Goal: Communication & Community: Answer question/provide support

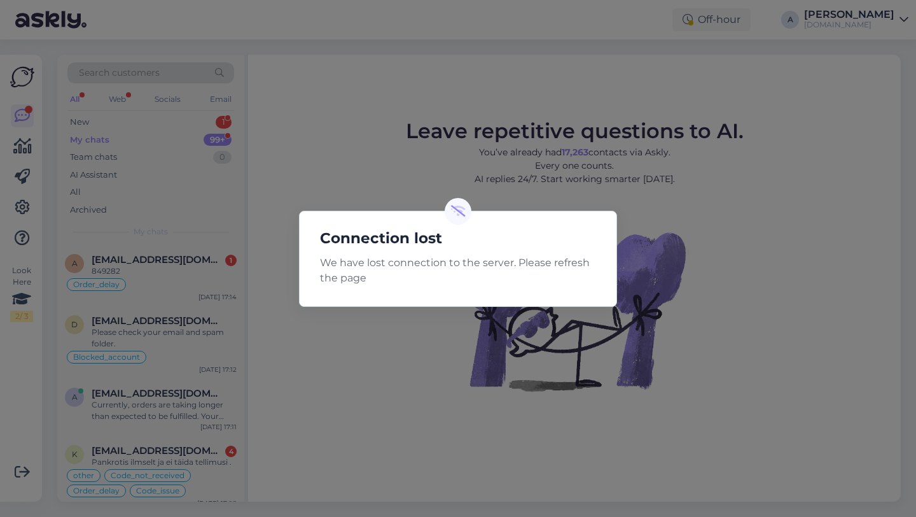
click at [352, 389] on div "Connection lost We have lost connection to the server. Please refresh the page" at bounding box center [458, 258] width 916 height 517
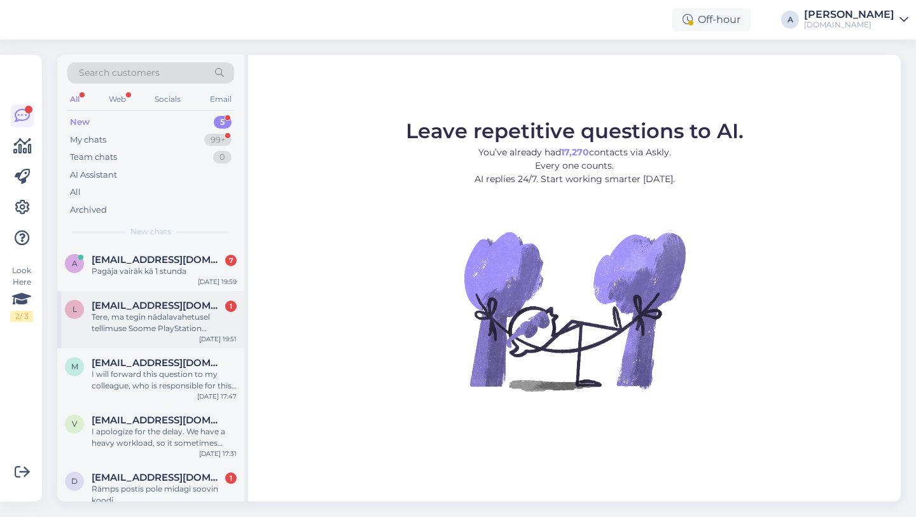
scroll to position [18, 0]
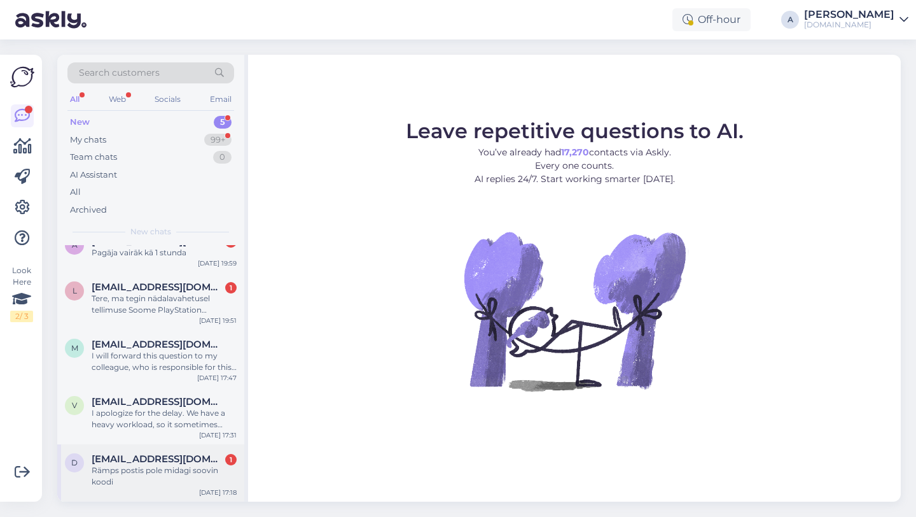
click at [150, 470] on div "Rämps postis pole midagi soovin koodi" at bounding box center [164, 475] width 145 height 23
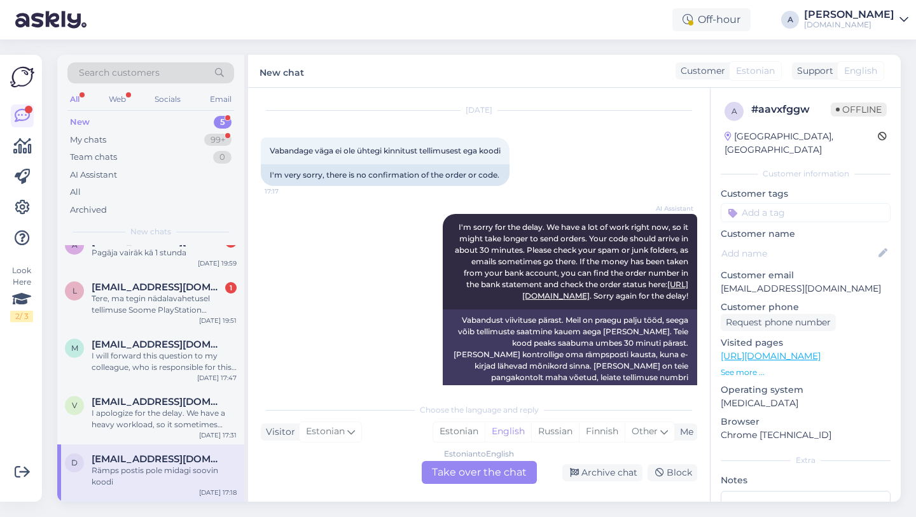
scroll to position [147, 0]
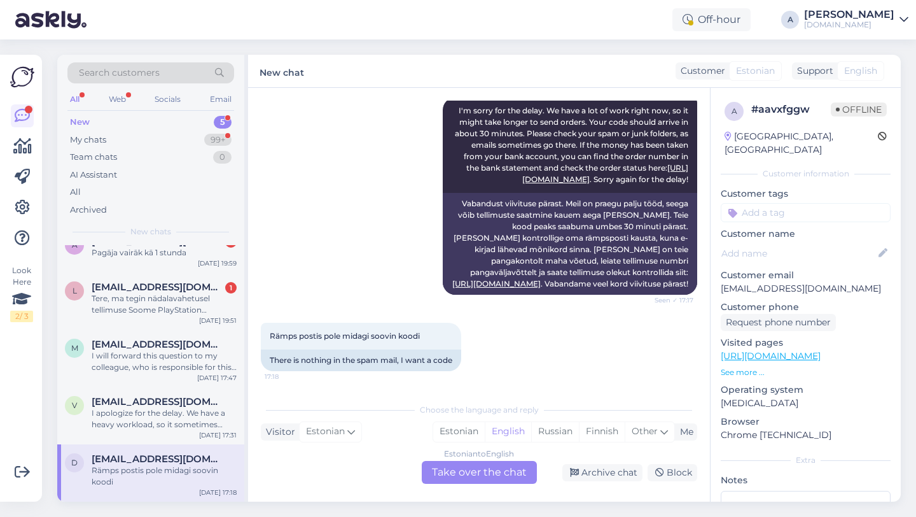
click at [482, 475] on div "Estonian to English Take over the chat" at bounding box center [479, 472] width 115 height 23
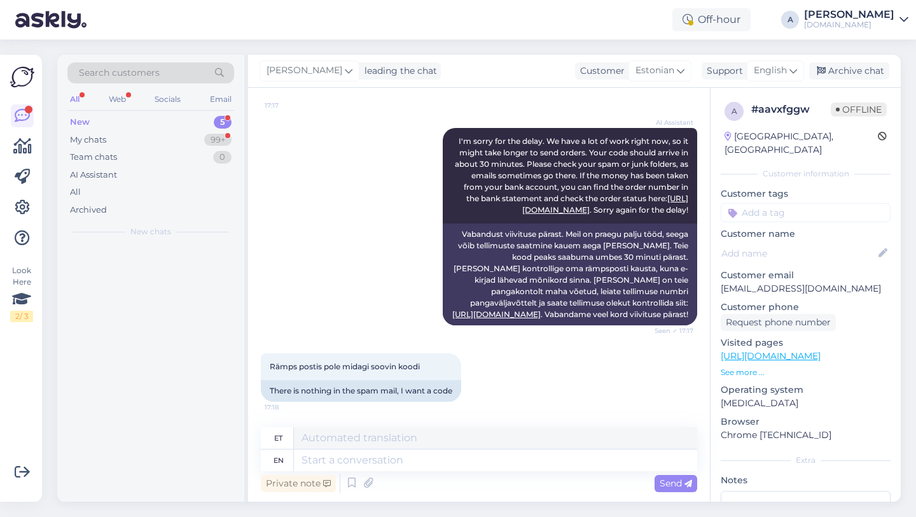
scroll to position [0, 0]
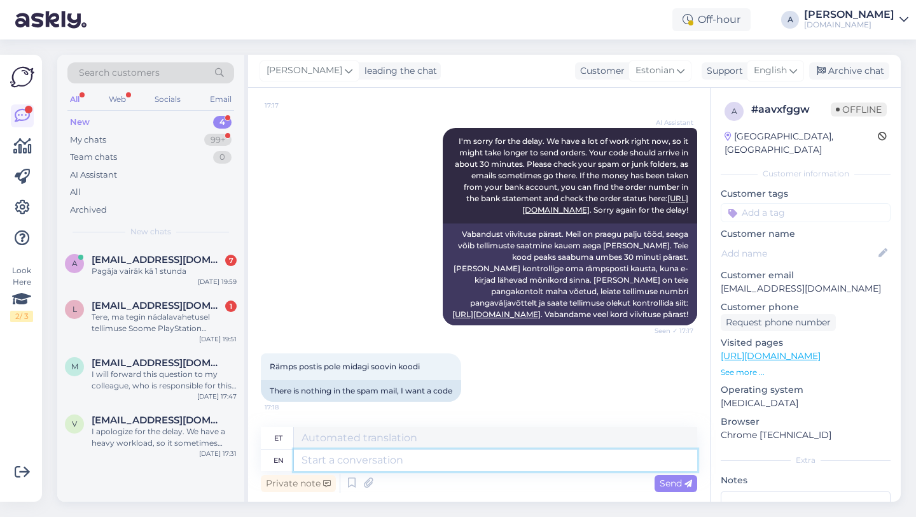
click at [447, 453] on textarea at bounding box center [495, 460] width 403 height 22
type textarea "Hey ther"
type textarea "Hei"
type textarea "Hey there!"
type textarea "Tere!"
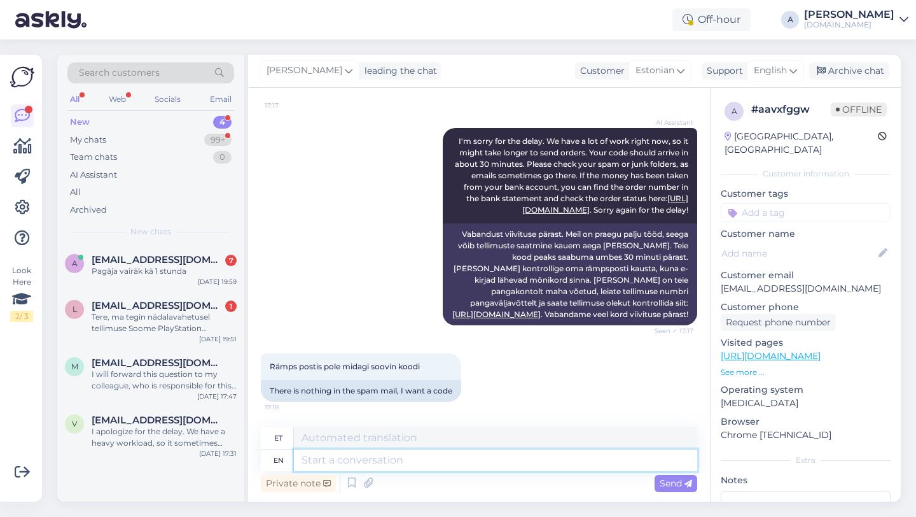
scroll to position [193, 0]
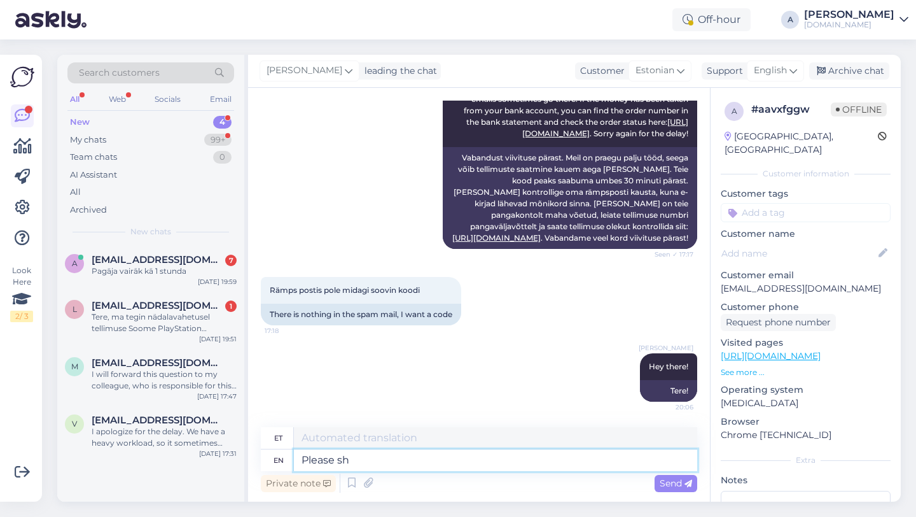
type textarea "Please sha"
type textarea "Palun"
type textarea "Please share w"
type textarea "Palun jaga"
type textarea "Please share with me"
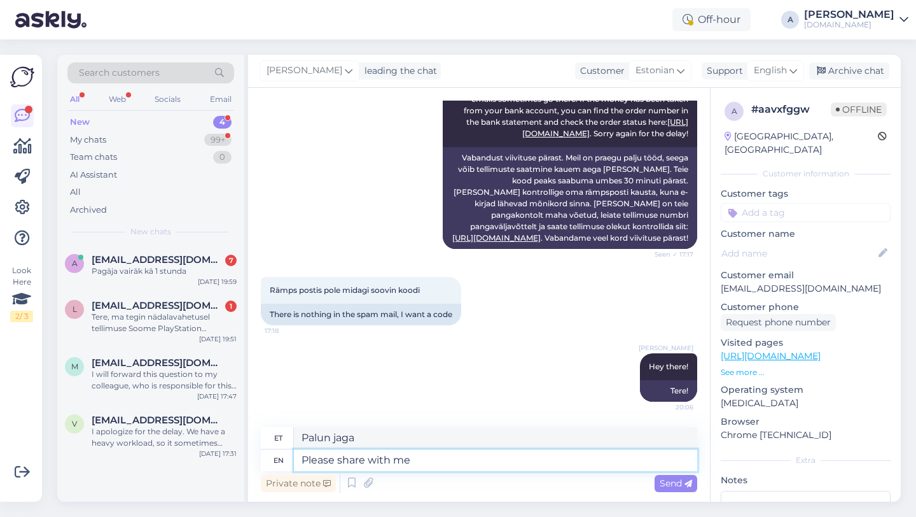
type textarea "Palun jagage"
type textarea "Please share with me the o"
type textarea "Palun jaga minuga"
type textarea "Please share with me the order nu"
type textarea "Palun jaga minuga tellimust"
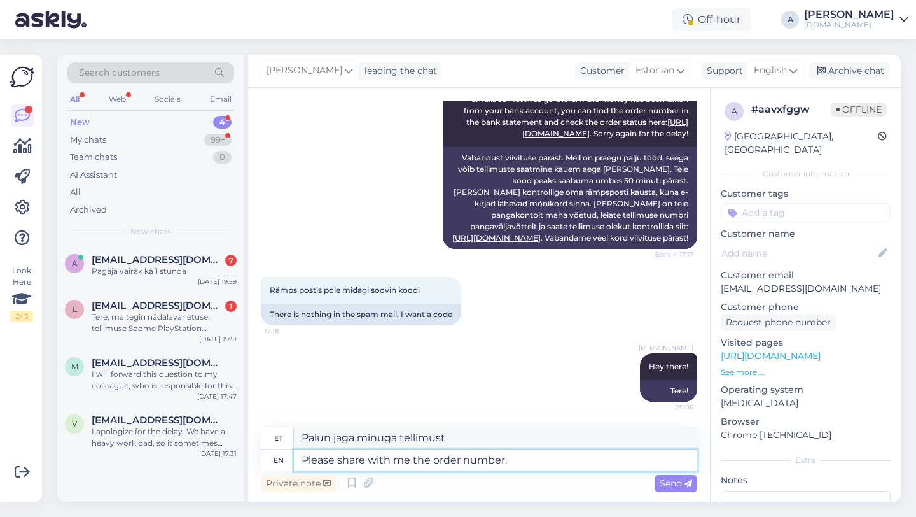
type textarea "Please share with me the order number."
type textarea "Palun jaga minuga tellimuse numbrit."
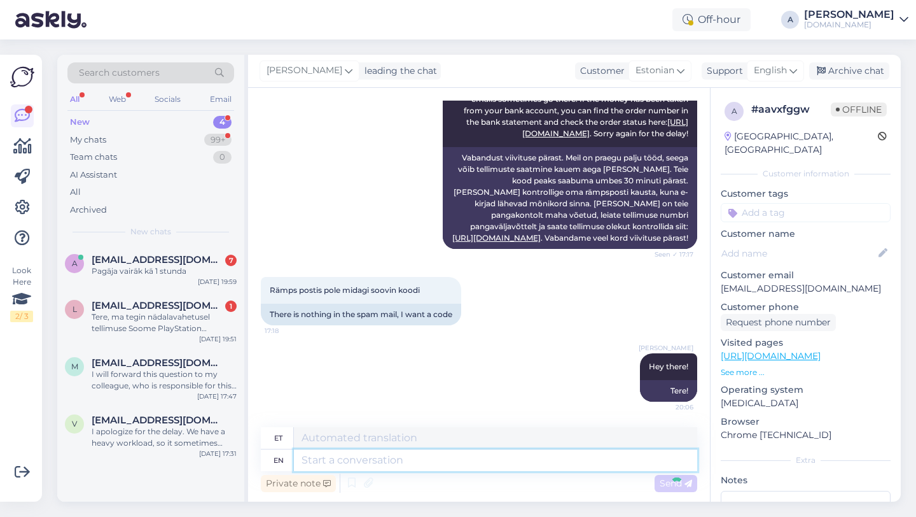
scroll to position [269, 0]
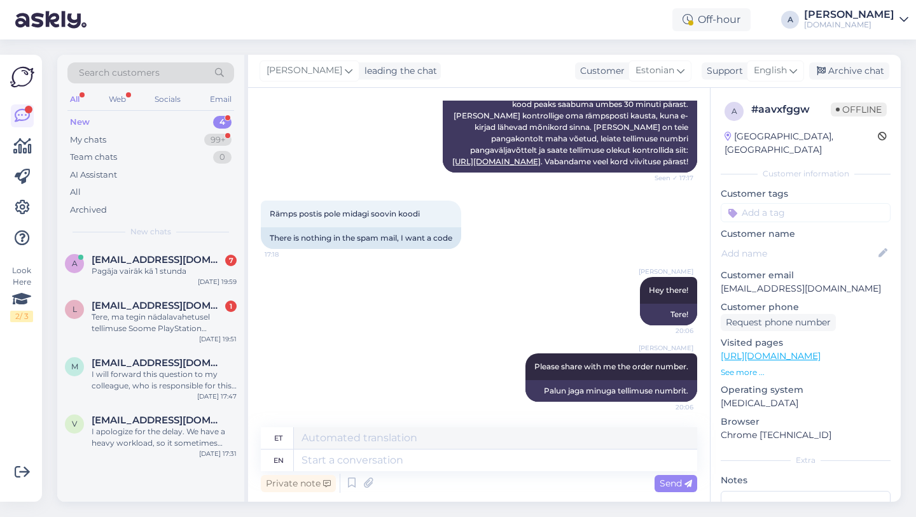
click at [762, 203] on input at bounding box center [806, 212] width 170 height 19
type input "orde"
click at [793, 242] on span "Order_delay" at bounding box center [806, 246] width 46 height 8
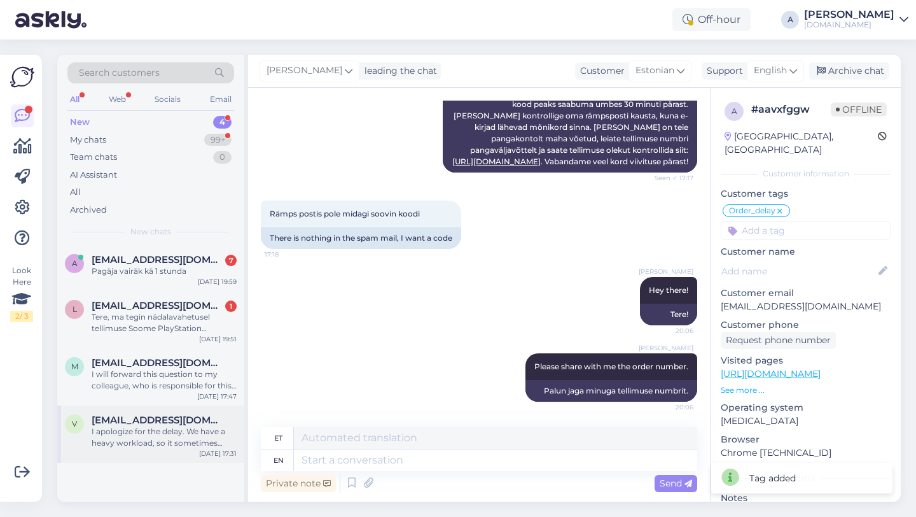
click at [109, 443] on div "I apologize for the delay. We have a heavy workload, so it sometimes takes long…" at bounding box center [164, 437] width 145 height 23
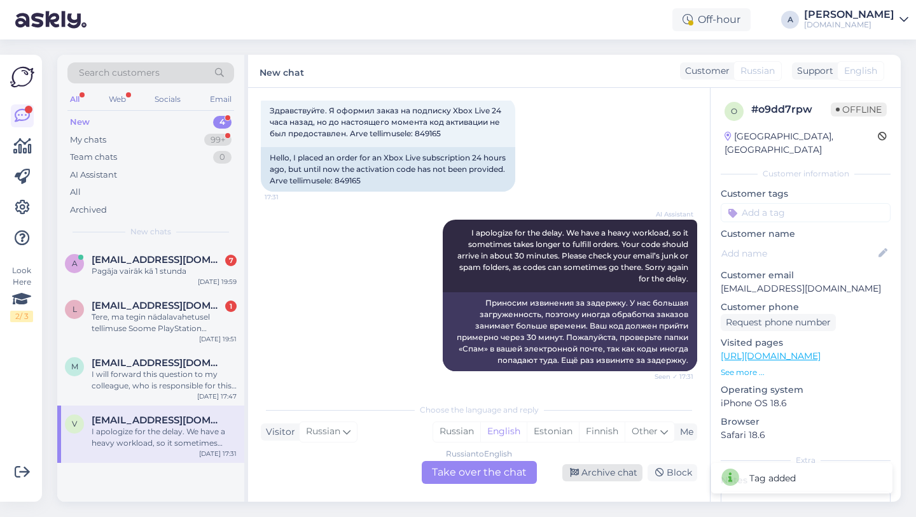
click at [622, 475] on div "Archive chat" at bounding box center [602, 472] width 80 height 17
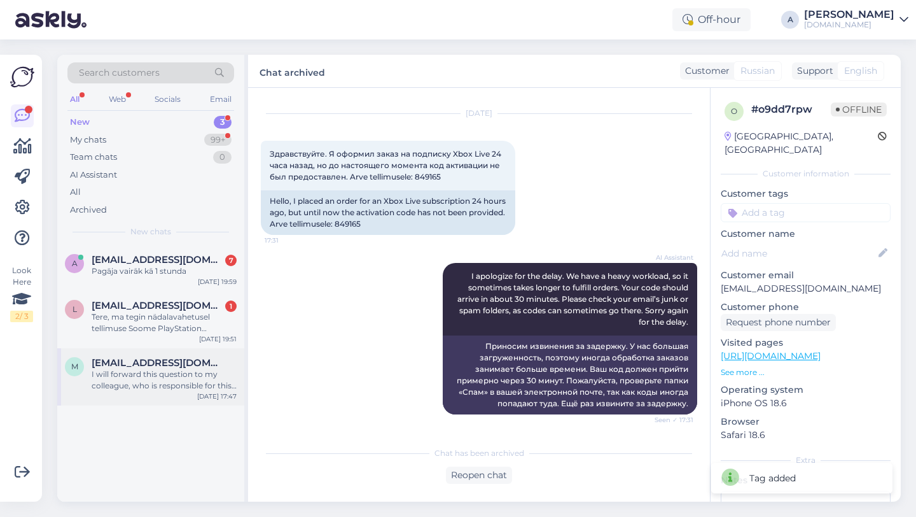
click at [182, 369] on div "I will forward this question to my colleague, who is responsible for this. The …" at bounding box center [164, 379] width 145 height 23
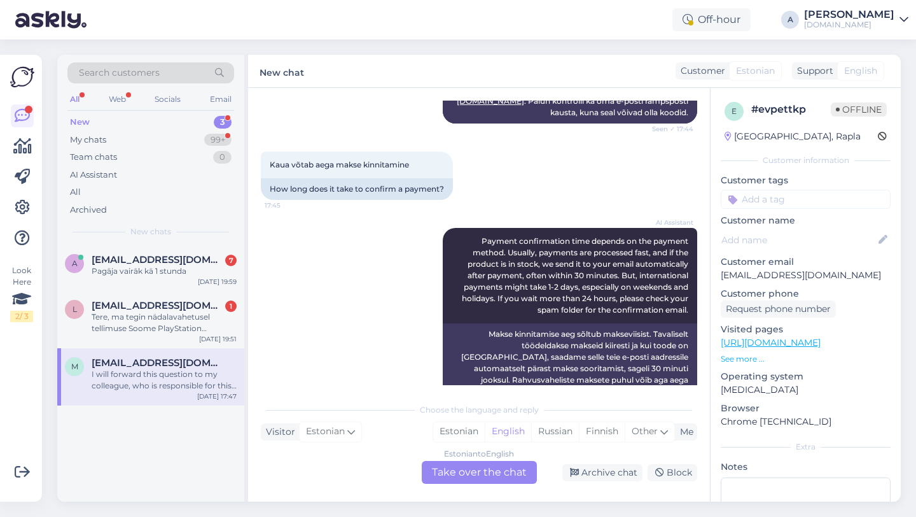
scroll to position [0, 0]
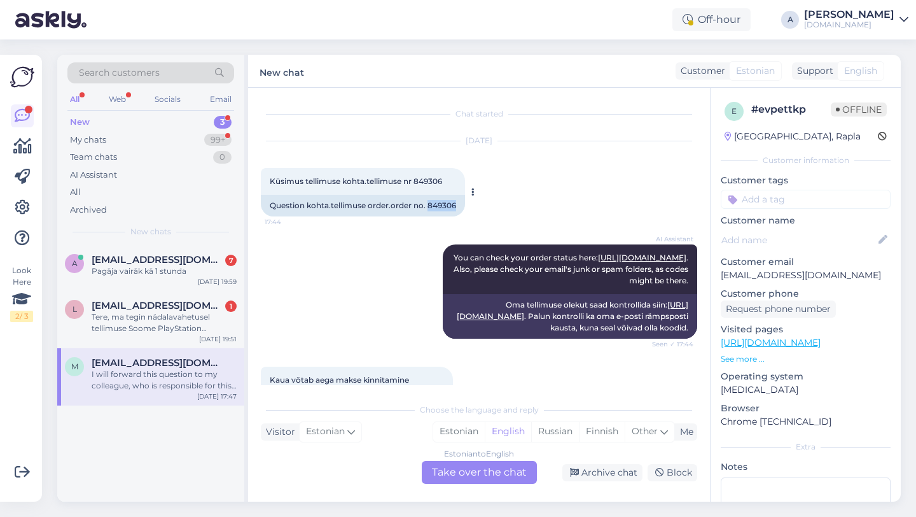
drag, startPoint x: 457, startPoint y: 204, endPoint x: 428, endPoint y: 204, distance: 29.9
click at [428, 204] on div "Question kohta.tellimuse order.order no. 849306" at bounding box center [363, 206] width 204 height 22
copy div "849306"
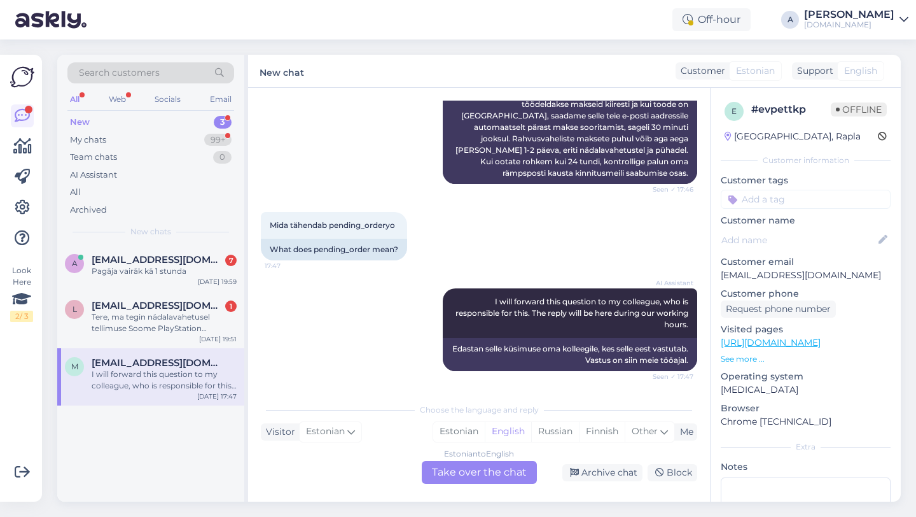
click at [465, 474] on div "Estonian to English Take over the chat" at bounding box center [479, 472] width 115 height 23
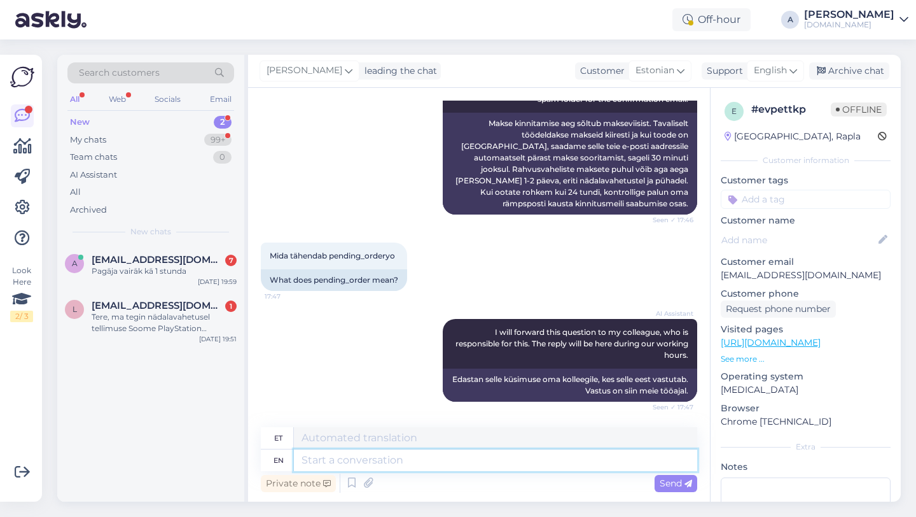
click at [405, 463] on textarea at bounding box center [495, 460] width 403 height 22
type textarea "Hey th"
type textarea "Hei"
type textarea "Hey there!"
type textarea "Tere!"
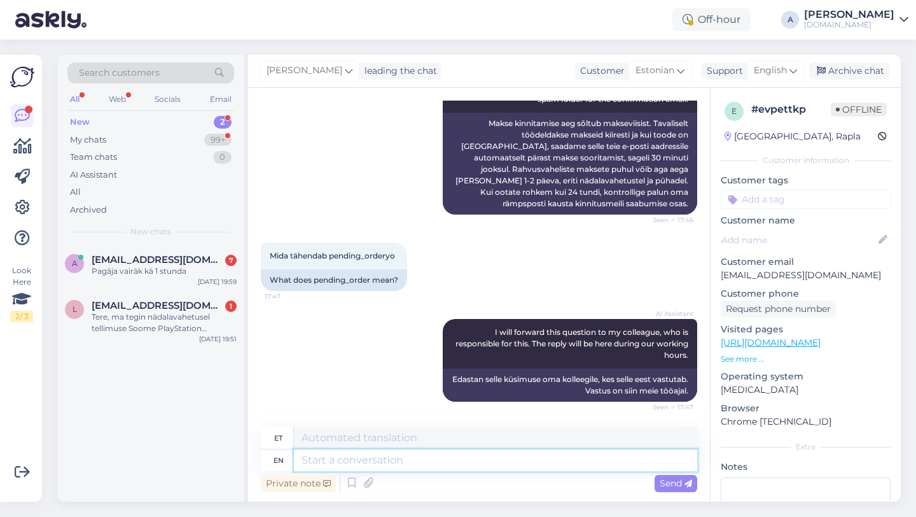
scroll to position [502, 0]
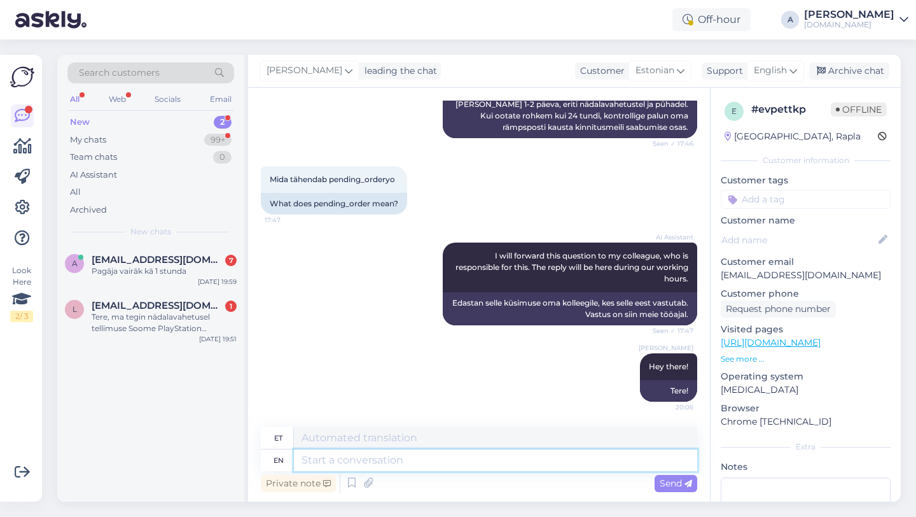
click at [393, 466] on textarea at bounding box center [495, 460] width 403 height 22
paste textarea "Currently, orders are taking longer than expected to be fulfilled. Your order w…"
type textarea "Currently, orders are taking longer than expected to be fulfilled. Your order w…"
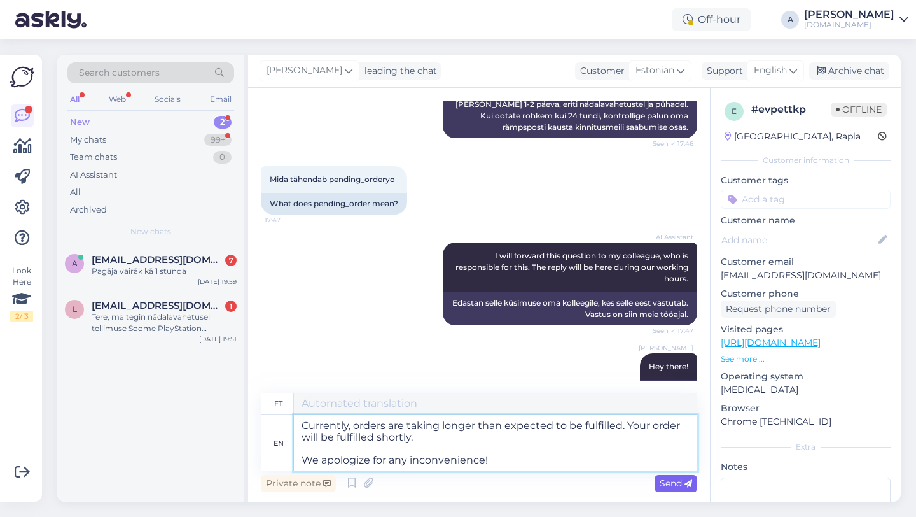
type textarea "Praegu võtab tellimuste täitmine oodatust kauem aega. Teie tellimus täidetakse …"
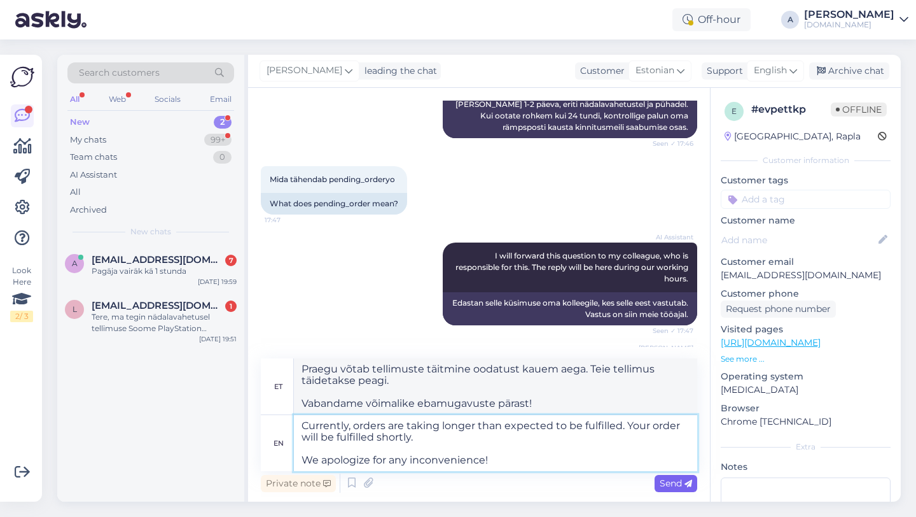
type textarea "Currently, orders are taking longer than expected to be fulfilled. Your order w…"
click at [676, 479] on span "Send" at bounding box center [676, 482] width 32 height 11
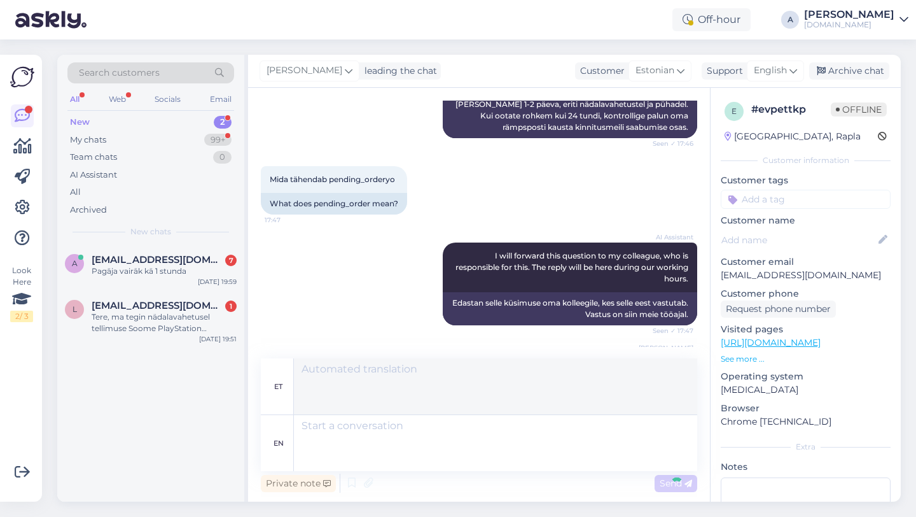
scroll to position [647, 0]
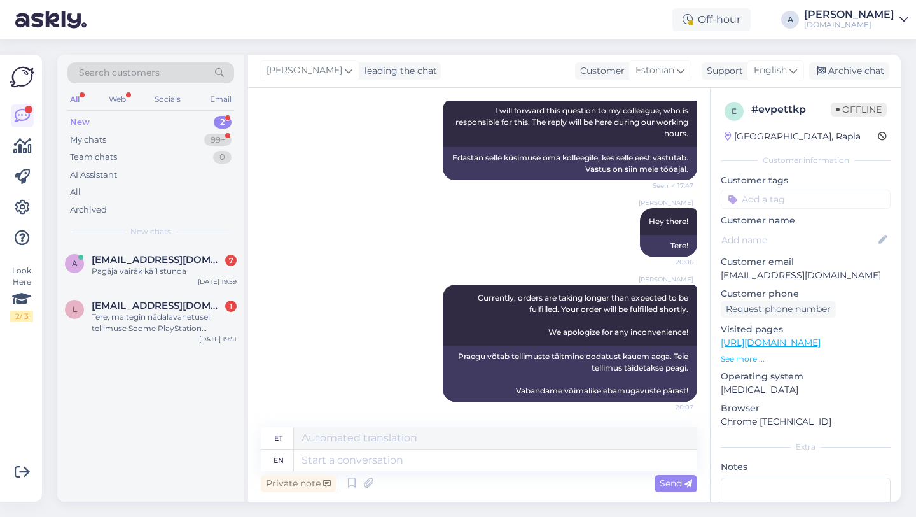
click at [797, 193] on input at bounding box center [806, 199] width 170 height 19
type input "orde"
click at [821, 231] on span "Order_delay" at bounding box center [806, 233] width 46 height 8
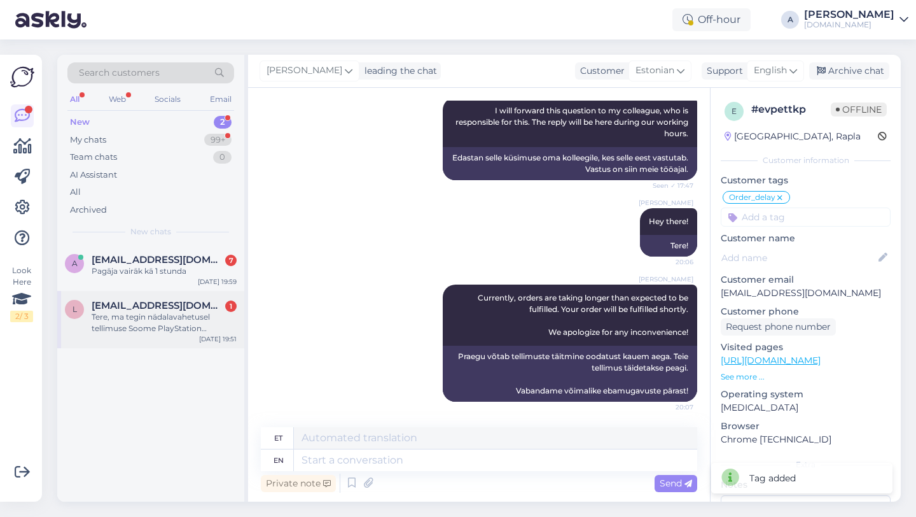
click at [175, 316] on div "Tere, ma tegin nädalavahetusel tellimuse Soome PlayStation kinkekaardile. Ma ko…" at bounding box center [164, 322] width 145 height 23
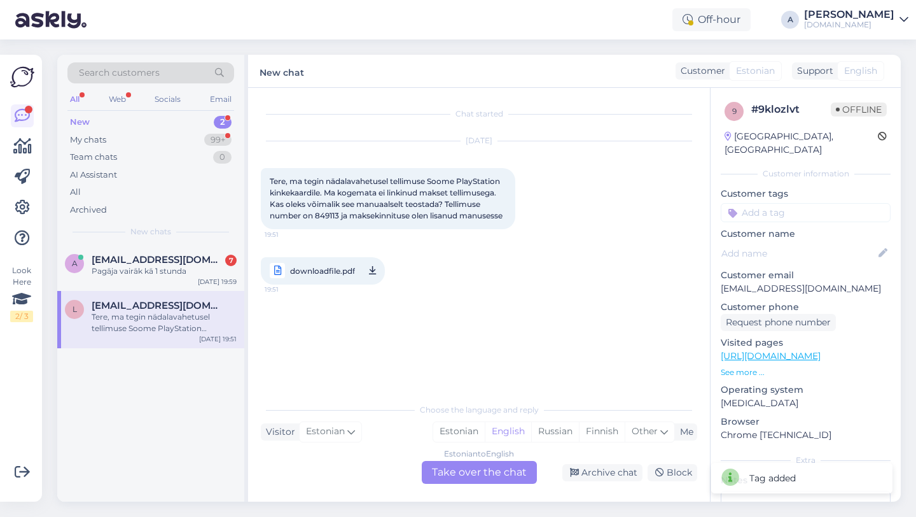
click at [449, 466] on div "Estonian to English Take over the chat" at bounding box center [479, 472] width 115 height 23
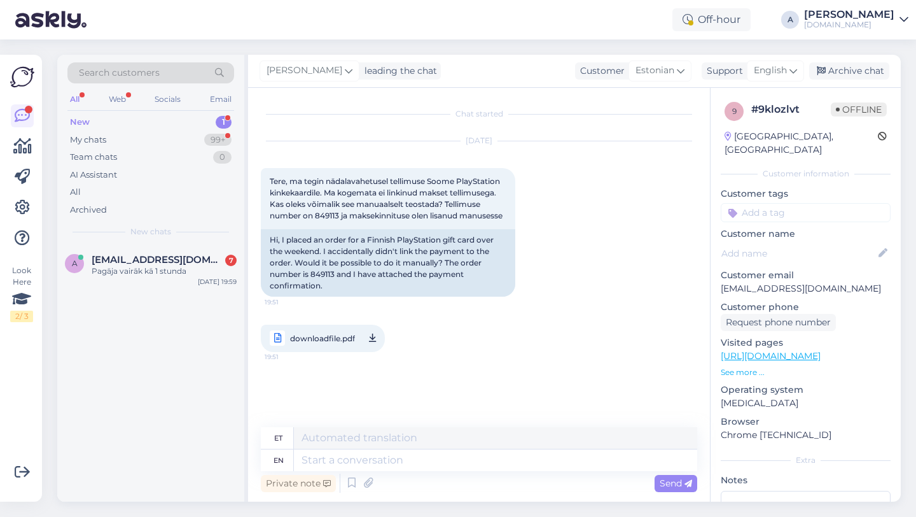
click at [330, 346] on span "downloadfile.pdf" at bounding box center [322, 338] width 65 height 16
click at [345, 469] on textarea at bounding box center [495, 460] width 403 height 22
type textarea "Hey the"
type textarea "Hei"
type textarea "Hey there!"
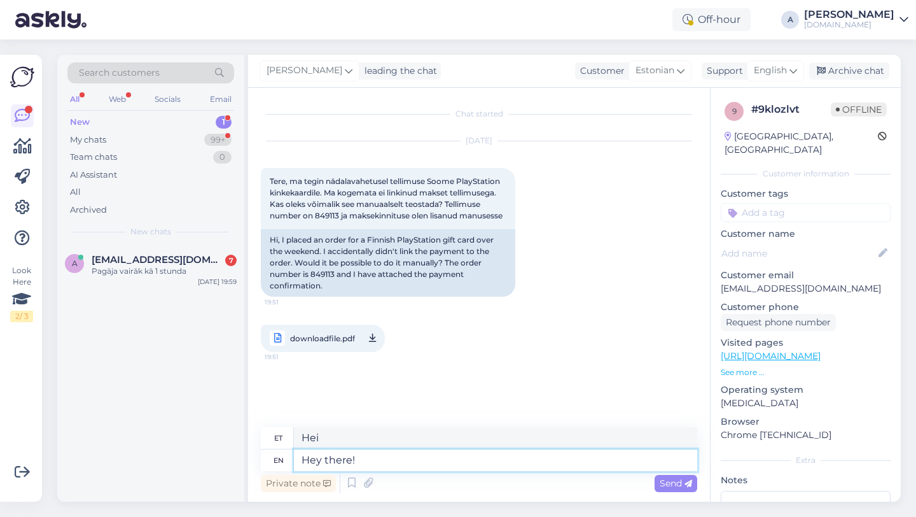
type textarea "Tere!"
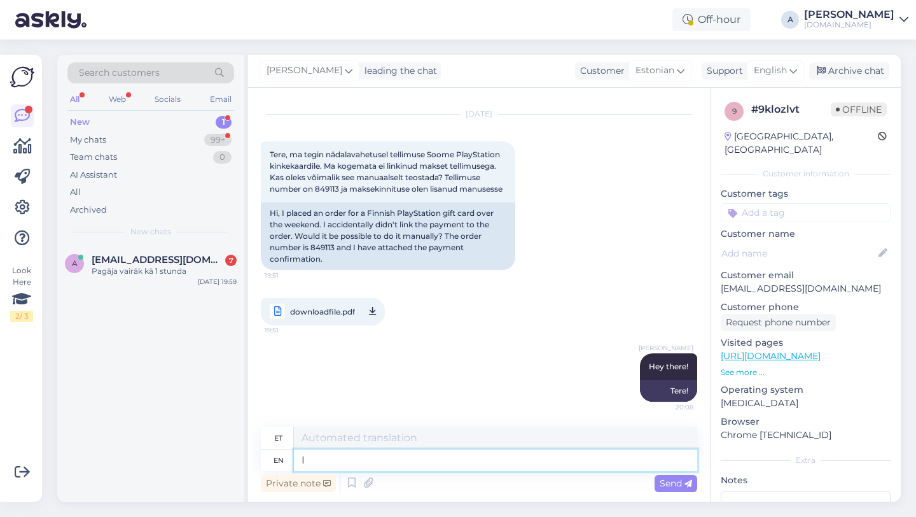
type textarea "I w"
type textarea "[PERSON_NAME]"
type textarea "I will b"
type textarea "Ma teen seda"
type textarea "I will be"
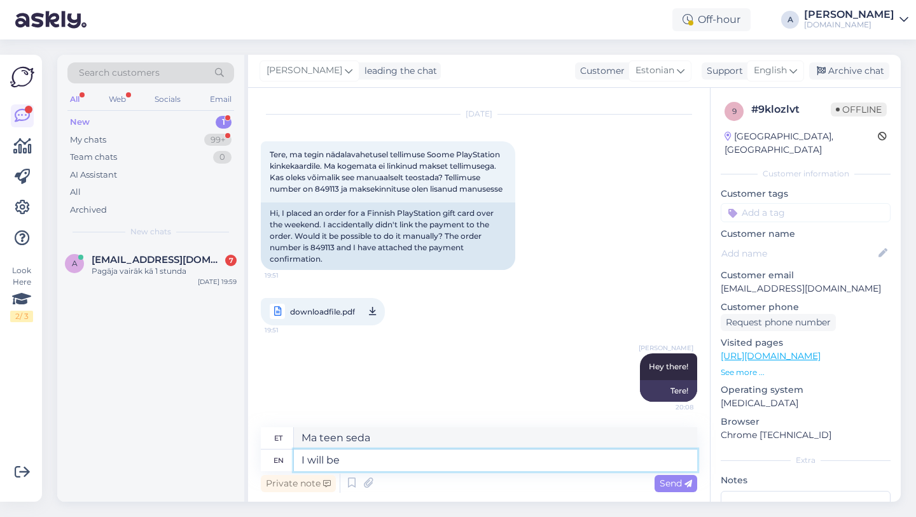
type textarea "Ma olen"
type textarea "I will be sharing yo"
type textarea "Ma [PERSON_NAME]"
type textarea "I will be sharing your or"
type textarea "Ma [PERSON_NAME]"
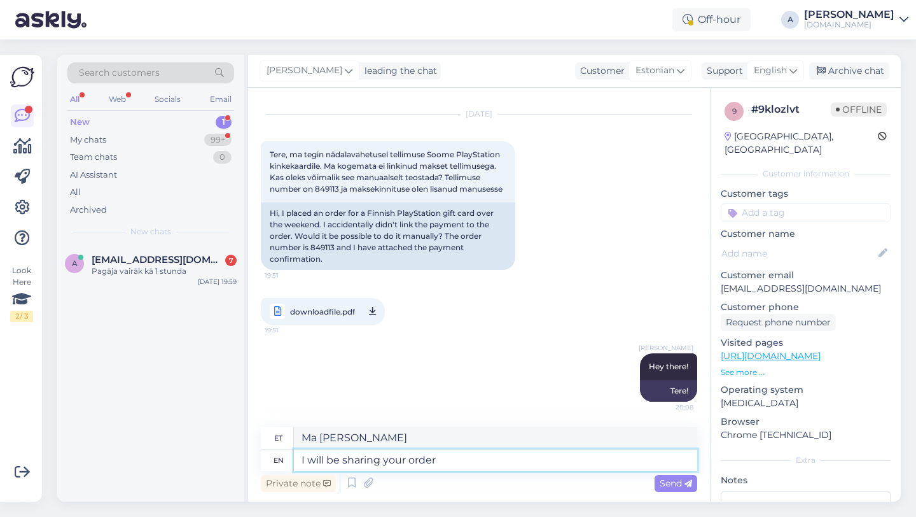
type textarea "I will be sharing your order w"
type textarea "[PERSON_NAME] teie tellimust"
type textarea "I will be sharing your order with ou"
type textarea "[PERSON_NAME] teie tellimust teiega"
type textarea "I will be sharing your order with our i"
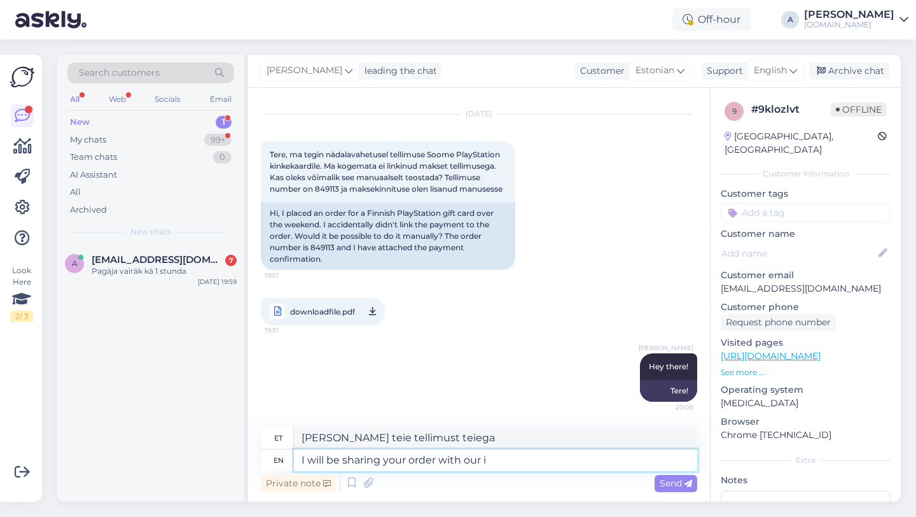
type textarea "[PERSON_NAME] teie tellimust meiega"
type textarea "I will be sharing your order with our internal team"
type textarea "[PERSON_NAME] teie tellimust meie siseringiga"
type textarea "I will be sharing your order with our internal team."
type textarea "[PERSON_NAME] teie tellimust meie sisemise meeskonnaga."
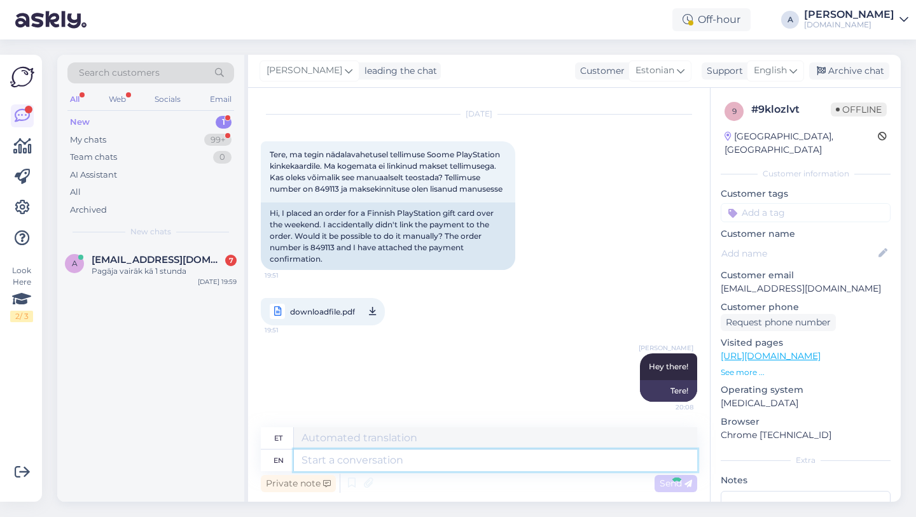
scroll to position [115, 0]
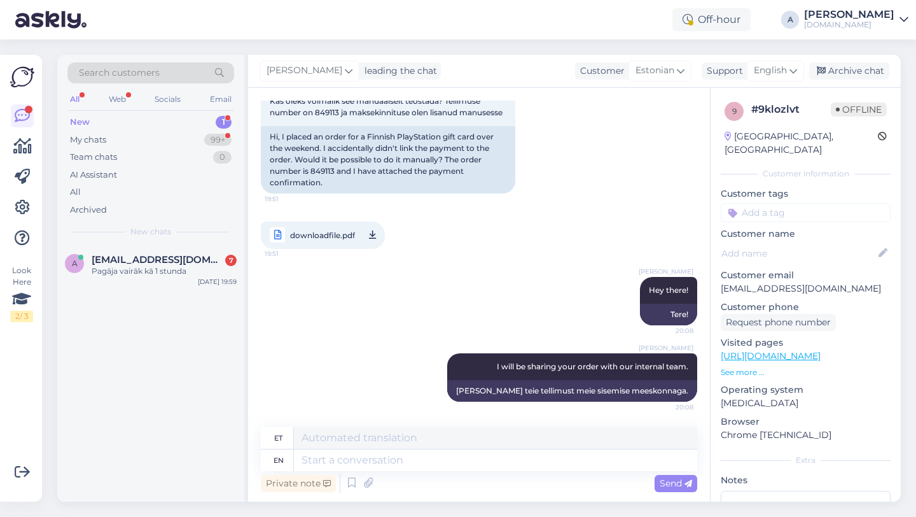
click at [811, 203] on input at bounding box center [806, 212] width 170 height 19
type input "orde"
click at [821, 242] on span "Order_delay" at bounding box center [806, 246] width 46 height 8
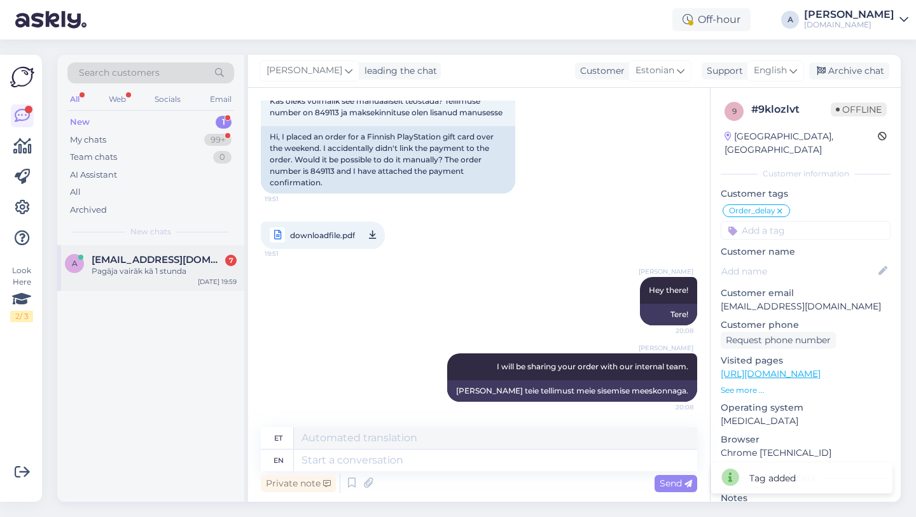
click at [114, 260] on span "[EMAIL_ADDRESS][DOMAIN_NAME]" at bounding box center [158, 259] width 132 height 11
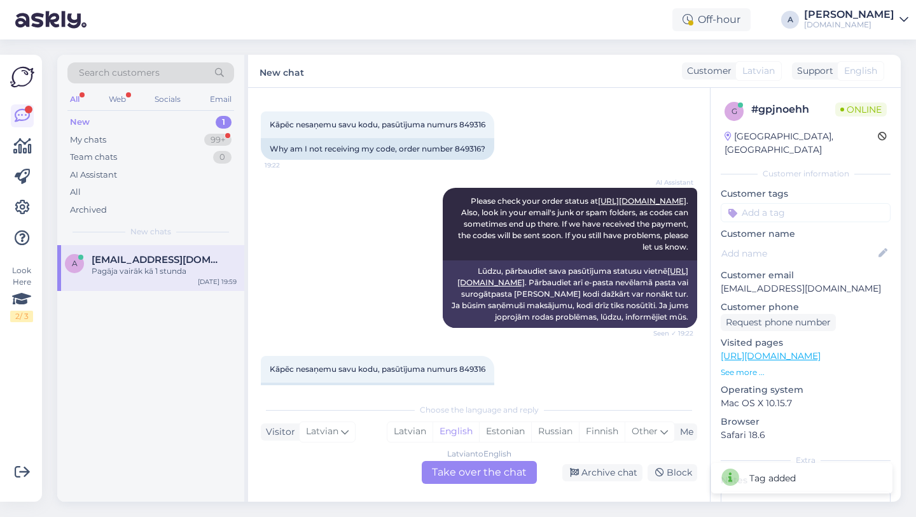
scroll to position [31, 0]
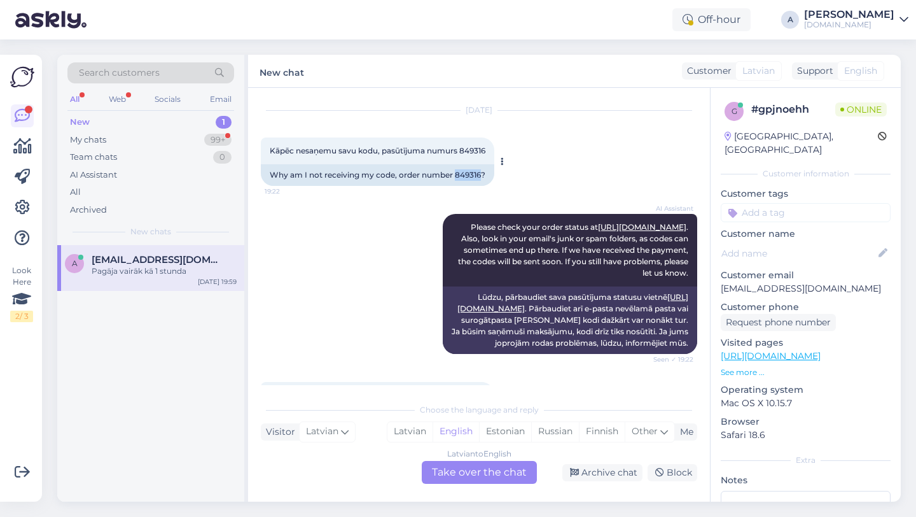
drag, startPoint x: 482, startPoint y: 174, endPoint x: 456, endPoint y: 174, distance: 26.1
click at [456, 174] on div "Why am I not receiving my code, order number 849316?" at bounding box center [377, 175] width 233 height 22
copy div "849316"
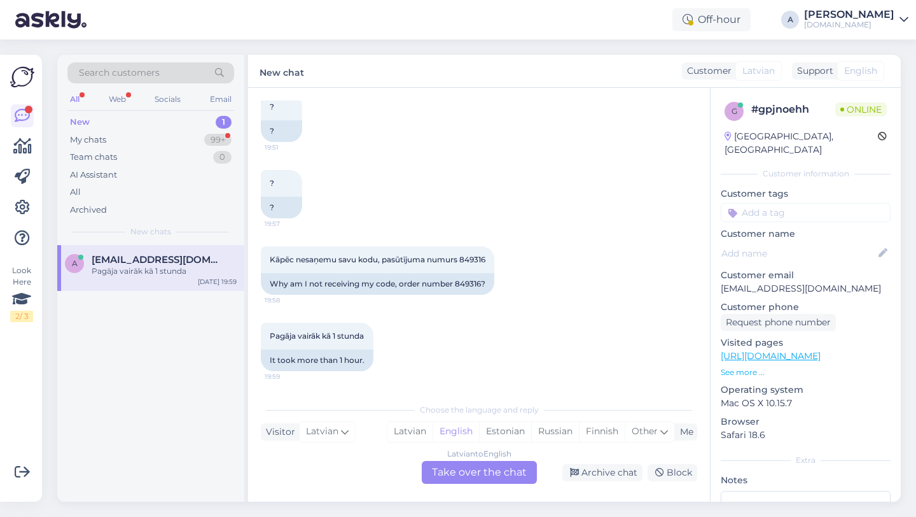
click at [439, 477] on div "Latvian to English Take over the chat" at bounding box center [479, 472] width 115 height 23
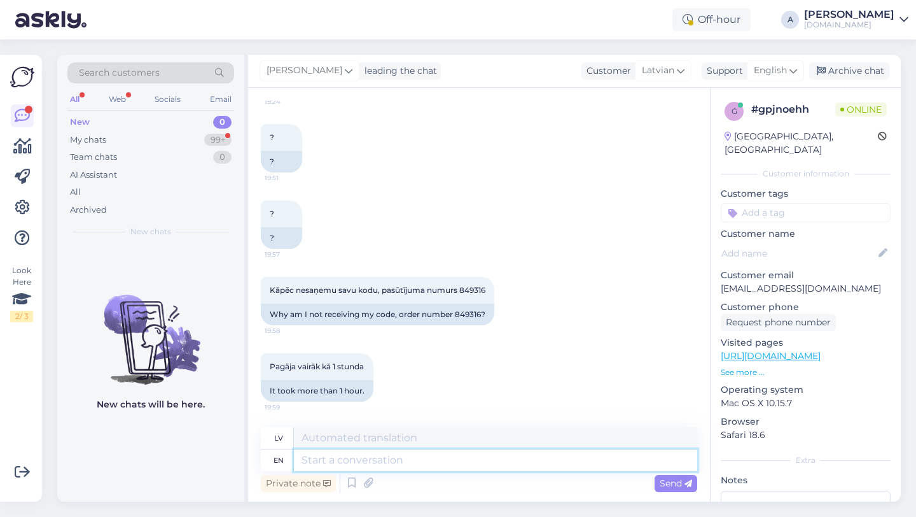
click at [359, 465] on textarea at bounding box center [495, 460] width 403 height 22
type textarea "Hey t"
type textarea "Hei"
type textarea "Hey there!"
type textarea "Sveiki!"
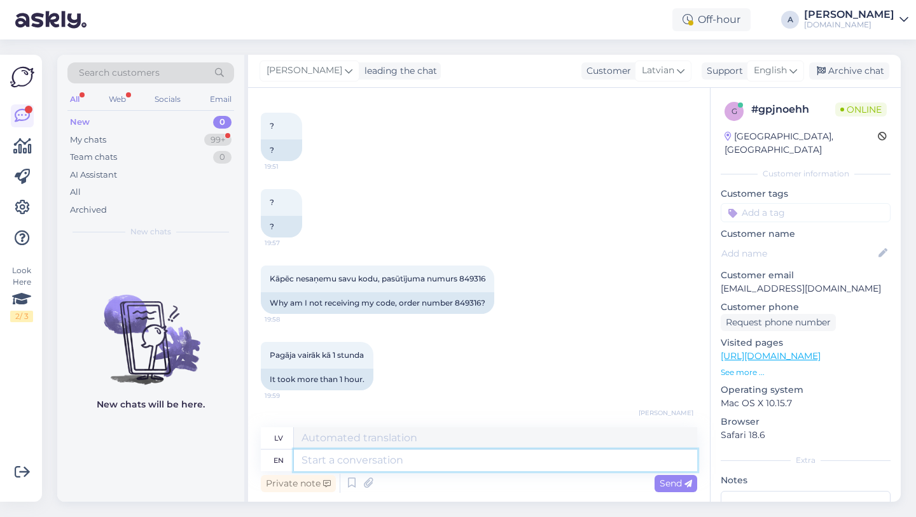
scroll to position [605, 0]
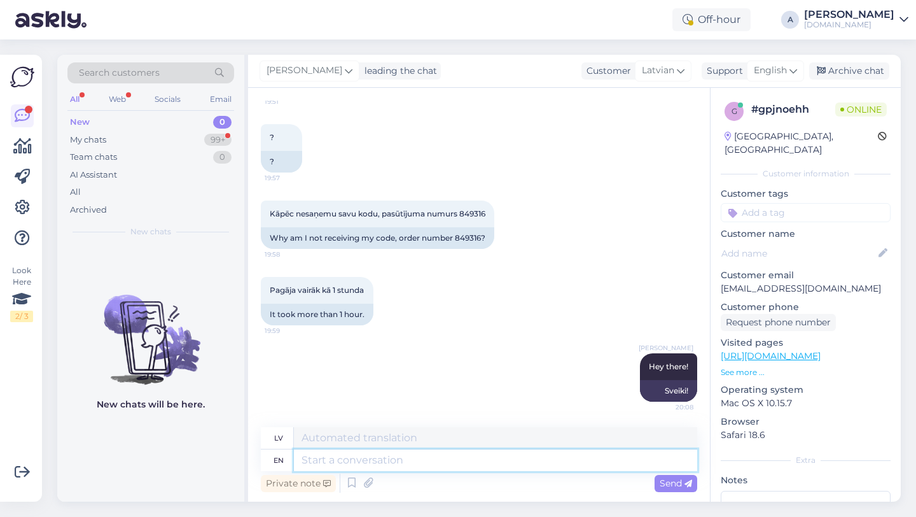
click at [429, 464] on textarea at bounding box center [495, 460] width 403 height 22
paste textarea "Currently, orders are taking longer than expected to be fulfilled. Your order w…"
type textarea "Currently, orders are taking longer than expected to be fulfilled. Your order w…"
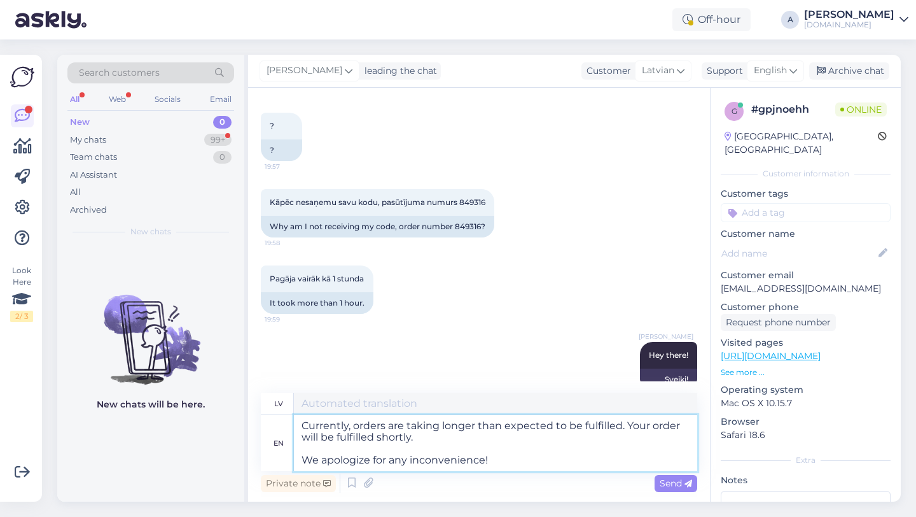
type textarea "Pašlaik pasūtījumu izpilde aizņem ilgāku laiku nekā paredzēts. Jūsu pasūtījums …"
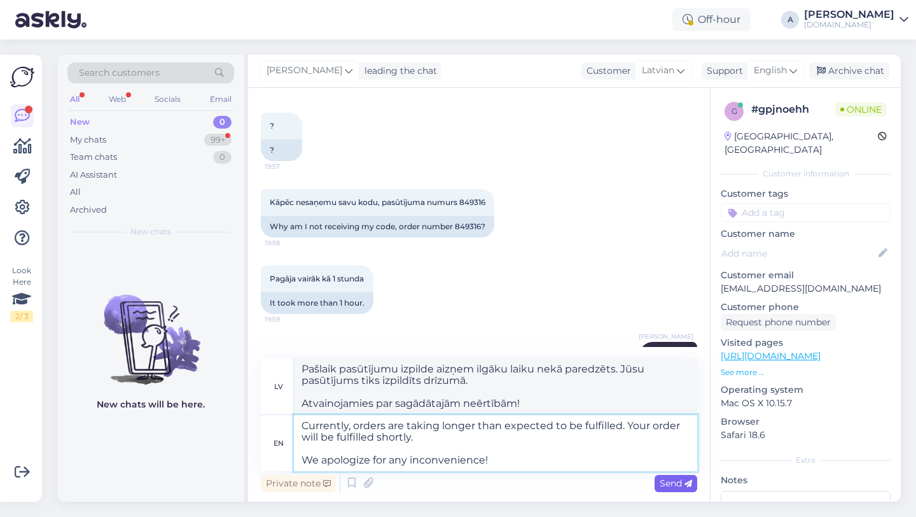
type textarea "Currently, orders are taking longer than expected to be fulfilled. Your order w…"
click at [672, 480] on span "Send" at bounding box center [676, 482] width 32 height 11
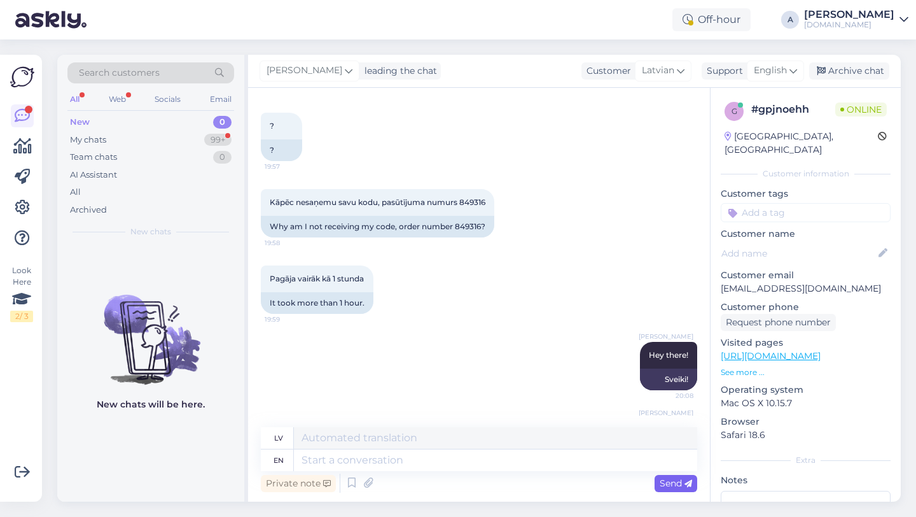
scroll to position [750, 0]
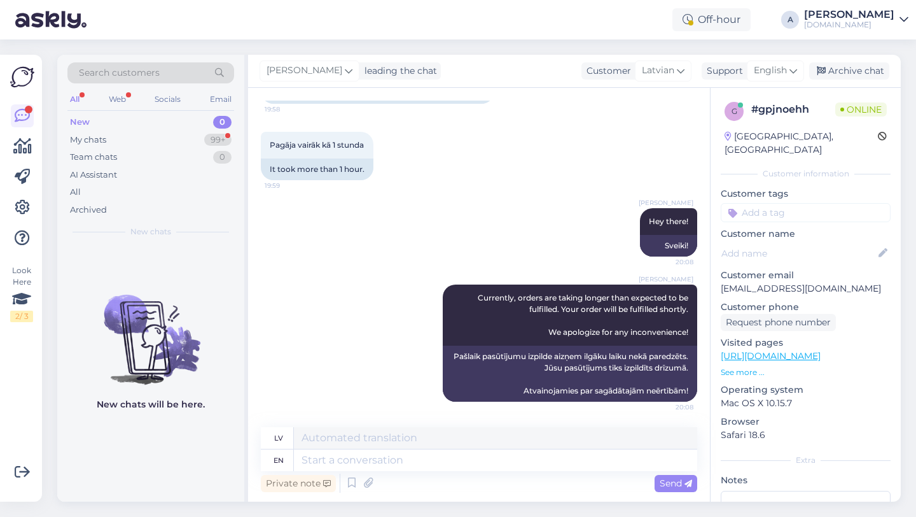
click at [749, 203] on input at bounding box center [806, 212] width 170 height 19
type input "orde"
click at [798, 242] on span "Order_delay" at bounding box center [806, 246] width 46 height 8
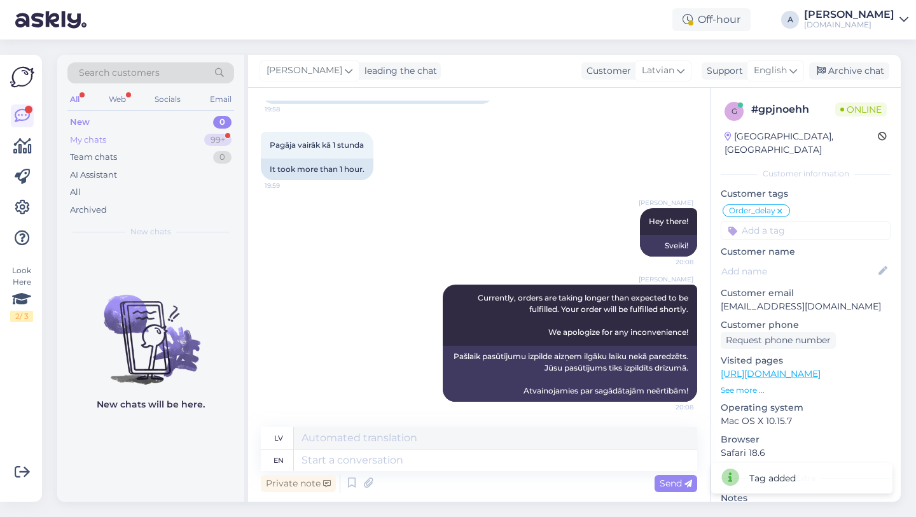
click at [181, 139] on div "My chats 99+" at bounding box center [150, 140] width 167 height 18
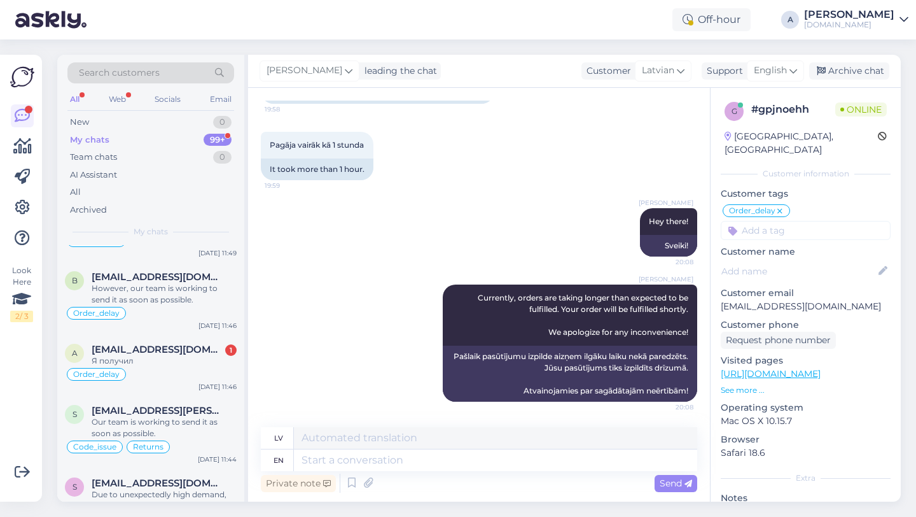
scroll to position [2500, 0]
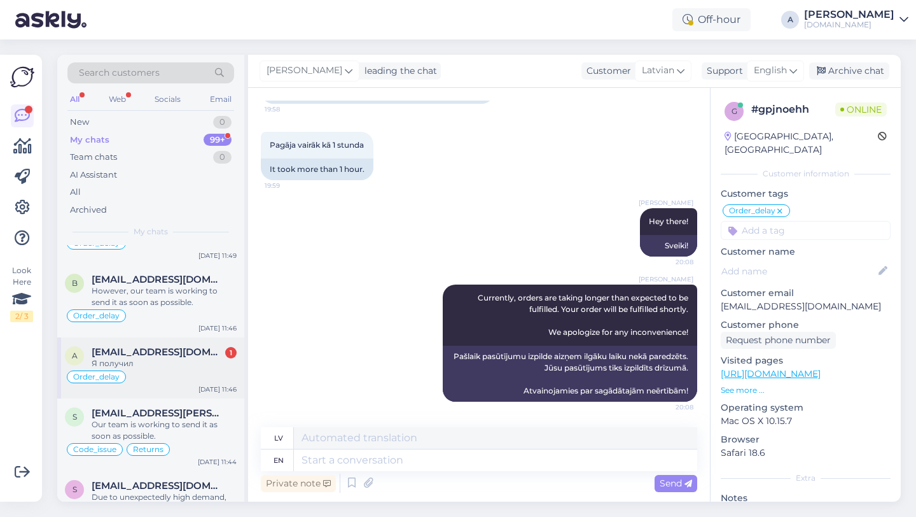
click at [173, 384] on div "a [EMAIL_ADDRESS][DOMAIN_NAME] 1 Я получил Order_delay [DATE] 11:46" at bounding box center [150, 367] width 187 height 61
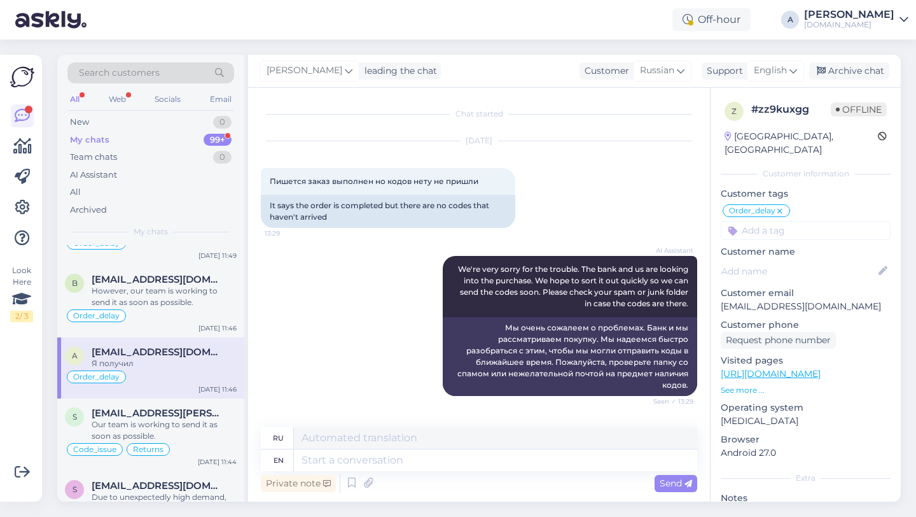
scroll to position [10626, 0]
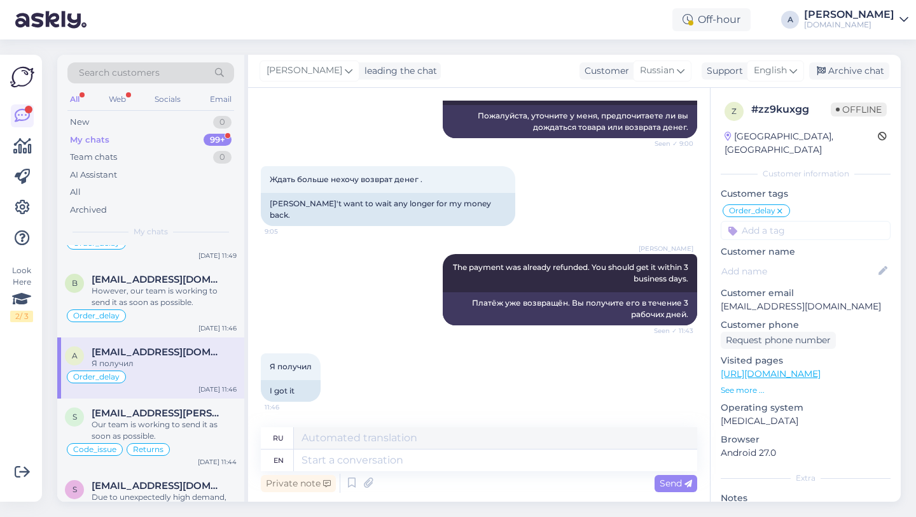
click at [164, 368] on div "Я получил" at bounding box center [164, 363] width 145 height 11
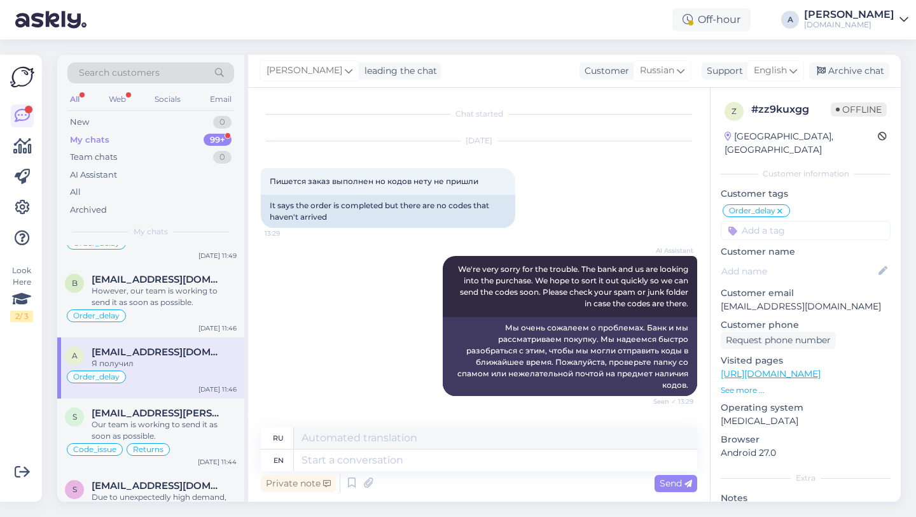
click at [164, 368] on div "Я получил" at bounding box center [164, 363] width 145 height 11
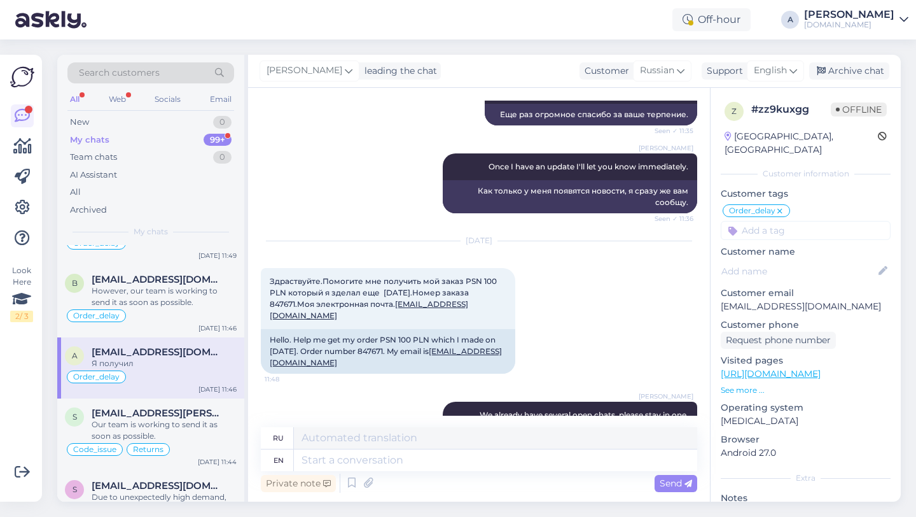
scroll to position [10626, 0]
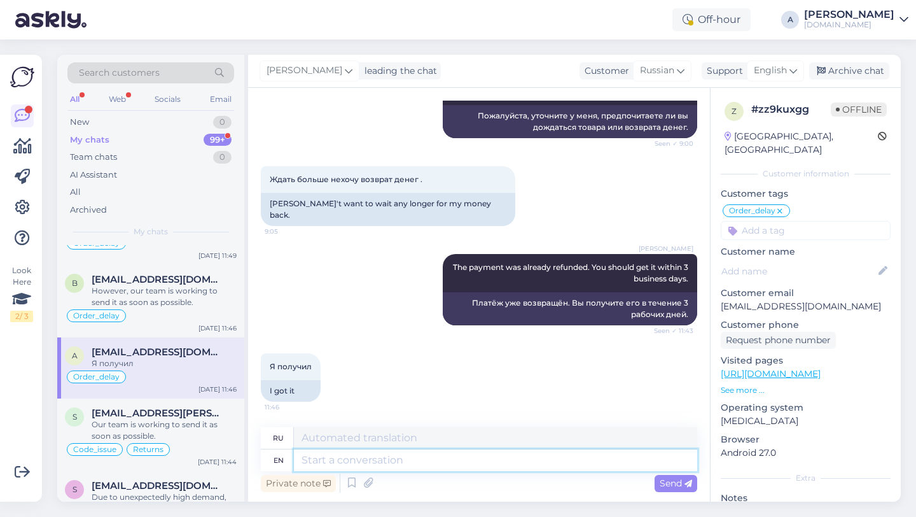
click at [348, 460] on textarea at bounding box center [495, 460] width 403 height 22
type textarea "I'm"
type textarea "[PERSON_NAME]"
type textarea "I'm glad"
type textarea "Я рад"
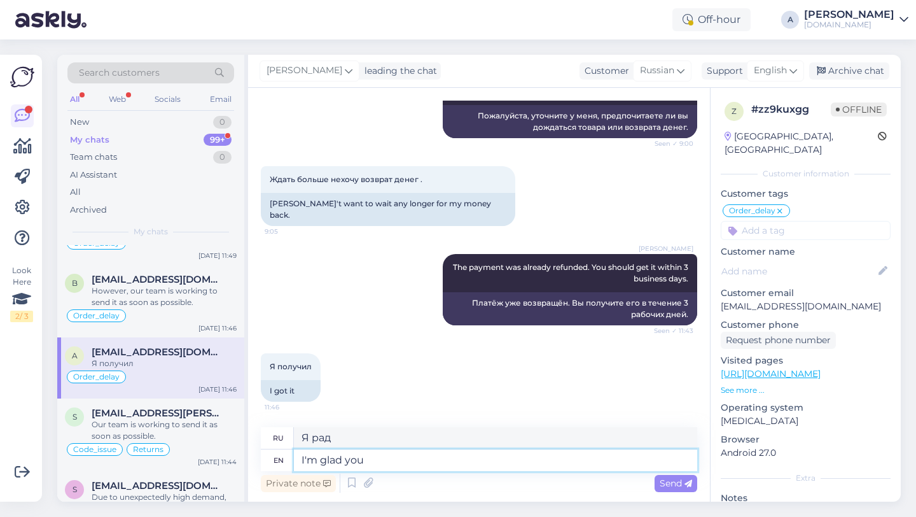
type textarea "I'm glad you"
type textarea "Я рад, что ты"
type textarea "I'm glad you did."
type textarea "Я рад, что вы это сделали."
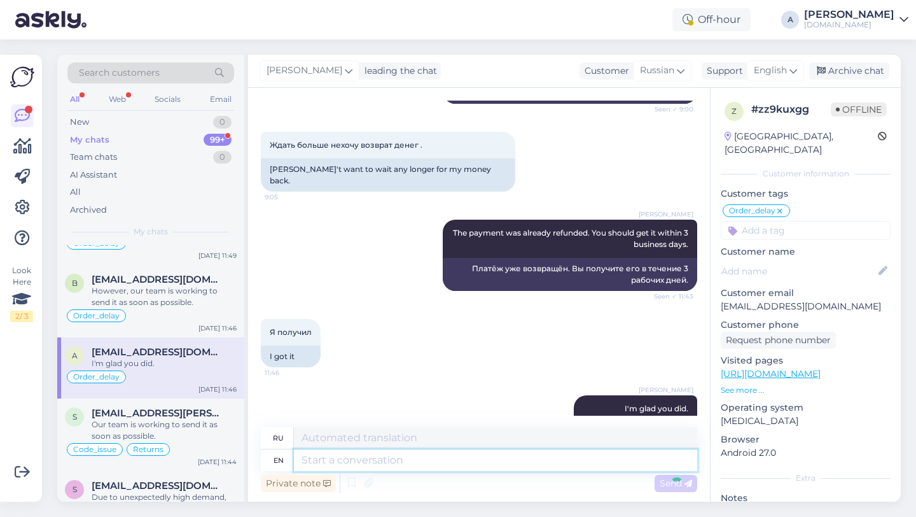
scroll to position [10702, 0]
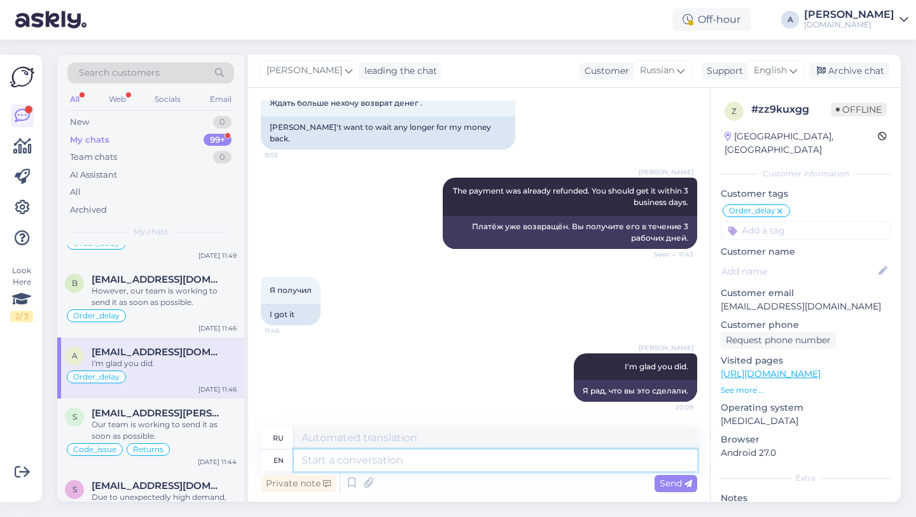
click at [371, 457] on textarea at bounding box center [495, 460] width 403 height 22
paste textarea "If you need further help, don't hesitate to contact us again. Have a great day!"
type textarea "If you need further help, don't hesitate to contact us again. Have a great day!"
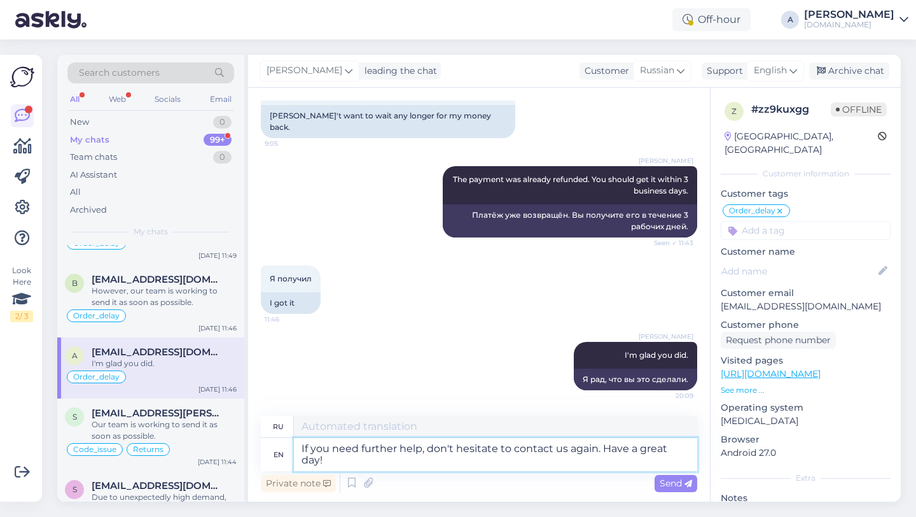
type textarea "Если вам понадобится дополнительная помощь, обращайтесь к нам снова. Хорошего д…"
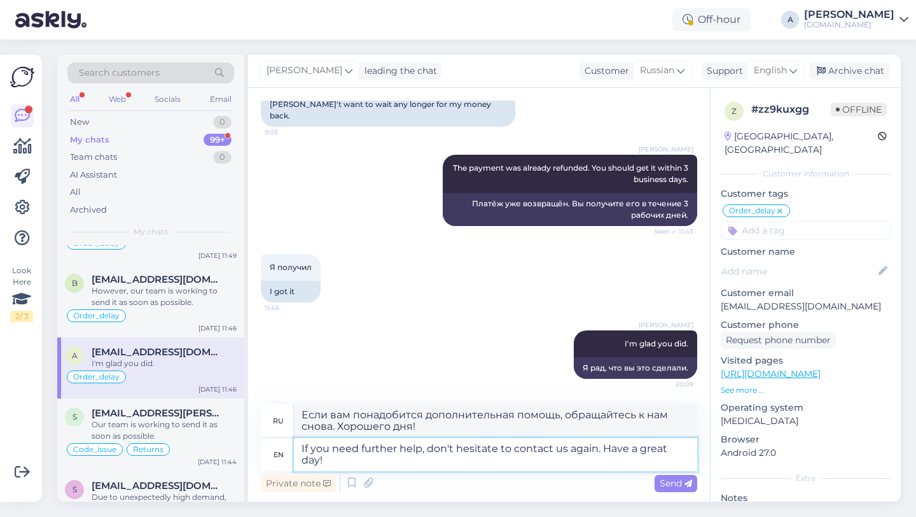
click at [305, 448] on textarea "If you need further help, don't hesitate to contact us again. Have a great day!" at bounding box center [495, 454] width 403 height 33
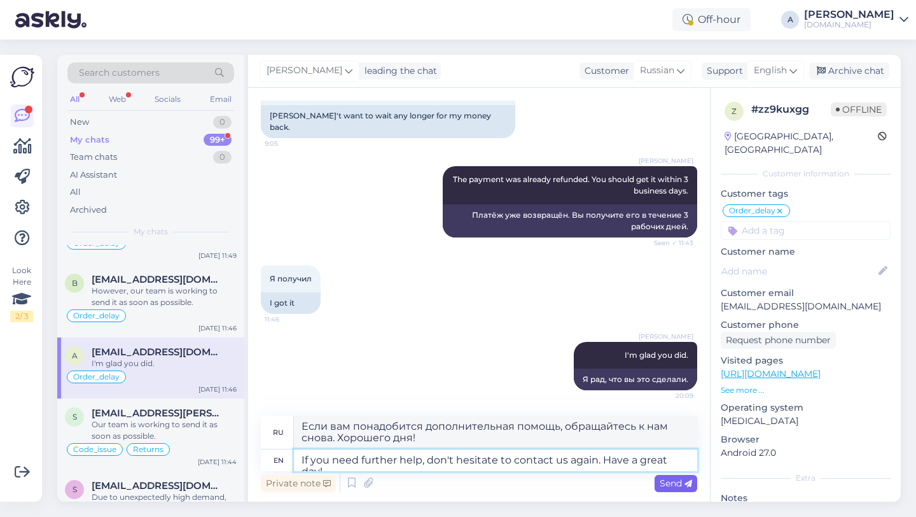
type textarea "If you need further help, don't hesitate to contact us again. Have a great day!"
click at [682, 488] on span "Send" at bounding box center [676, 482] width 32 height 11
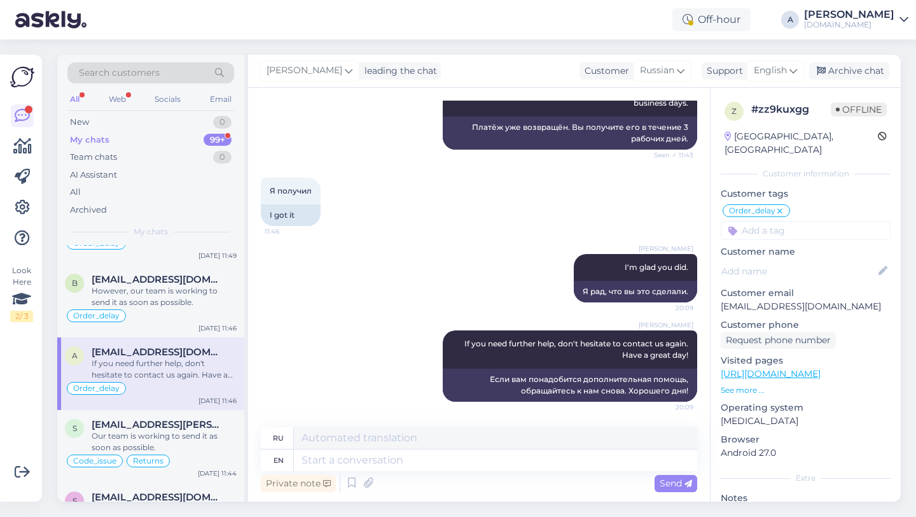
scroll to position [2423, 0]
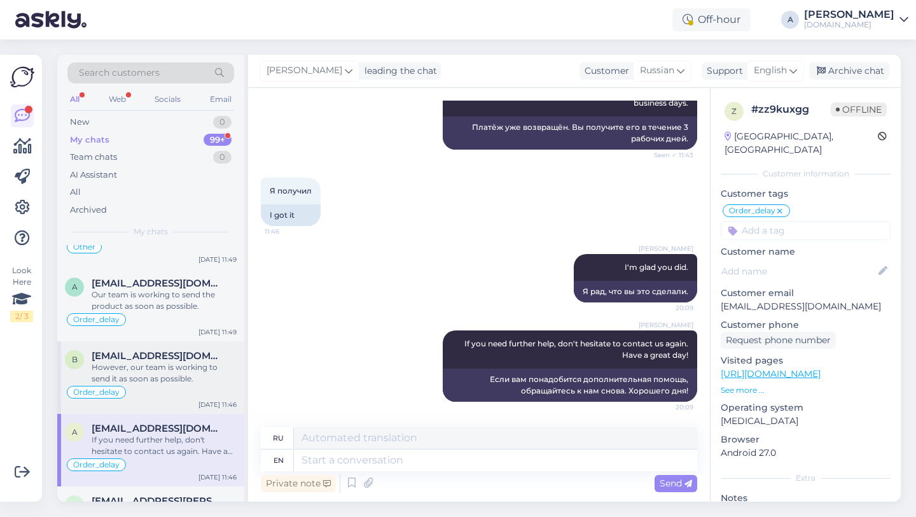
click at [176, 372] on div "However, our team is working to send it as soon as possible." at bounding box center [164, 372] width 145 height 23
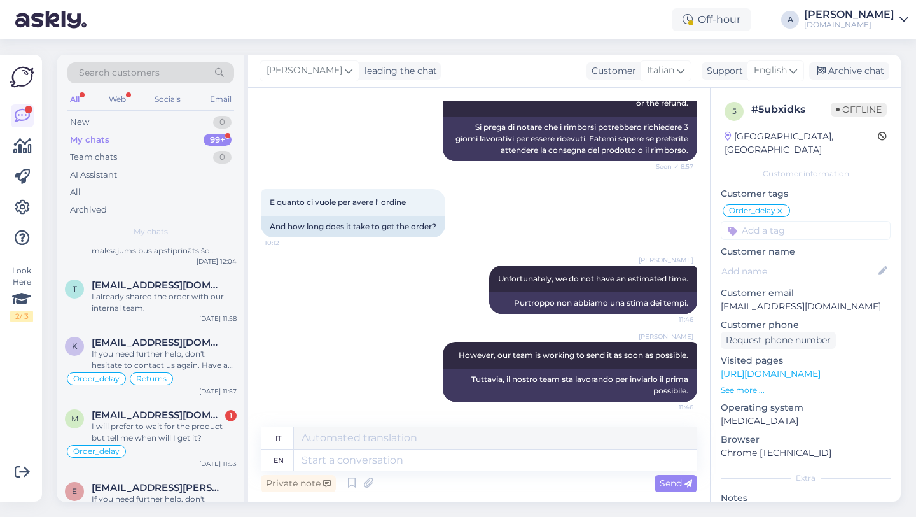
scroll to position [2201, 0]
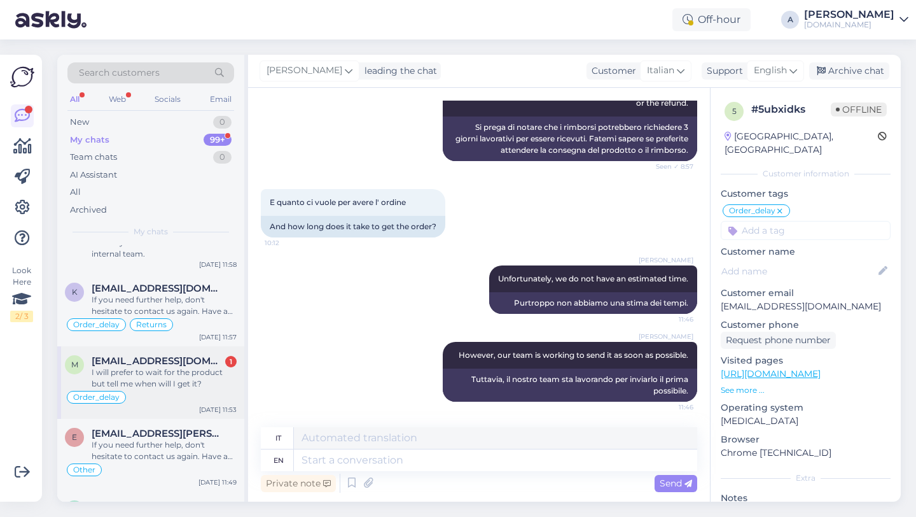
click at [205, 373] on div "I will prefer to wait for the product but tell me when will I get it?" at bounding box center [164, 377] width 145 height 23
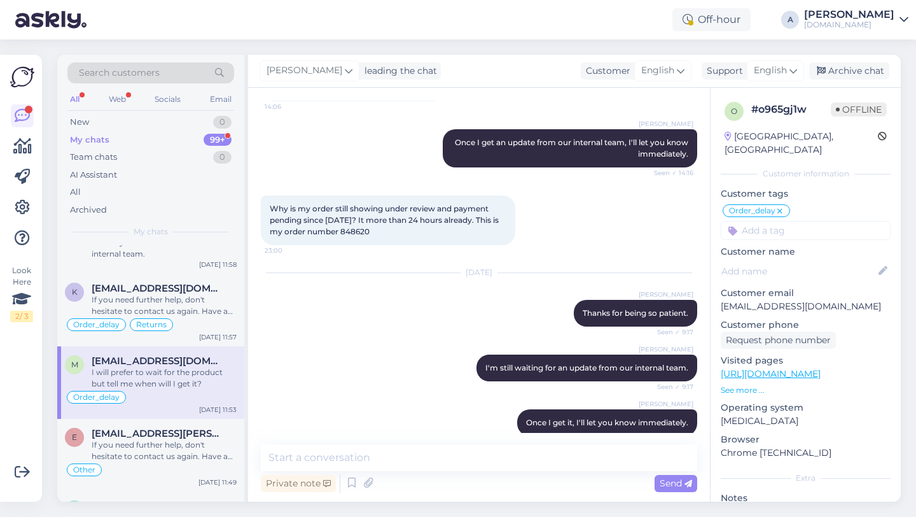
scroll to position [2430, 0]
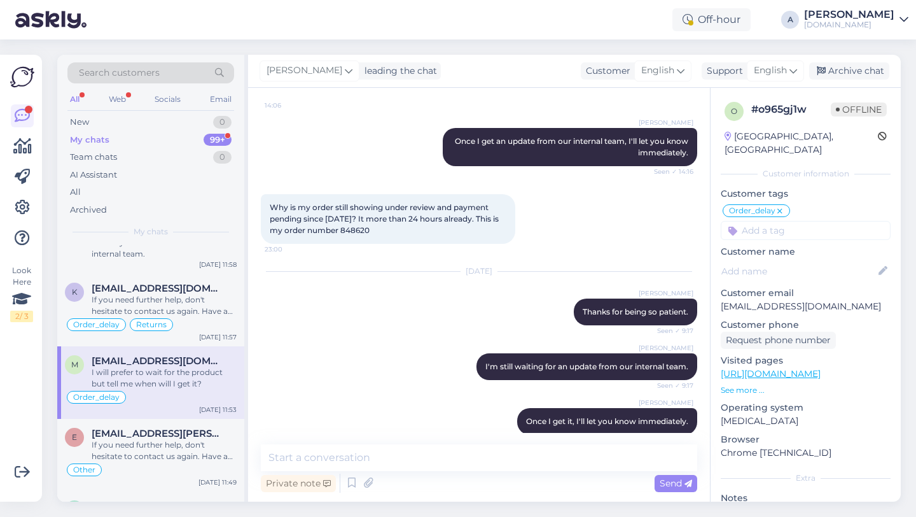
drag, startPoint x: 380, startPoint y: 265, endPoint x: 349, endPoint y: 265, distance: 31.2
click at [349, 244] on div "Why is my order still showing under review and payment pending since [DATE]? It…" at bounding box center [388, 219] width 254 height 50
copy span "848620"
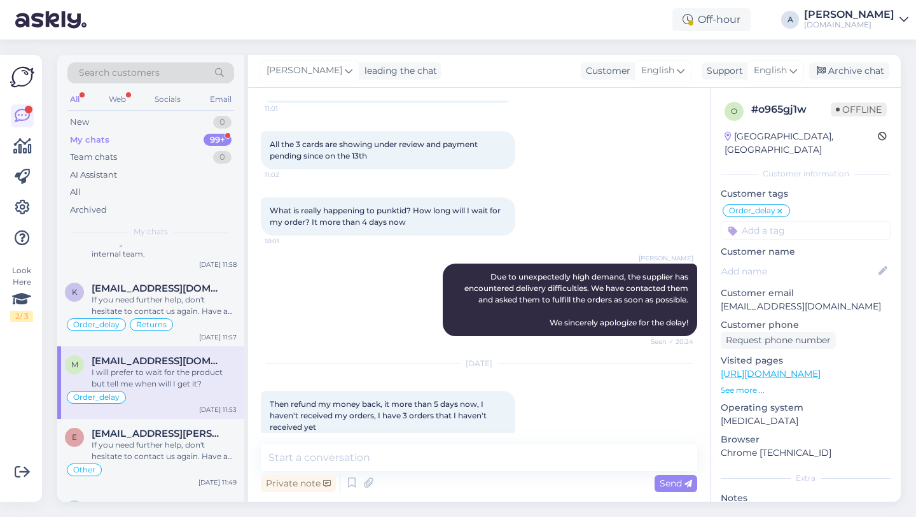
scroll to position [3619, 0]
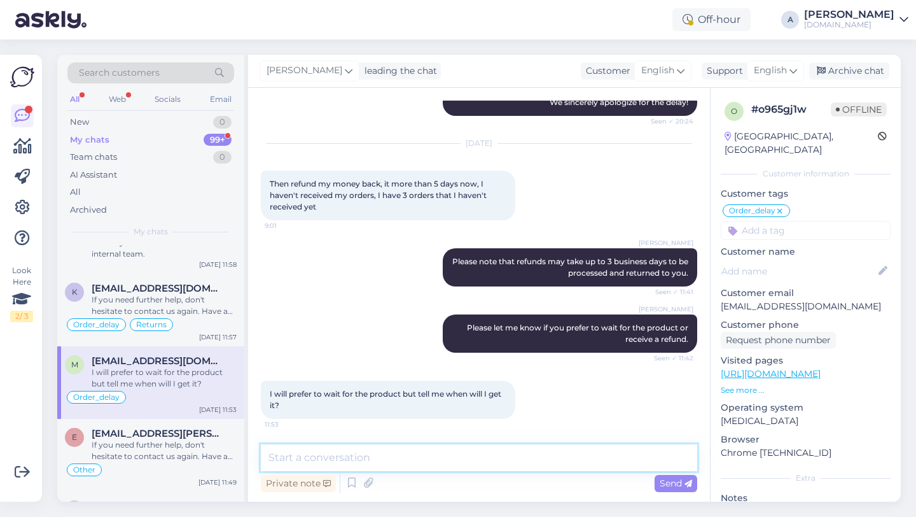
click at [330, 463] on textarea at bounding box center [479, 457] width 436 height 27
type textarea "Allow me to ask our team to speed up the order for you."
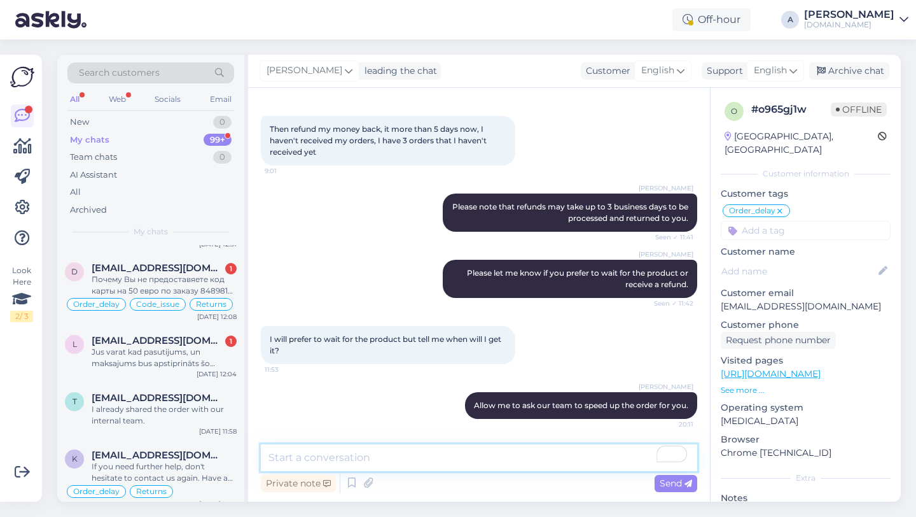
scroll to position [2033, 0]
click at [191, 370] on div "l [EMAIL_ADDRESS][DOMAIN_NAME] 1 Jus varat kad pasutijums, un maksajums bus aps…" at bounding box center [150, 354] width 187 height 57
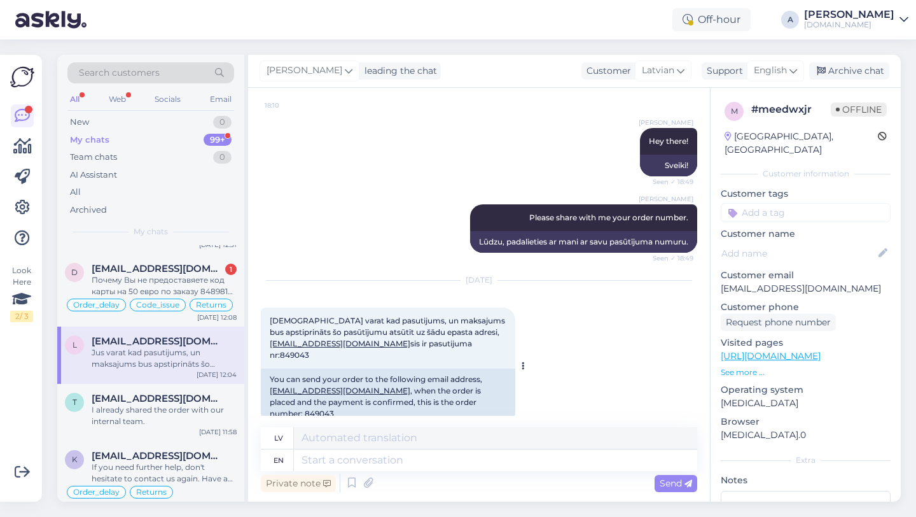
drag, startPoint x: 487, startPoint y: 391, endPoint x: 457, endPoint y: 393, distance: 29.3
click at [457, 393] on div "You can send your order to the following email address, [EMAIL_ADDRESS][DOMAIN_…" at bounding box center [388, 396] width 254 height 56
copy div "849043"
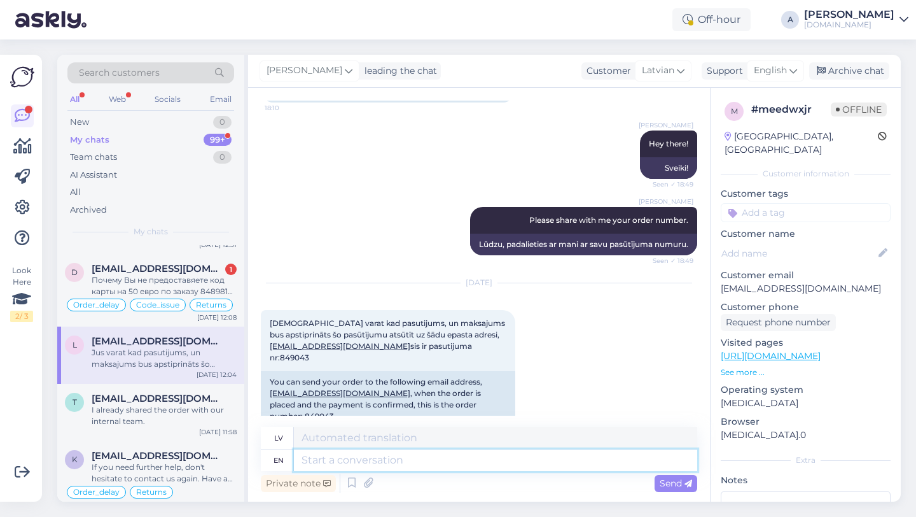
click at [323, 466] on textarea at bounding box center [495, 460] width 403 height 22
type textarea "I"
type textarea "Es"
type textarea "I a"
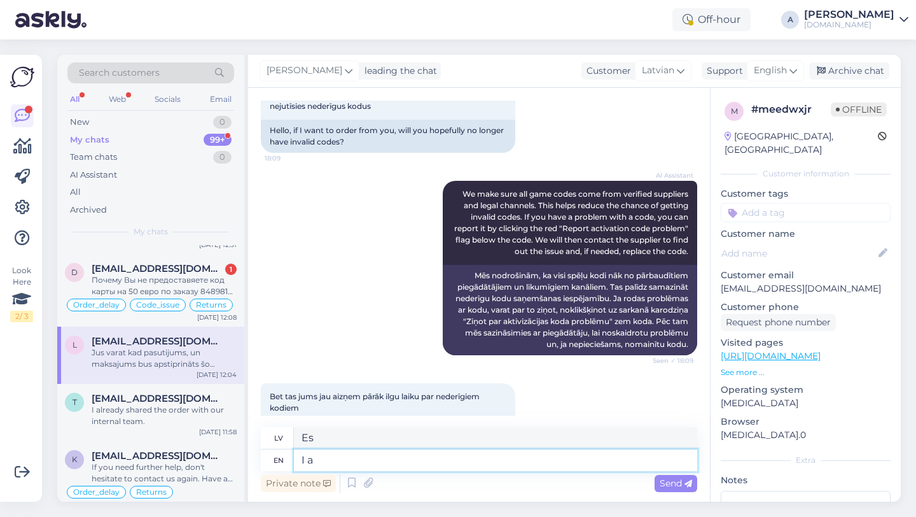
type textarea "Es a"
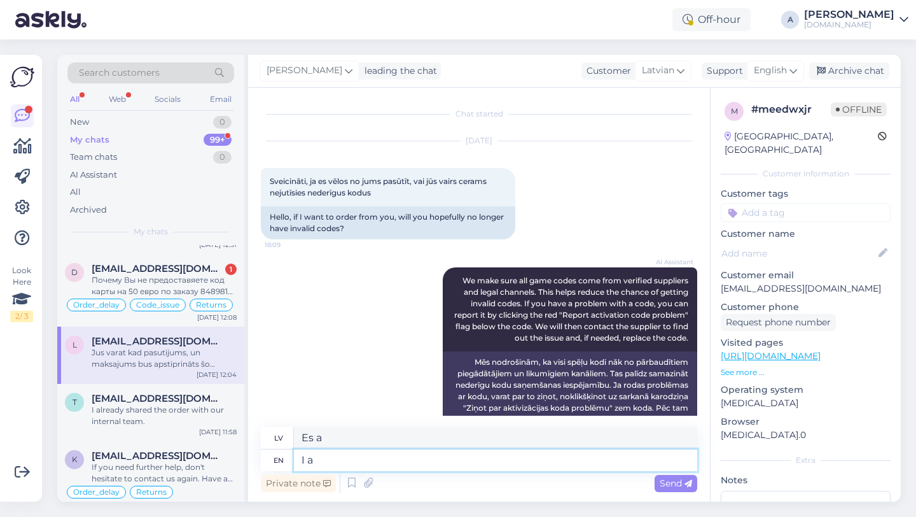
scroll to position [429, 0]
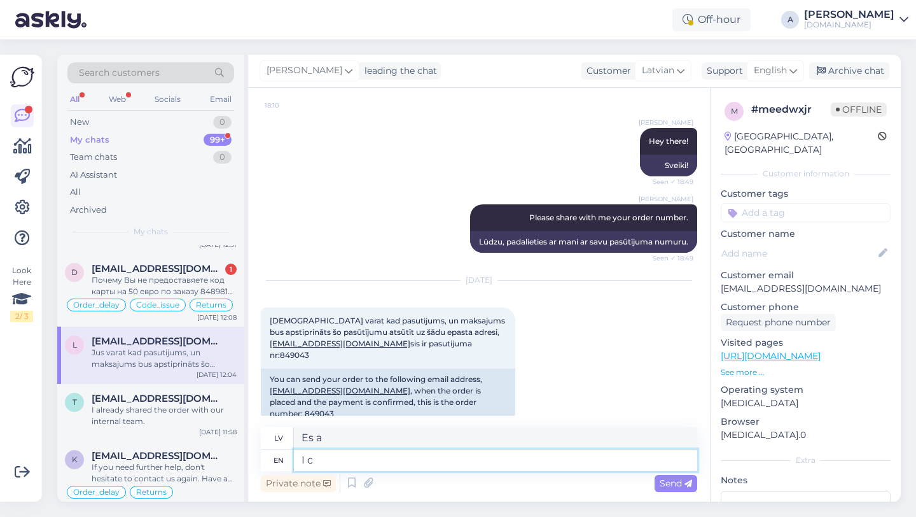
type textarea "I ca"
type textarea "Es"
type textarea "I can"
type textarea "Es varu"
type textarea "I can see i"
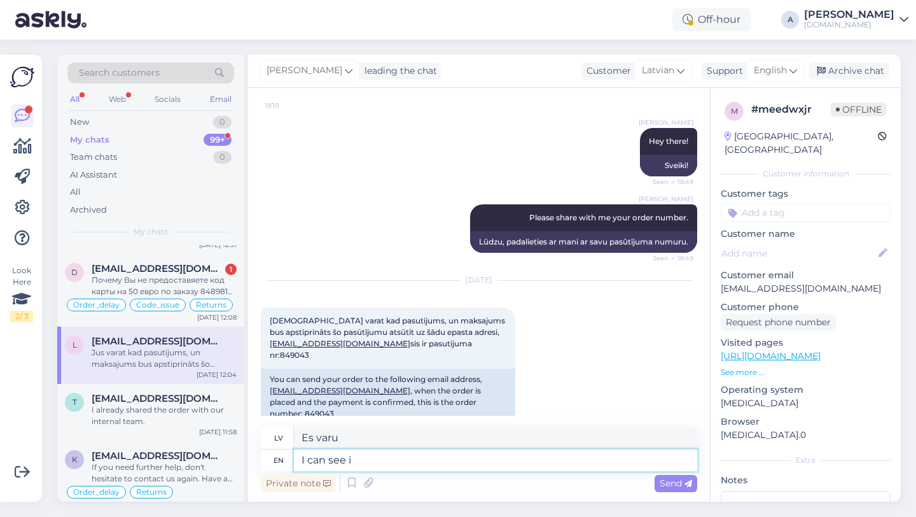
type textarea "Es redzu"
type textarea "I can see internally th"
type textarea "Es varu redzēt iekšēji"
type textarea "I can see internally that yo"
type textarea "Es to varu redzēt iekšēji"
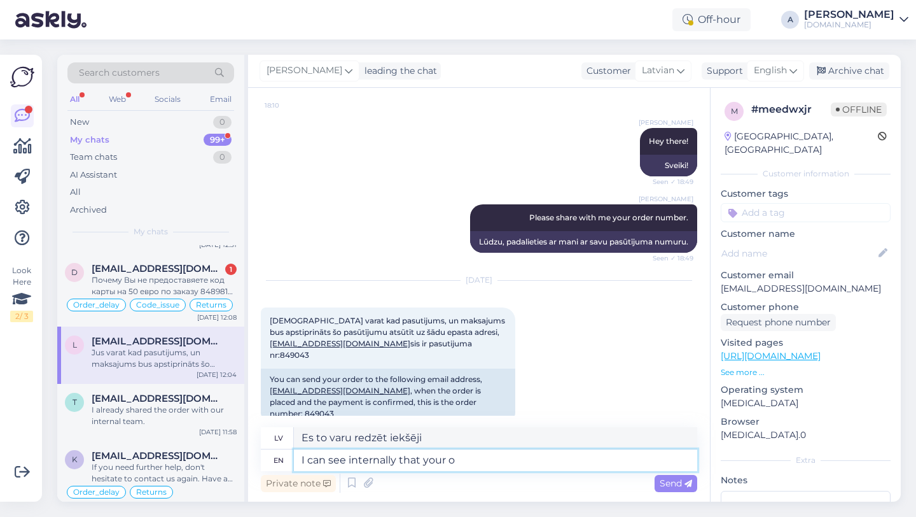
type textarea "I can see internally that your or"
type textarea "Es iekšēji redzu, ka tavs"
type textarea "I can see internally that your order w"
type textarea "Es iekšēji redzu, ka jūsu pasūtījums"
type textarea "I can see internally that your order was co"
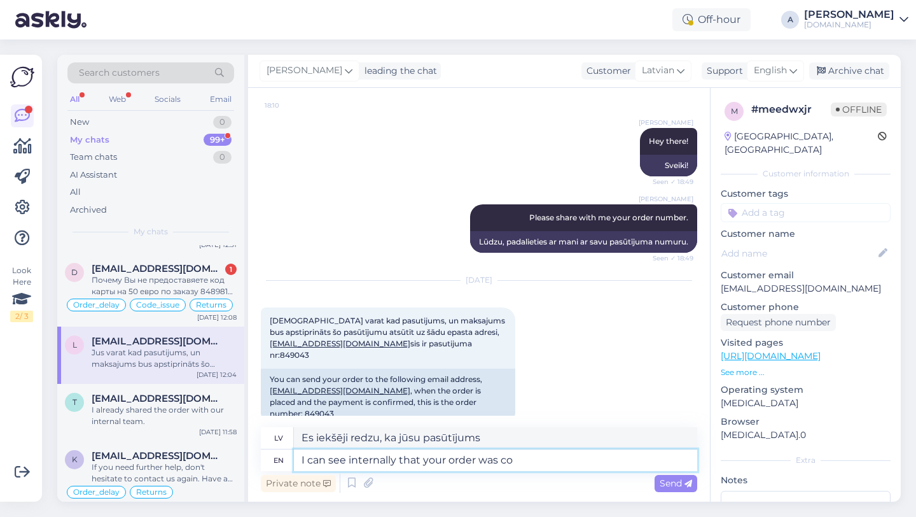
type textarea "Es iekšēji redzu, ka jūsu pasūtījums bija"
type textarea "I can see internally that your order was compl"
type textarea "Es iekšēji redzu, ka jūsu pasūtījums tika izpildīts."
type textarea "I can see internally that your order was completed."
type textarea "Es iekšēji redzu, ka jūsu pasūtījums ir izpildīts."
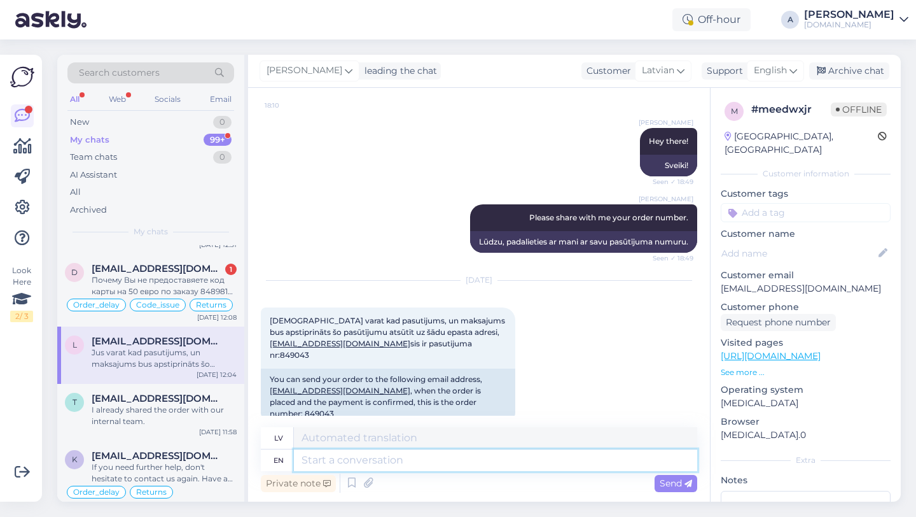
scroll to position [506, 0]
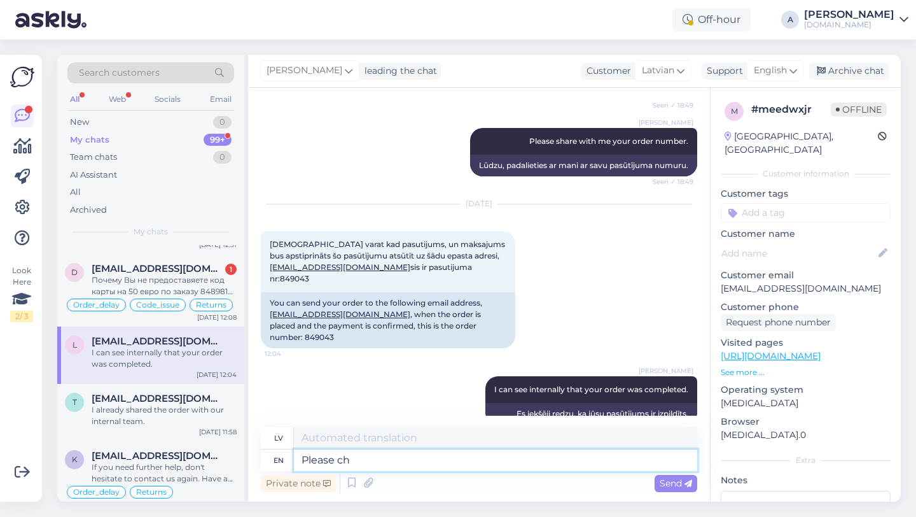
type textarea "Please che"
type textarea "Lūdzu"
type textarea "Please check you"
type textarea "Lūdzu, pārbaudiet"
type textarea "Please check your e"
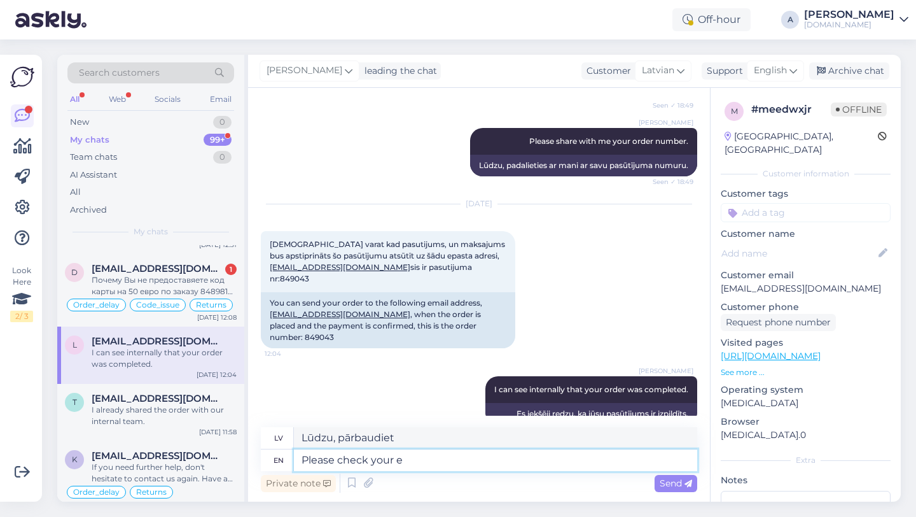
type textarea "Lūdzu, pārbaudiet savu"
type textarea "Please check your email an"
type textarea "Lūdzu, pārbaudiet savu e-pastu"
type textarea "Please check your email and s"
type textarea "Lūdzu, pārbaudiet savu e-pastu un"
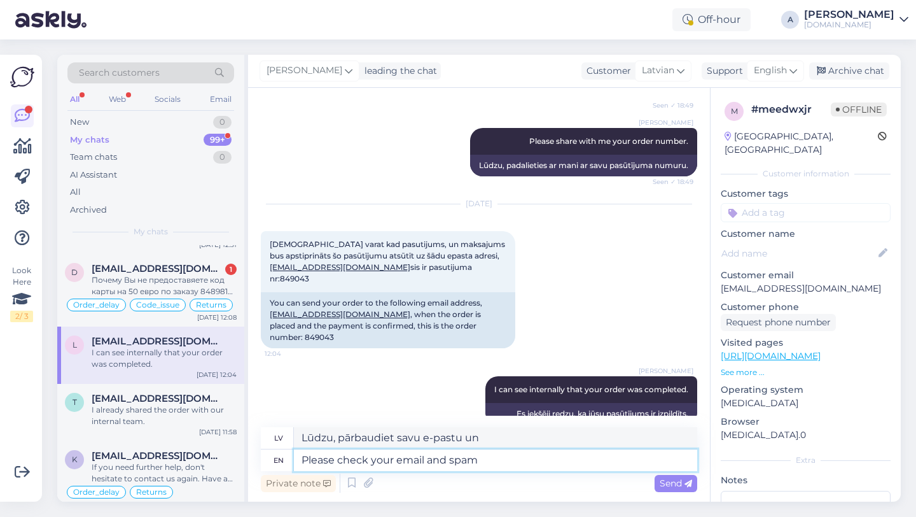
type textarea "Please check your email and spam"
type textarea "Lūdzu, pārbaudiet savu e-pastu un surogātpastu"
type textarea "Please check your email and spam folder."
type textarea "Lūdzu, pārbaudiet savu e-pastu un surogātpasta mapi."
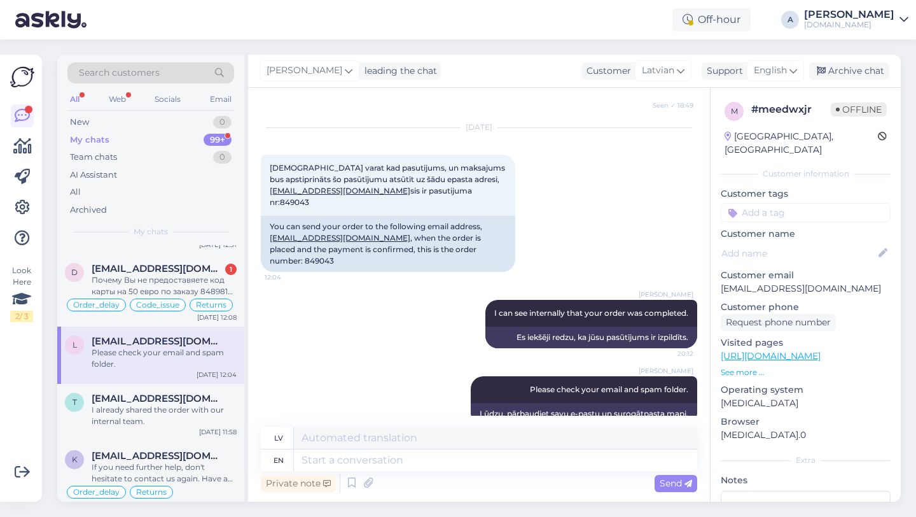
click at [764, 203] on input at bounding box center [806, 212] width 170 height 19
type input "orde"
click at [811, 242] on span "Order_delay" at bounding box center [806, 246] width 46 height 8
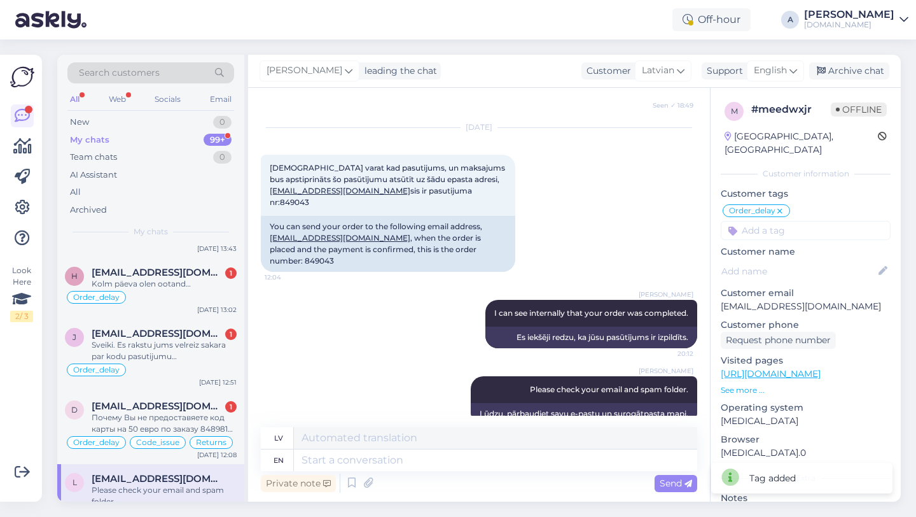
scroll to position [1895, 0]
click at [165, 408] on span "[EMAIL_ADDRESS][DOMAIN_NAME]" at bounding box center [158, 406] width 132 height 11
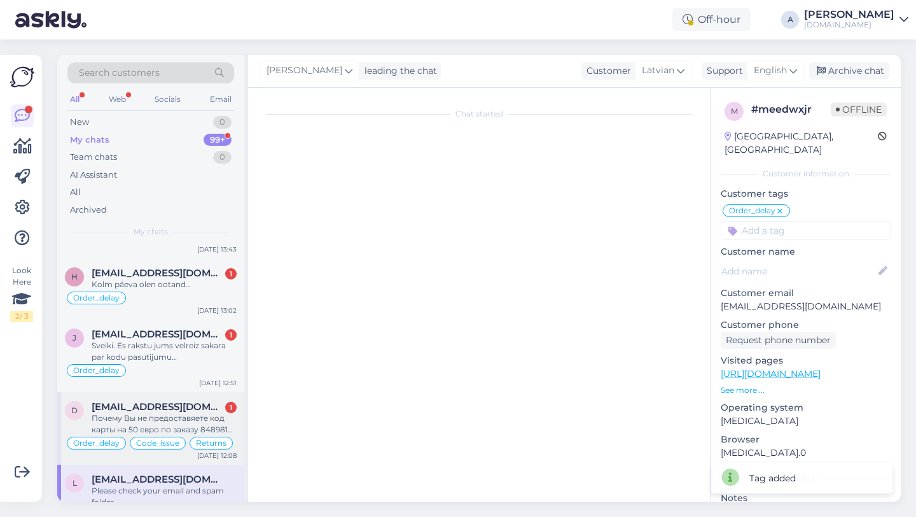
scroll to position [11962, 0]
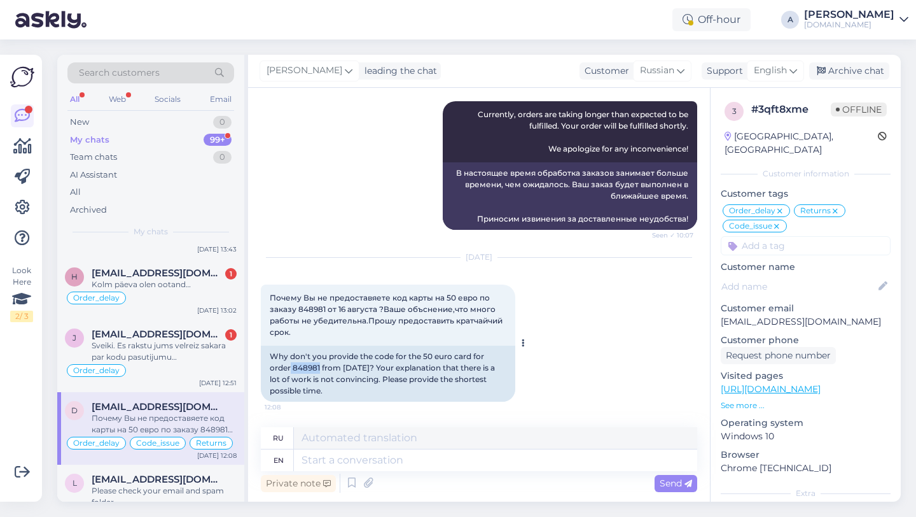
drag, startPoint x: 321, startPoint y: 366, endPoint x: 291, endPoint y: 368, distance: 29.3
click at [291, 368] on div "Why don't you provide the code for the 50 euro card for order 848981 from [DATE…" at bounding box center [388, 373] width 254 height 56
click at [166, 360] on div "Sveiki. Es rakstu jums velreiz sakara par kodu pasutijumu [PERSON_NAME] atnakus…" at bounding box center [164, 351] width 145 height 23
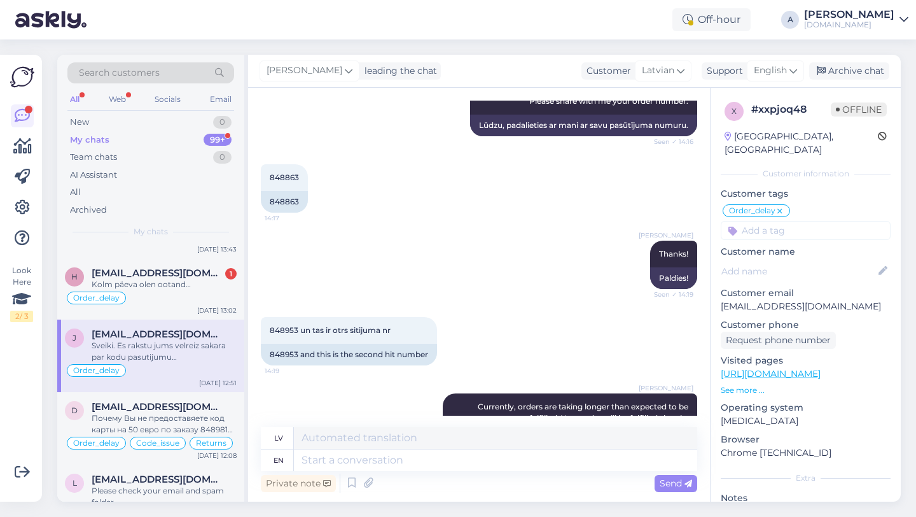
scroll to position [3380, 0]
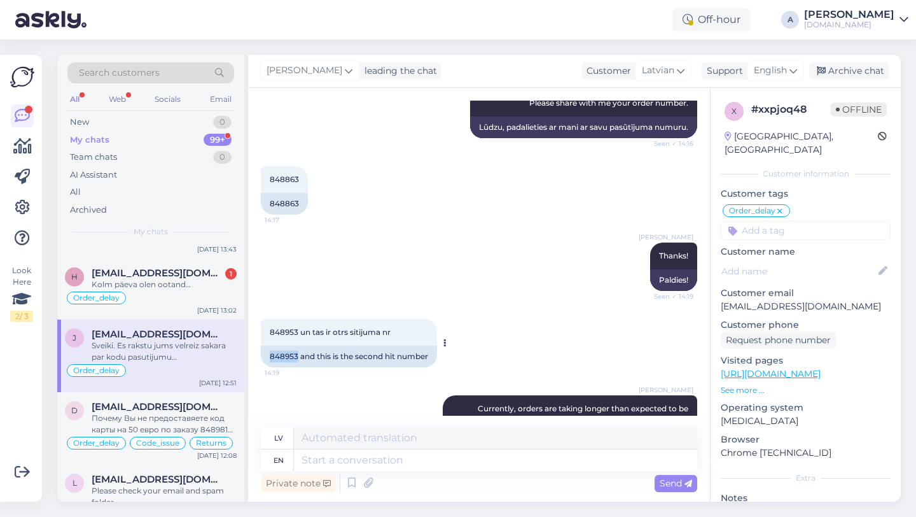
drag, startPoint x: 298, startPoint y: 331, endPoint x: 281, endPoint y: 331, distance: 17.2
click at [264, 345] on div "848953 and this is the second hit number" at bounding box center [349, 356] width 176 height 22
copy div "848953"
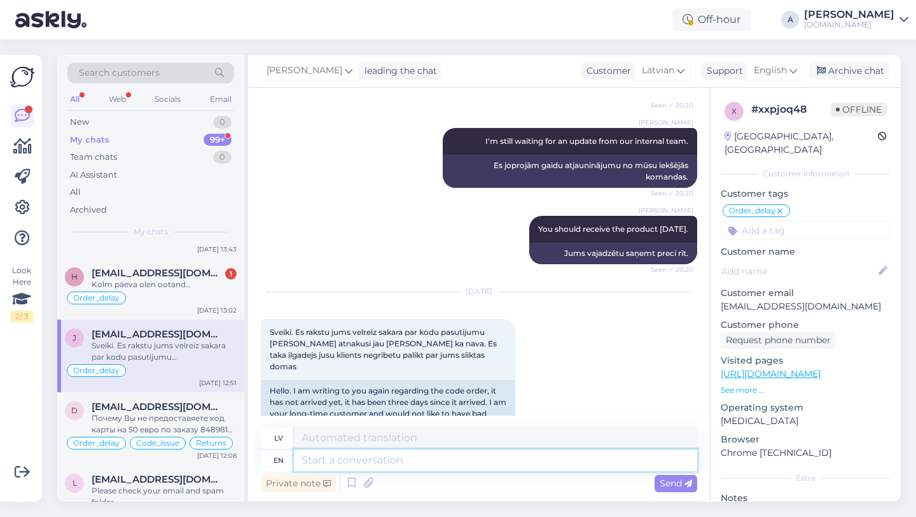
click at [346, 456] on textarea at bounding box center [495, 460] width 403 height 22
type textarea "I c"
type textarea "Es"
type textarea "I can s"
type textarea "Es varu"
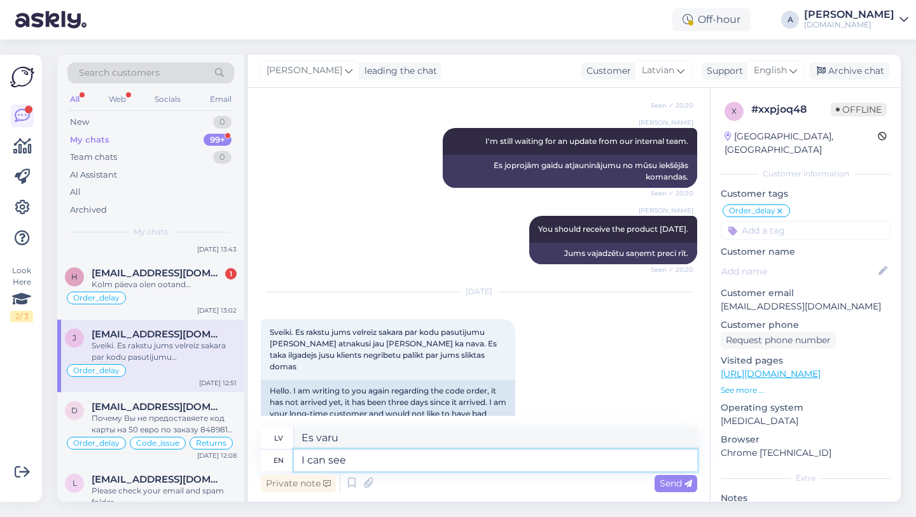
type textarea "I can see i"
type textarea "Es redzu"
type textarea "I can see internally th"
type textarea "Es varu redzēt iekšēji"
type textarea "I can see internally that y"
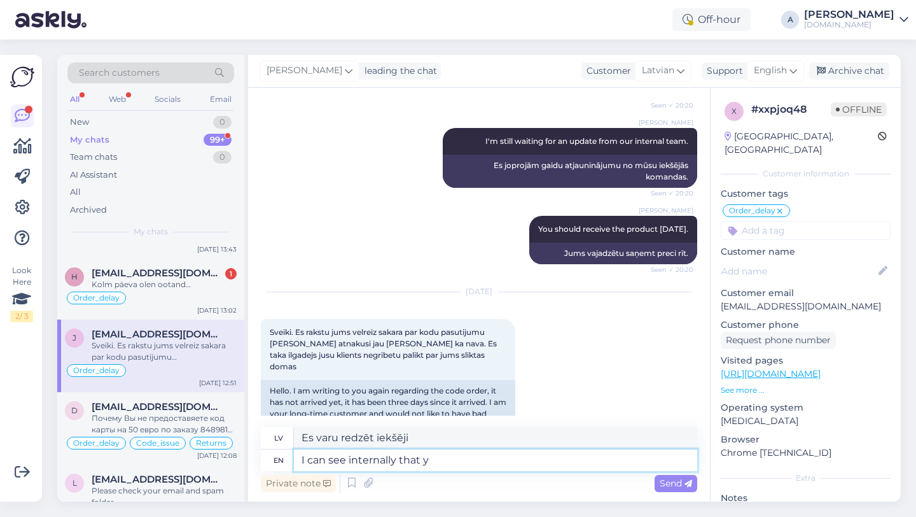
type textarea "Es to varu redzēt iekšēji"
type textarea "I can see internally that your"
type textarea "Es iekšēji redzu, ka tavs"
type textarea "I can see internally that your order w"
type textarea "Es iekšēji redzu, ka jūsu pasūtījums"
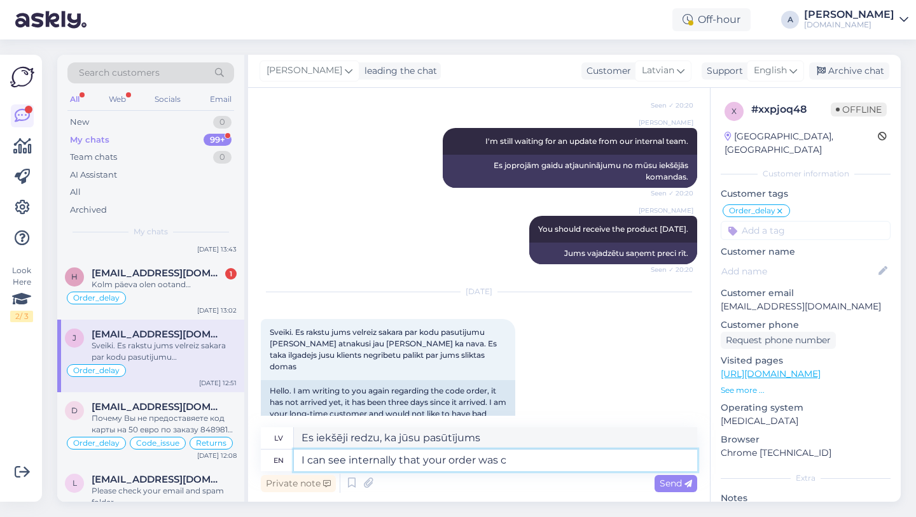
type textarea "I can see internally that your order was co"
type textarea "Es iekšēji redzu, ka jūsu pasūtījums bija"
type textarea "I can see internally that your order was completed."
type textarea "Es iekšēji redzu, ka jūsu pasūtījums ir izpildīts."
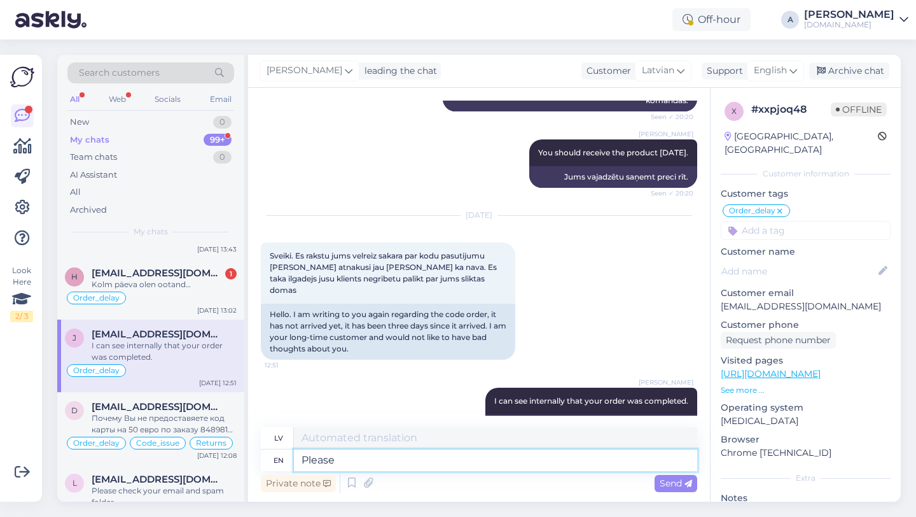
type textarea "Please c"
type textarea "Lūdzu"
type textarea "Please check y"
type textarea "Lūdzu, pārbaudiet"
type textarea "Please check your em"
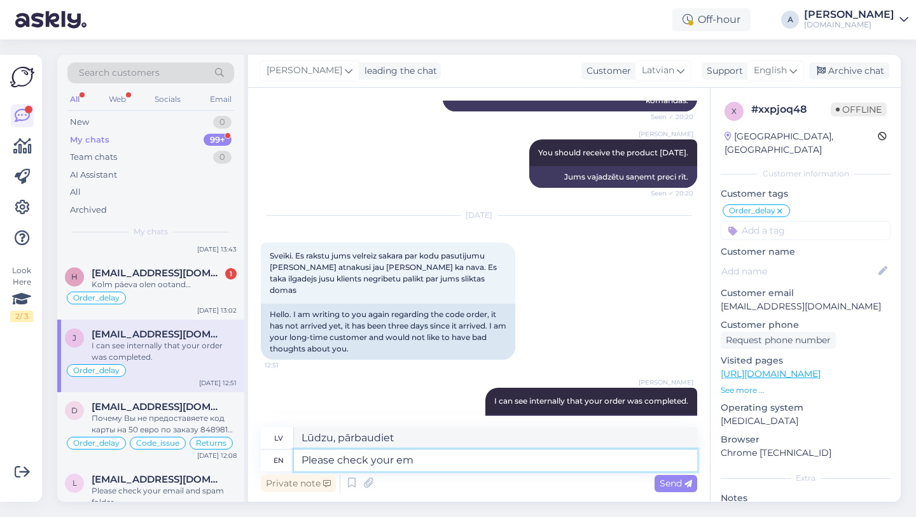
type textarea "Lūdzu, pārbaudiet savu"
type textarea "Please check your email a"
type textarea "Lūdzu, pārbaudiet savu e-pastu"
type textarea "Please check your email and spa"
type textarea "Lūdzu, pārbaudiet savu e-pastu un"
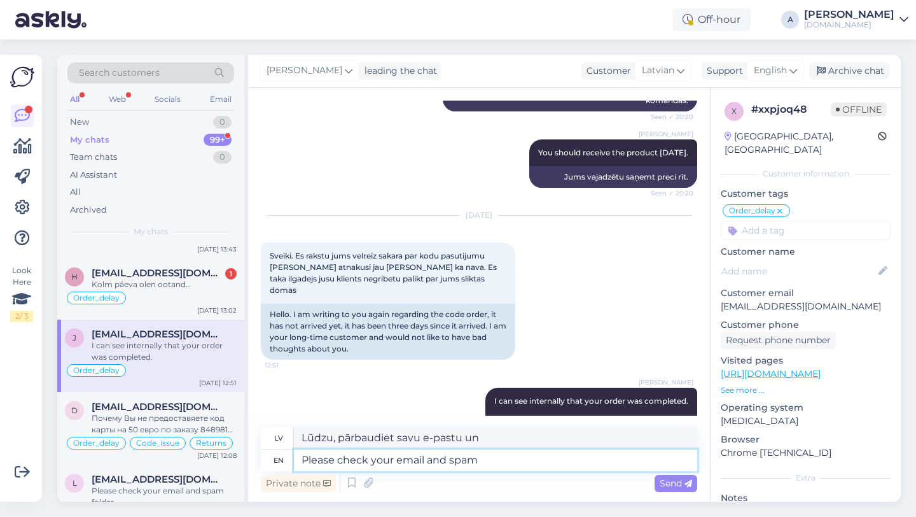
type textarea "Please check your email and spam"
type textarea "Lūdzu, pārbaudiet savu e-pastu un surogātpastu"
type textarea "Please check your email and spam folder."
type textarea "Lūdzu, pārbaudiet savu e-pastu un surogātpasta mapi."
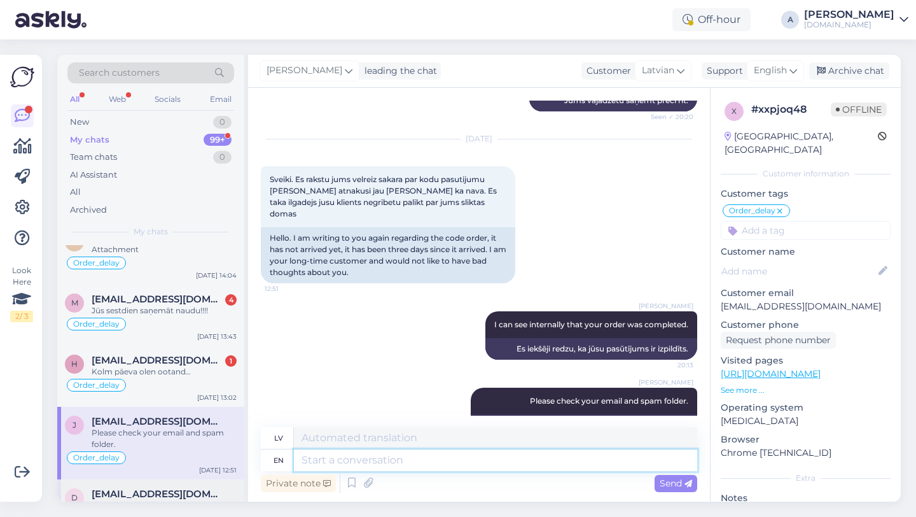
scroll to position [1792, 0]
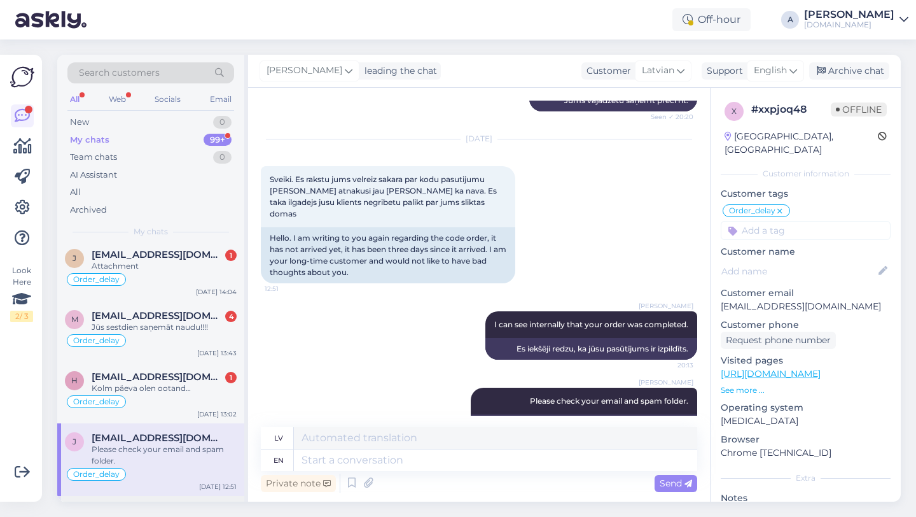
click at [179, 393] on div "Kolm päeva olen ootand…" at bounding box center [164, 387] width 145 height 11
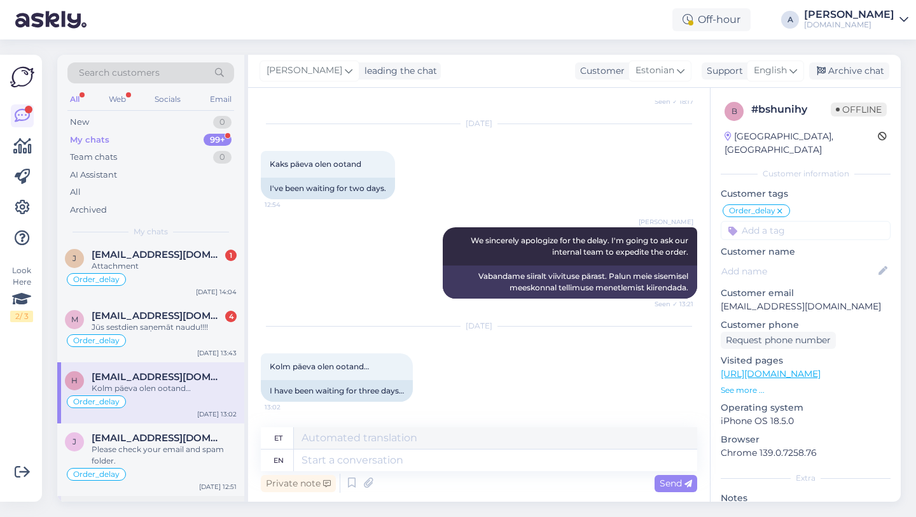
scroll to position [1036, 0]
click at [178, 449] on div "Please check your email and spam folder." at bounding box center [164, 454] width 145 height 23
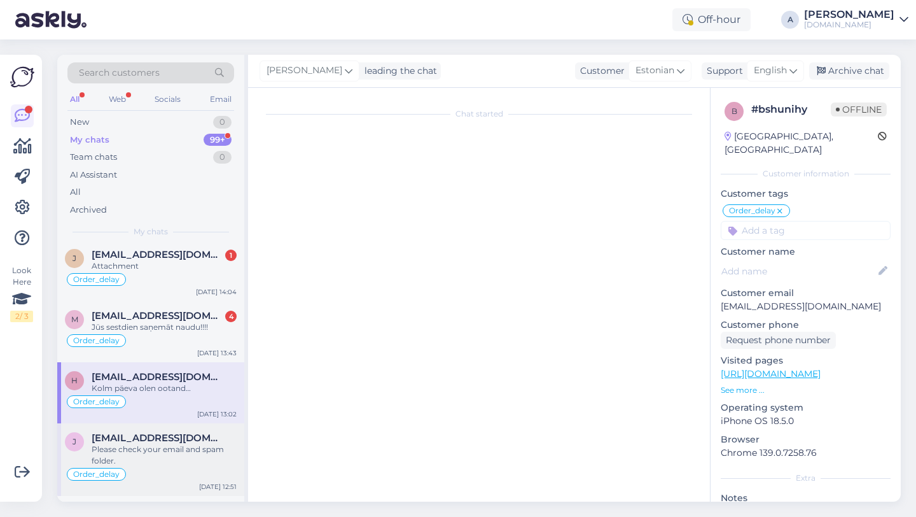
scroll to position [4861, 0]
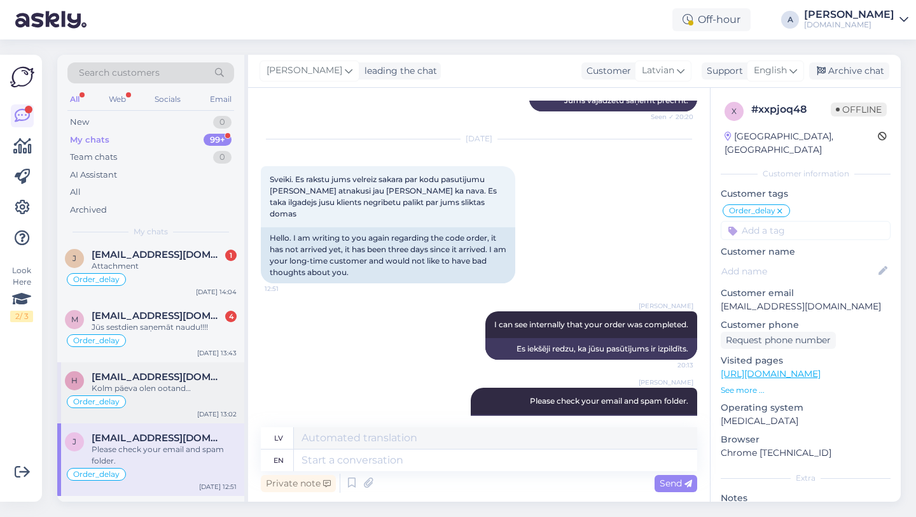
click at [180, 412] on div "h [EMAIL_ADDRESS][DOMAIN_NAME] Kolm päeva olen ootand… Order_delay [DATE] 13:02" at bounding box center [150, 392] width 187 height 61
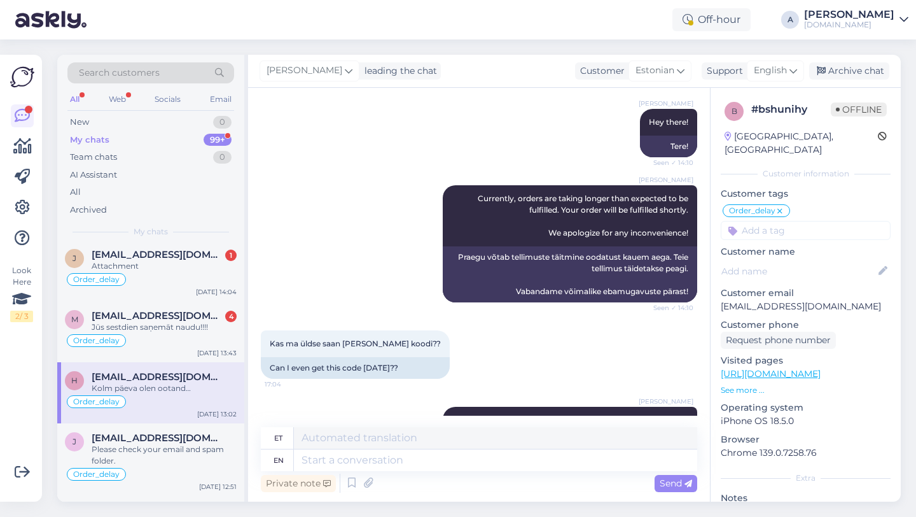
scroll to position [458, 0]
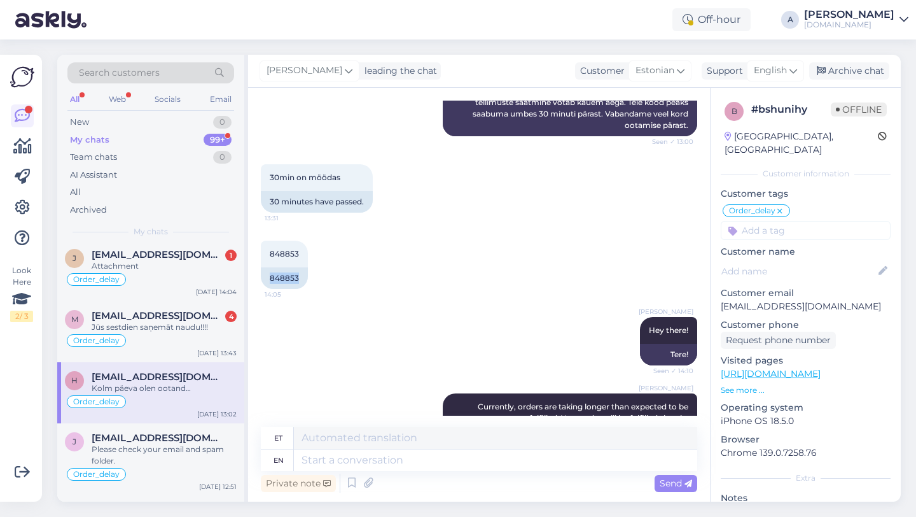
drag, startPoint x: 302, startPoint y: 276, endPoint x: 249, endPoint y: 275, distance: 52.8
click at [249, 275] on div "Chat started [DATE] Mu ostust on juba peaaegu 24h möödas, pole ikka oma tellimu…" at bounding box center [479, 295] width 462 height 414
copy div "848853"
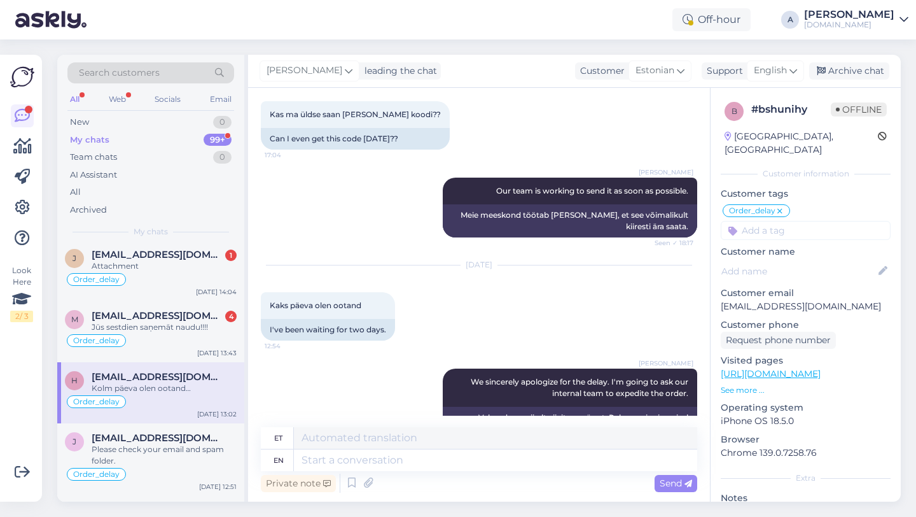
scroll to position [1036, 0]
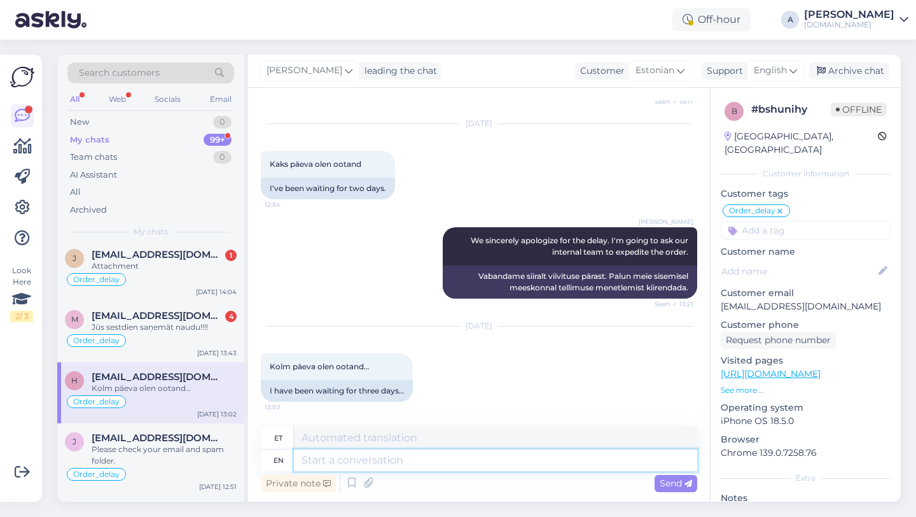
click at [354, 457] on textarea at bounding box center [495, 460] width 403 height 22
type textarea "We a"
type textarea "Meie"
type textarea "We apologize fo"
type textarea "Vabandame"
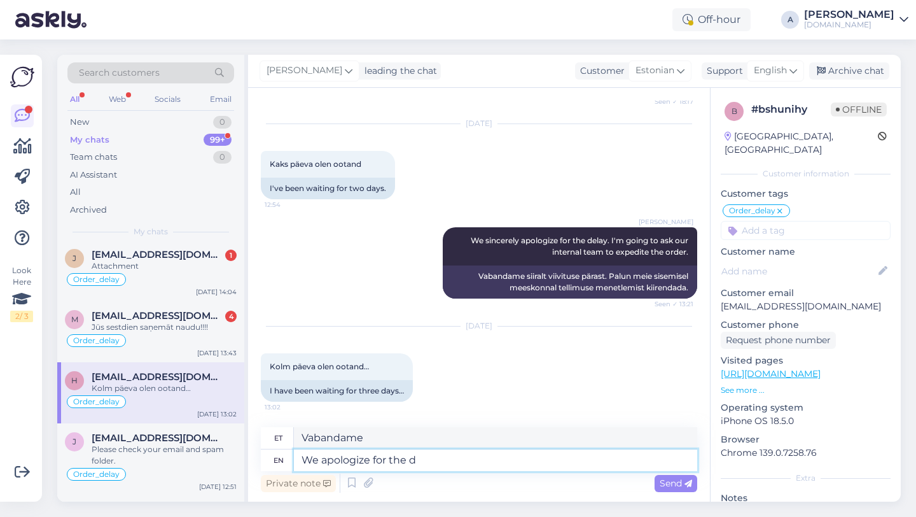
type textarea "We apologize for the de"
type textarea "Vabandame selle pärast"
type textarea "We apologize for the delay."
type textarea "Vabandame viivituse pärast."
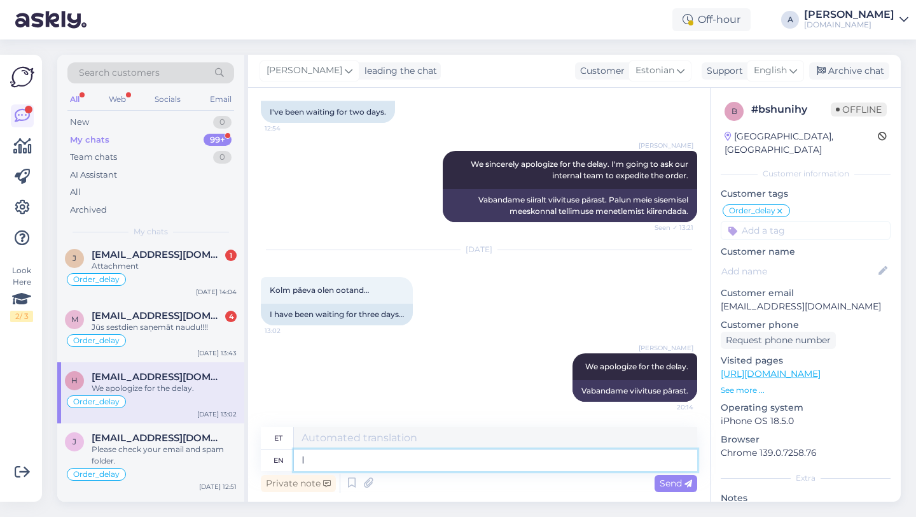
type textarea "I w"
type textarea "[PERSON_NAME]"
type textarea "I will a"
type textarea "Ma teen seda"
type textarea "I will ask"
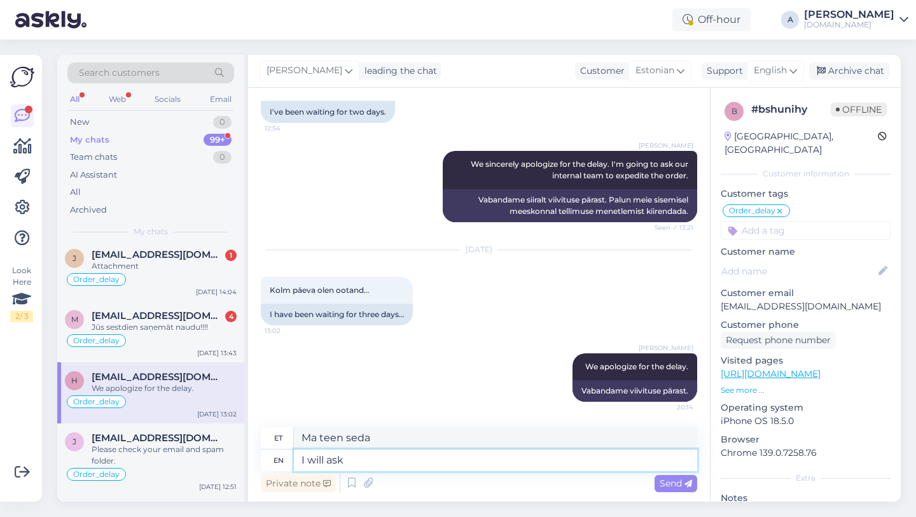
type textarea "[PERSON_NAME]"
type textarea "I will ask our team"
type textarea "Ma küsin meie"
type textarea "I will ask our team to"
type textarea "Ma palun meie meeskonnal"
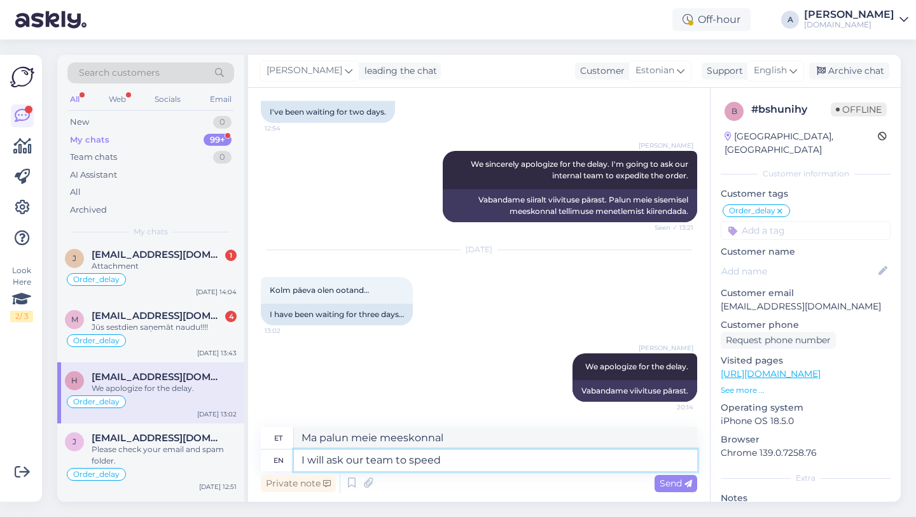
type textarea "I will ask our team to speed"
type textarea "Ma palun meie meeskonnal kiirustada"
type textarea "I will ask our team to speed up the p"
type textarea "Ma palun meie meeskonnal kiirendada"
type textarea "I will ask our team to speed up the pro"
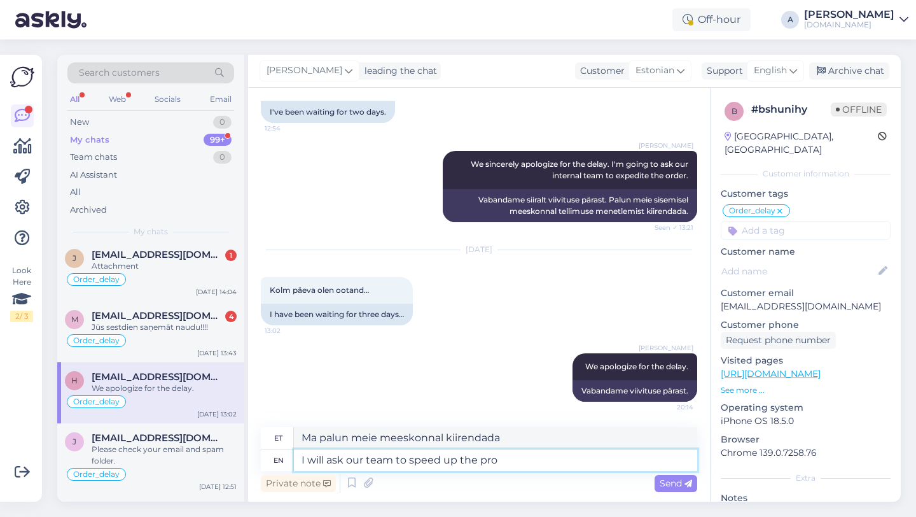
type textarea "Ma palun meie meeskonnal kiirendada PR-i"
type textarea "I will ask our team to speed up the process."
type textarea "Ma palun meie meeskonnal protsessi kiirendada."
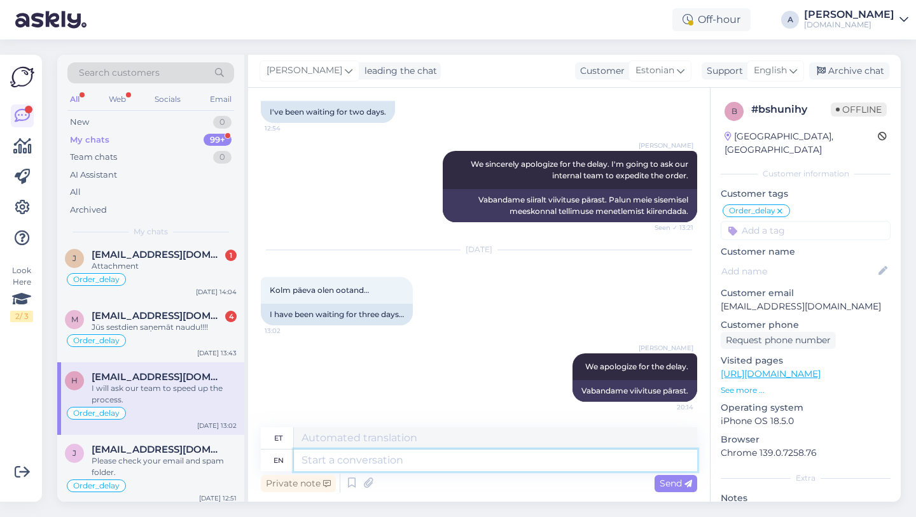
scroll to position [1189, 0]
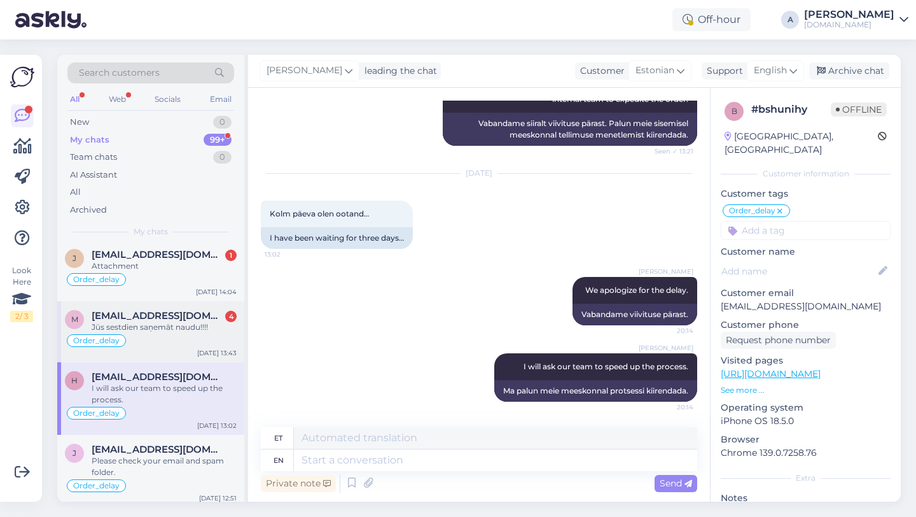
click at [153, 329] on div "Jūs sestdien saņemāt naudu!!!!" at bounding box center [164, 326] width 145 height 11
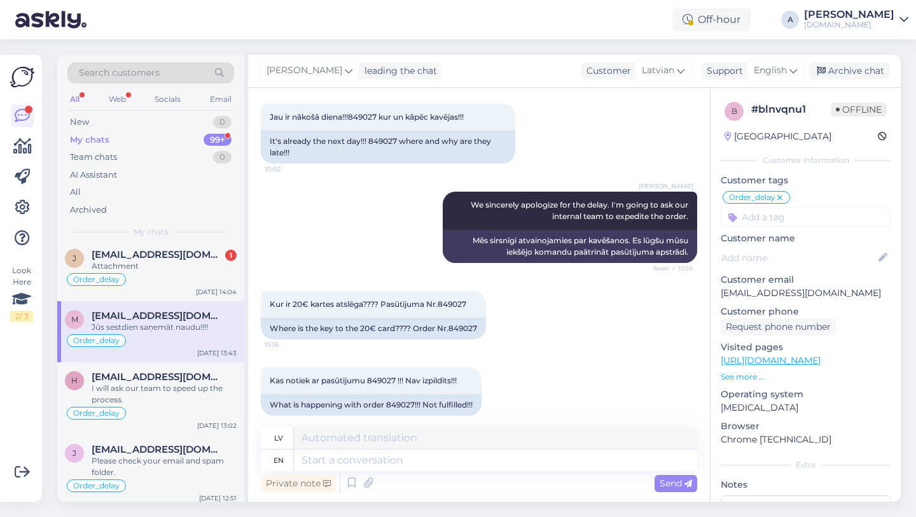
scroll to position [8574, 0]
drag, startPoint x: 478, startPoint y: 317, endPoint x: 452, endPoint y: 317, distance: 26.1
click at [452, 317] on div "Where is the key to the 20€ card???? Order Nr.849027" at bounding box center [373, 328] width 225 height 22
copy div "849027"
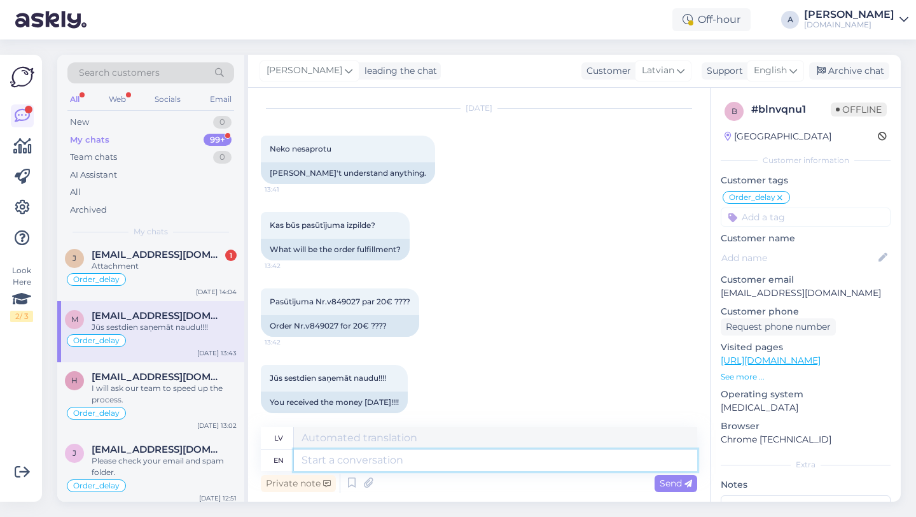
click at [372, 459] on textarea at bounding box center [495, 460] width 403 height 22
type textarea "Thanks"
type textarea "Paldies"
type textarea "Thanks for be"
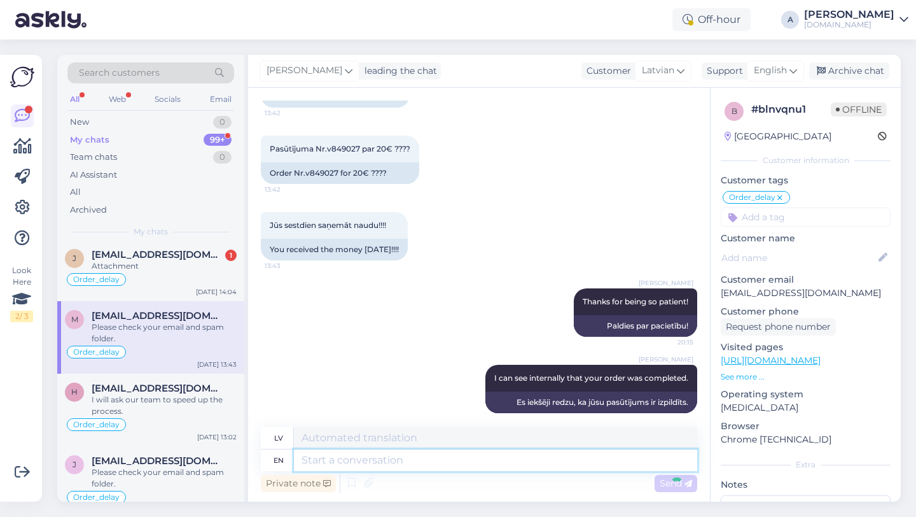
scroll to position [9404, 0]
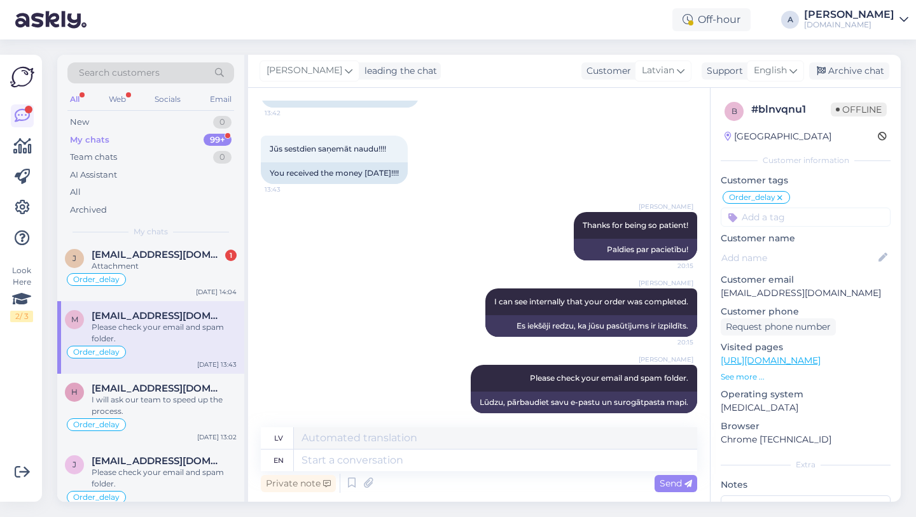
click at [786, 214] on input at bounding box center [806, 216] width 170 height 19
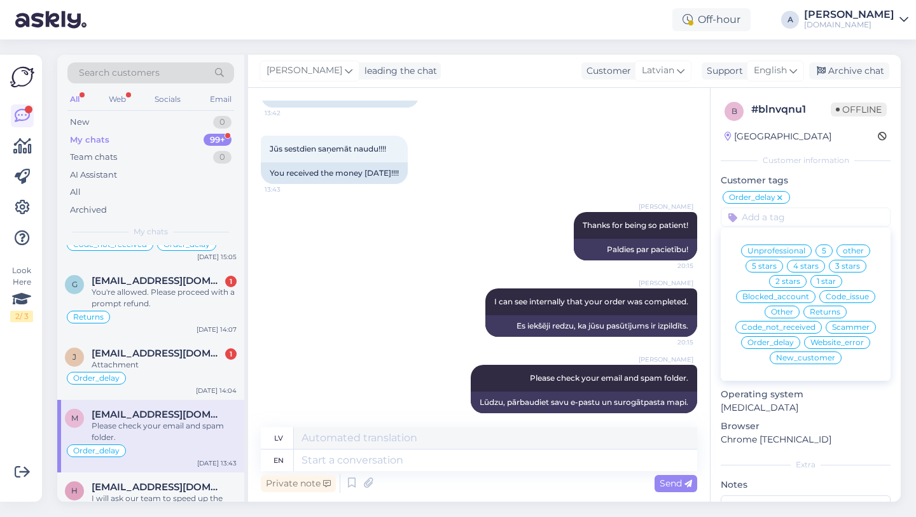
scroll to position [1685, 0]
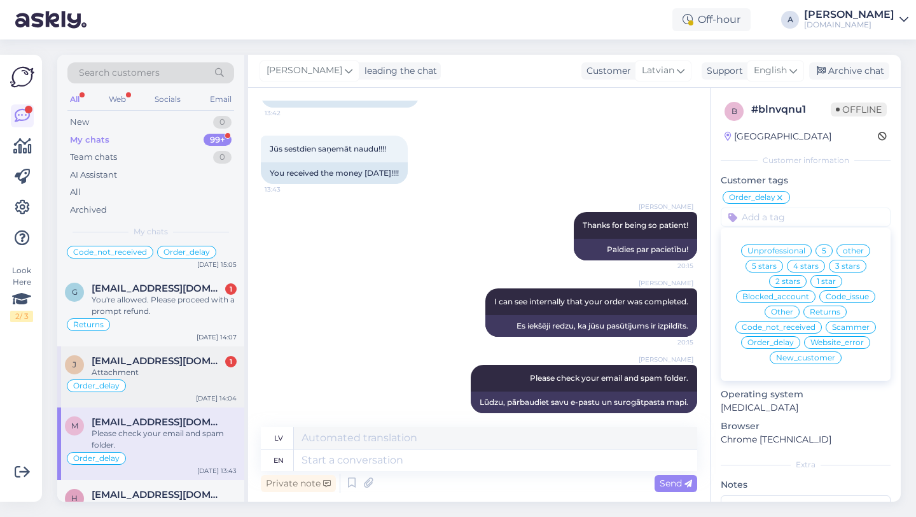
click at [146, 366] on div "Attachment" at bounding box center [164, 371] width 145 height 11
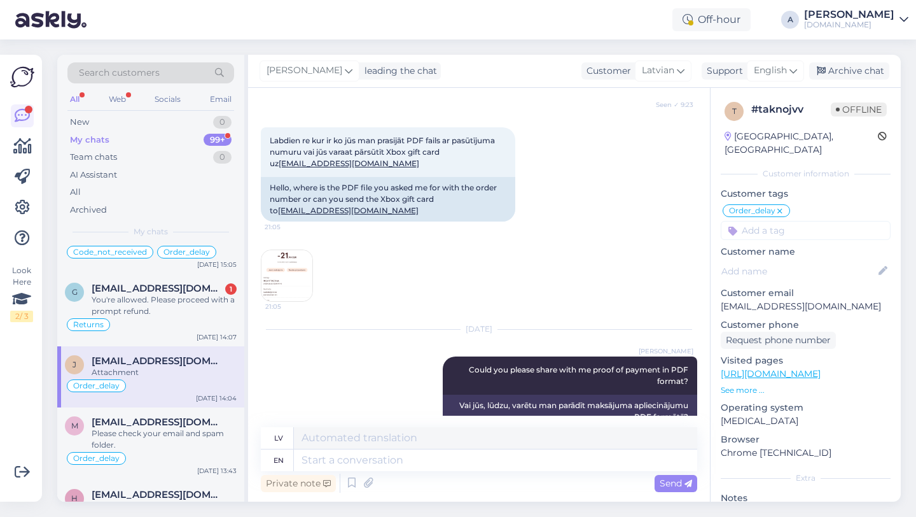
scroll to position [5785, 0]
click at [286, 296] on img at bounding box center [286, 276] width 51 height 51
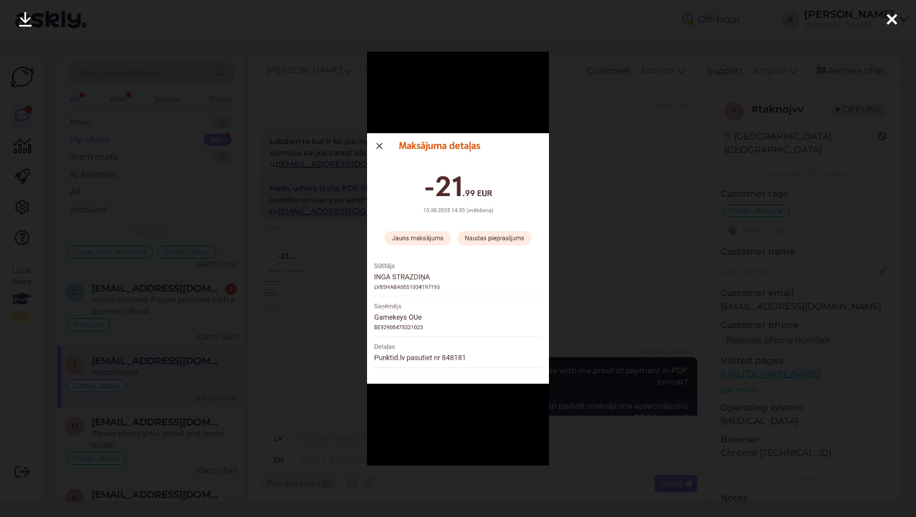
click at [678, 141] on div at bounding box center [458, 258] width 916 height 517
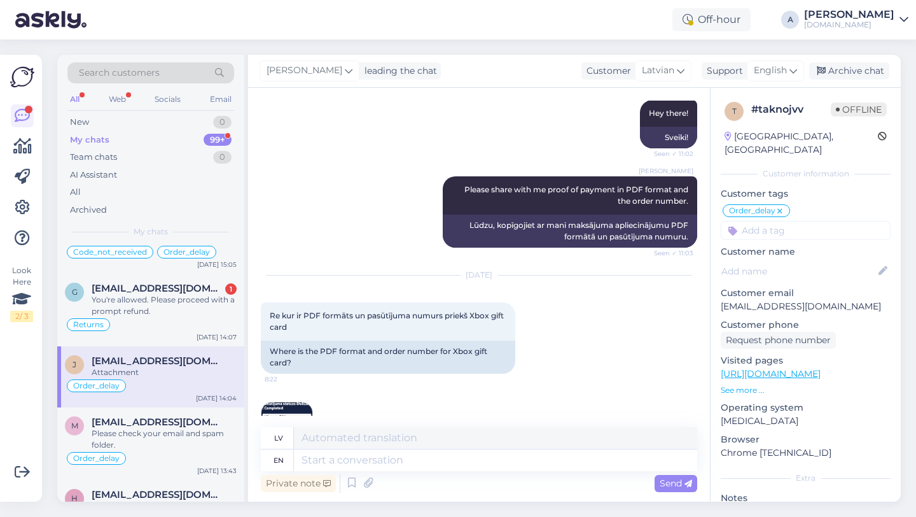
scroll to position [5269, 0]
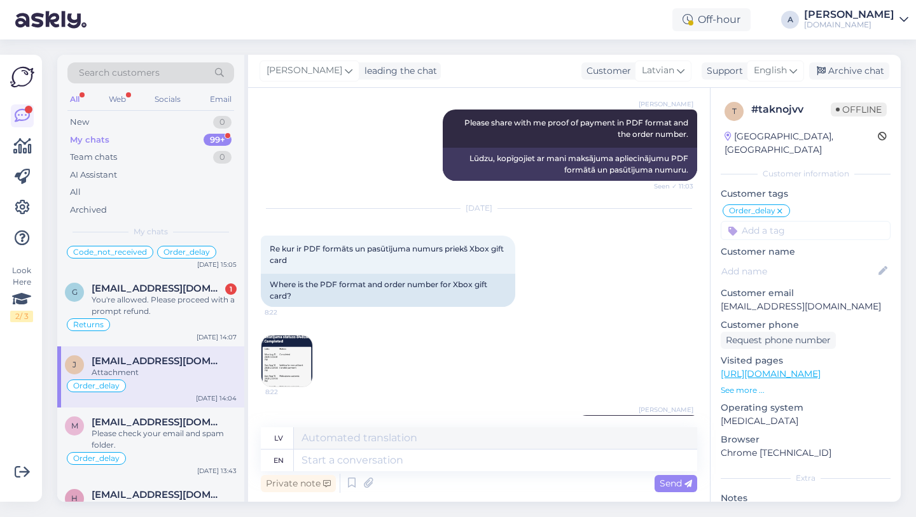
click at [288, 386] on img at bounding box center [286, 360] width 51 height 51
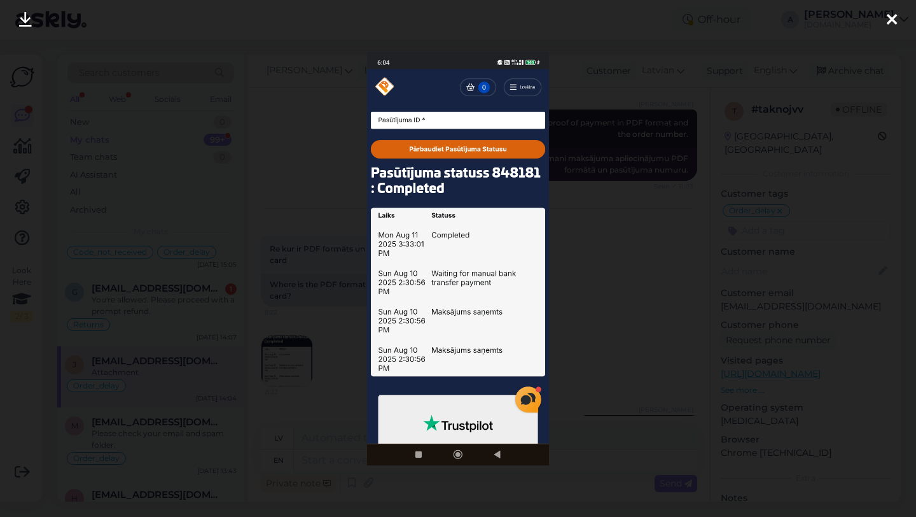
click at [890, 19] on icon at bounding box center [892, 20] width 10 height 17
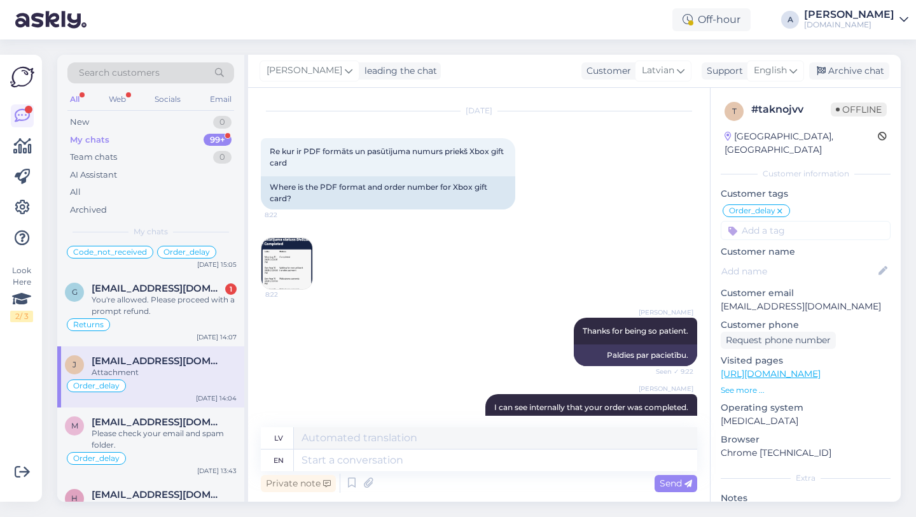
scroll to position [6131, 0]
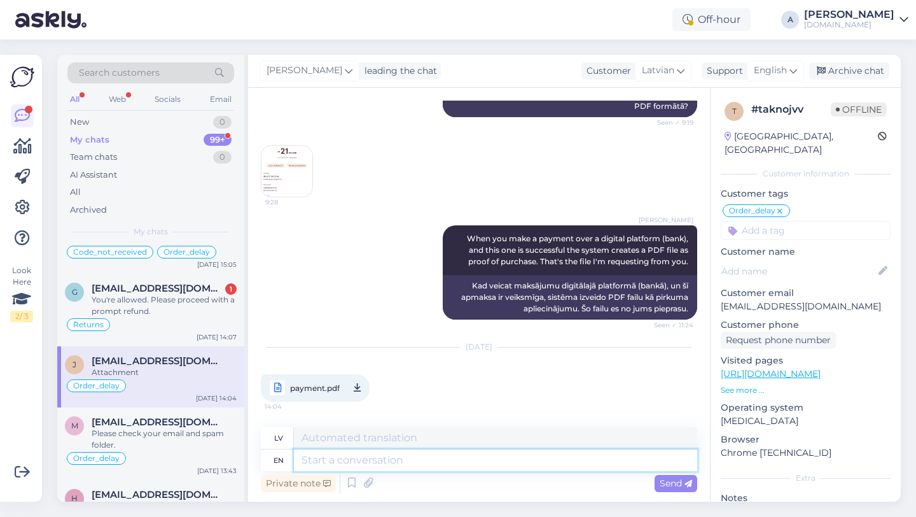
click at [326, 461] on textarea at bounding box center [495, 460] width 403 height 22
paste textarea "[URL][DOMAIN_NAME]"
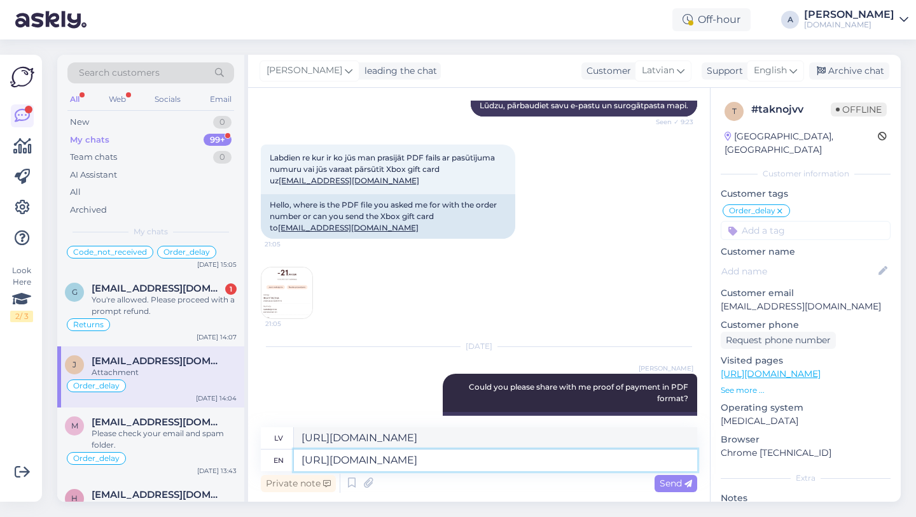
scroll to position [5758, 0]
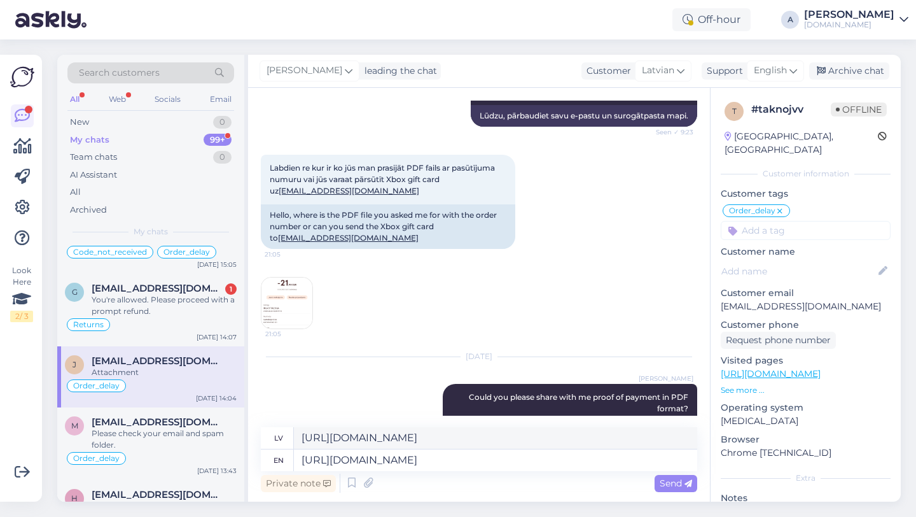
click at [298, 328] on img at bounding box center [286, 302] width 51 height 51
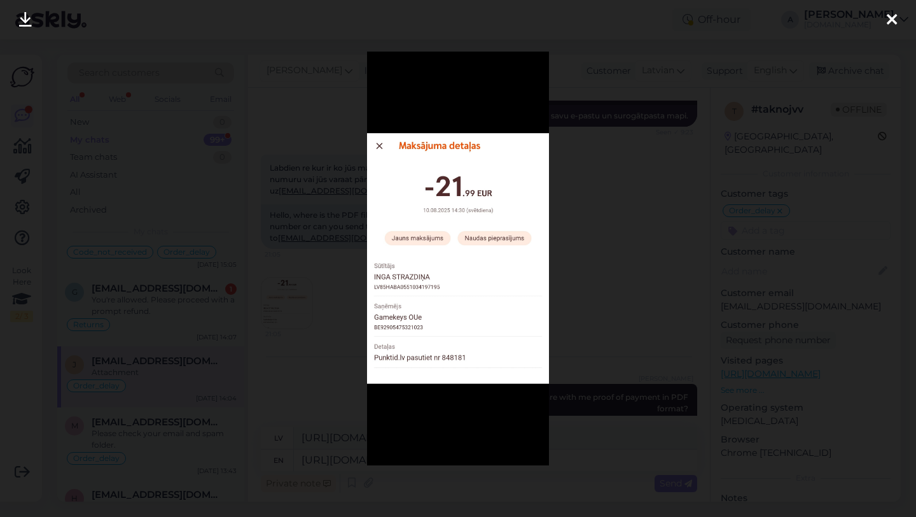
click at [893, 18] on icon at bounding box center [892, 20] width 10 height 17
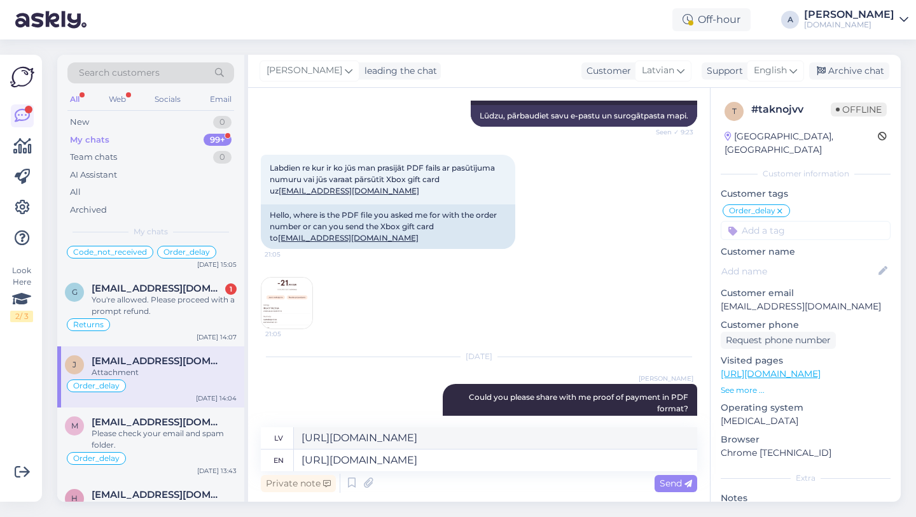
scroll to position [6131, 0]
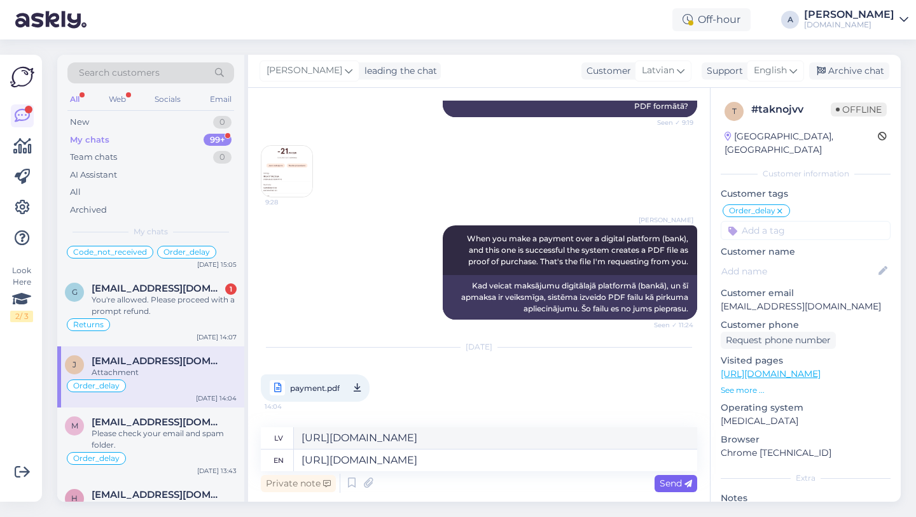
click at [674, 485] on span "Send" at bounding box center [676, 482] width 32 height 11
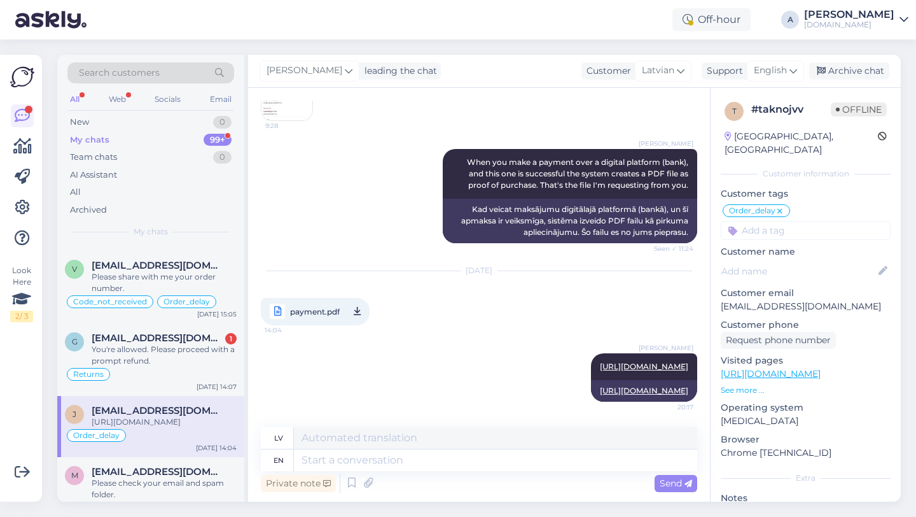
scroll to position [1625, 0]
click at [162, 370] on div "Returns" at bounding box center [151, 373] width 172 height 15
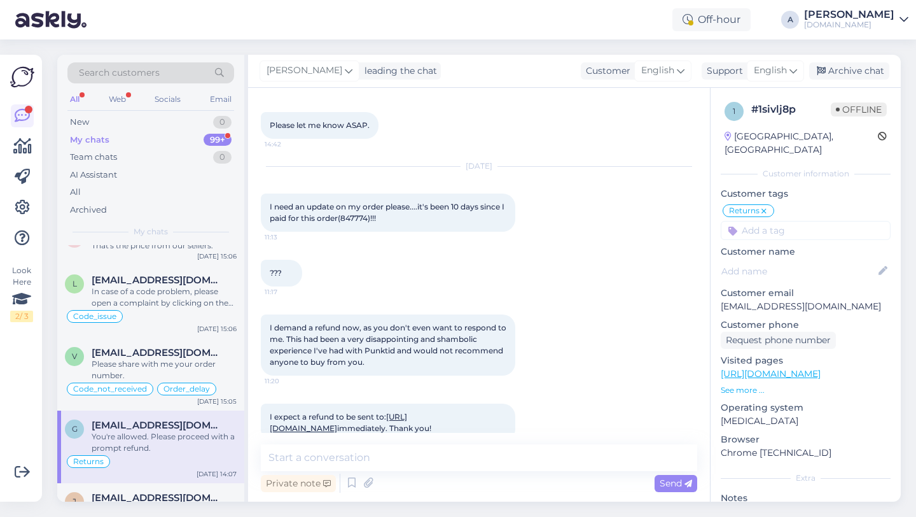
scroll to position [2444, 0]
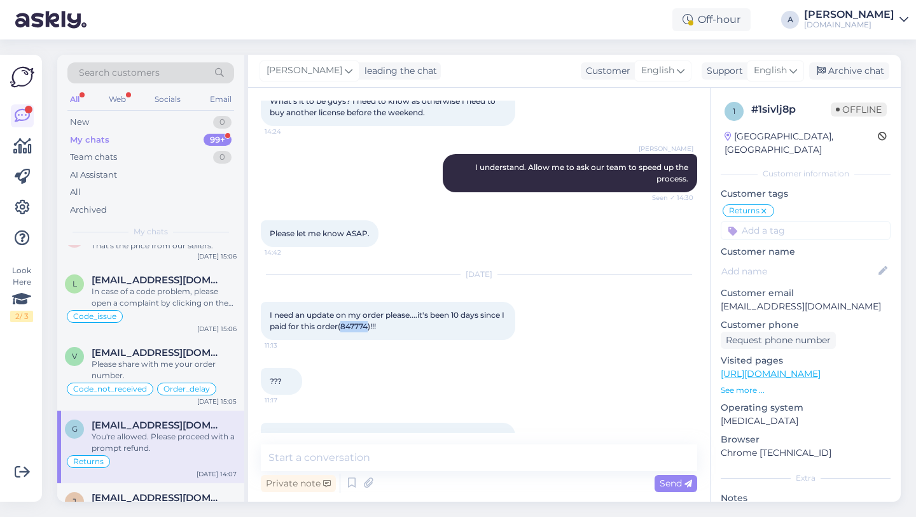
drag, startPoint x: 373, startPoint y: 316, endPoint x: 350, endPoint y: 315, distance: 23.5
click at [347, 315] on span "I need an update on my order please....it's been 10 days since I paid for this …" at bounding box center [388, 320] width 237 height 21
copy span "847774"
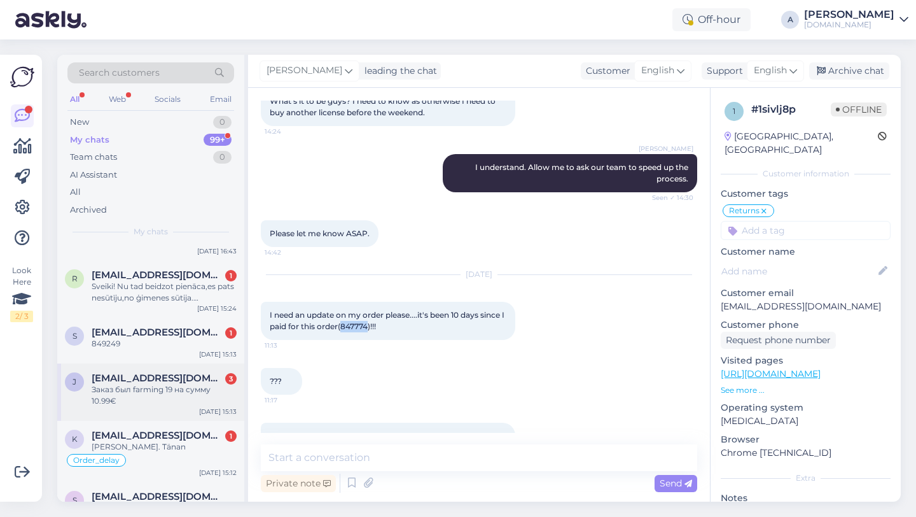
scroll to position [1146, 0]
click at [160, 424] on div "k [EMAIL_ADDRESS][DOMAIN_NAME] 1 [PERSON_NAME]. Tänan Order_delay [DATE] 15:12" at bounding box center [150, 450] width 187 height 61
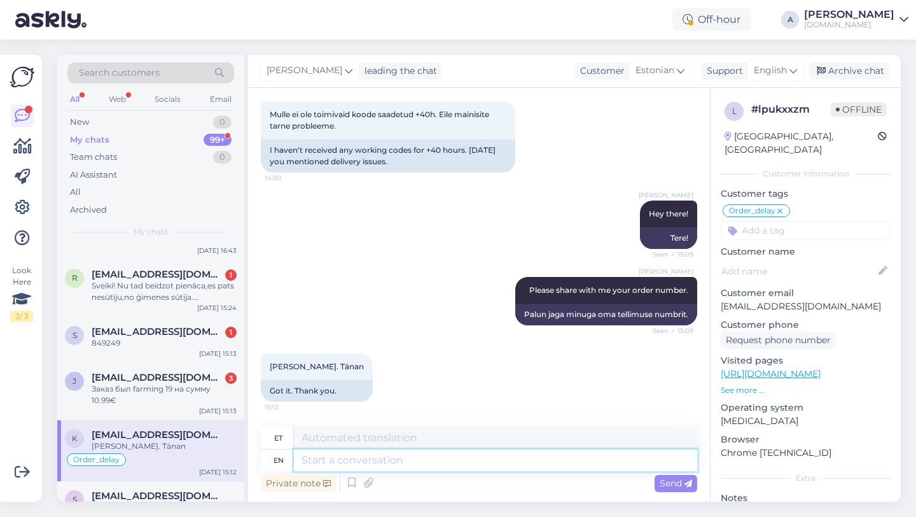
click at [331, 458] on textarea at bounding box center [495, 460] width 403 height 22
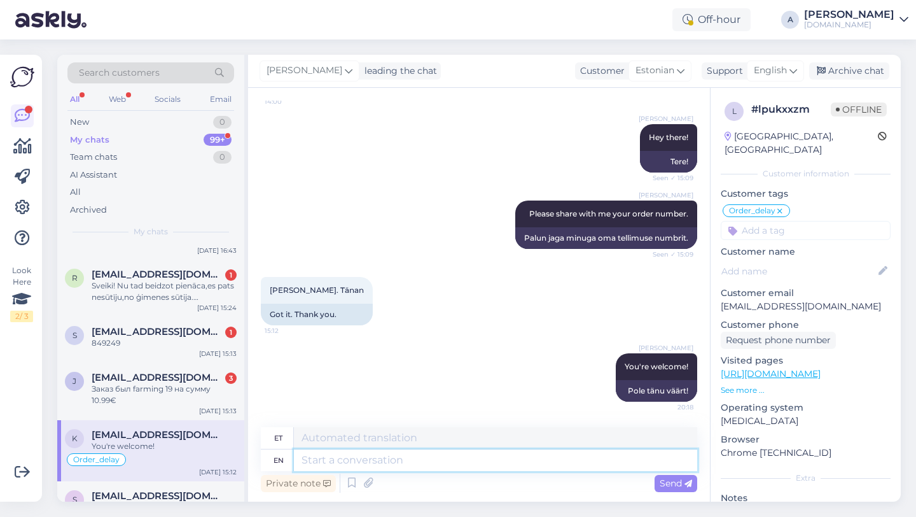
paste textarea "If you need further help, don't hesitate to contact us again. Have a great day!"
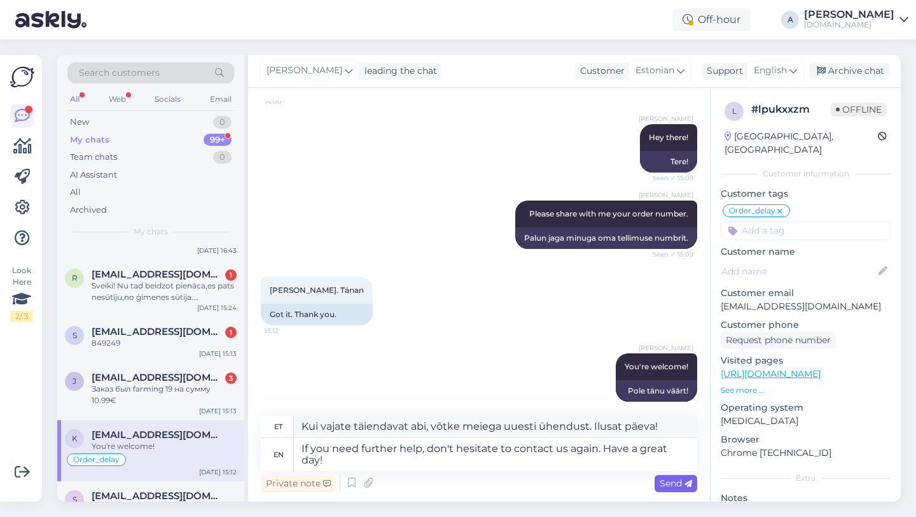
click at [670, 483] on span "Send" at bounding box center [676, 482] width 32 height 11
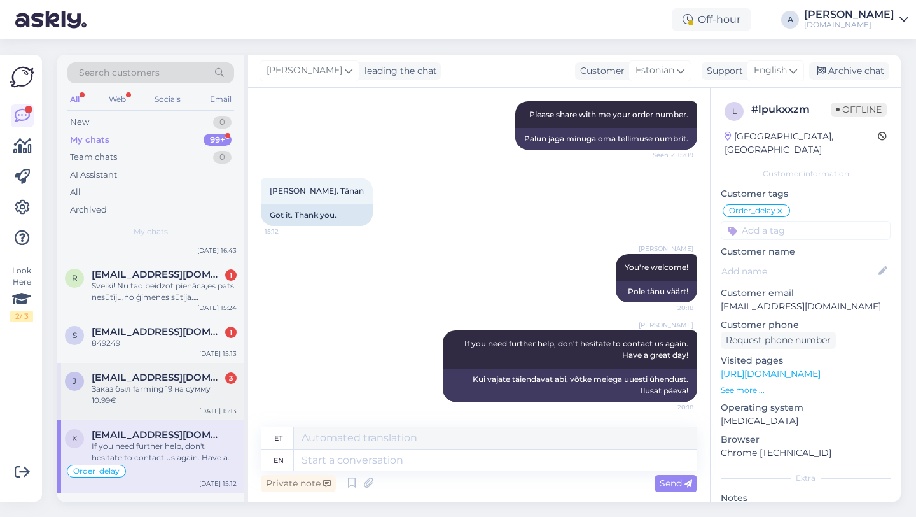
click at [178, 392] on div "Заказ был farming 19 на сумму 10.99€" at bounding box center [164, 394] width 145 height 23
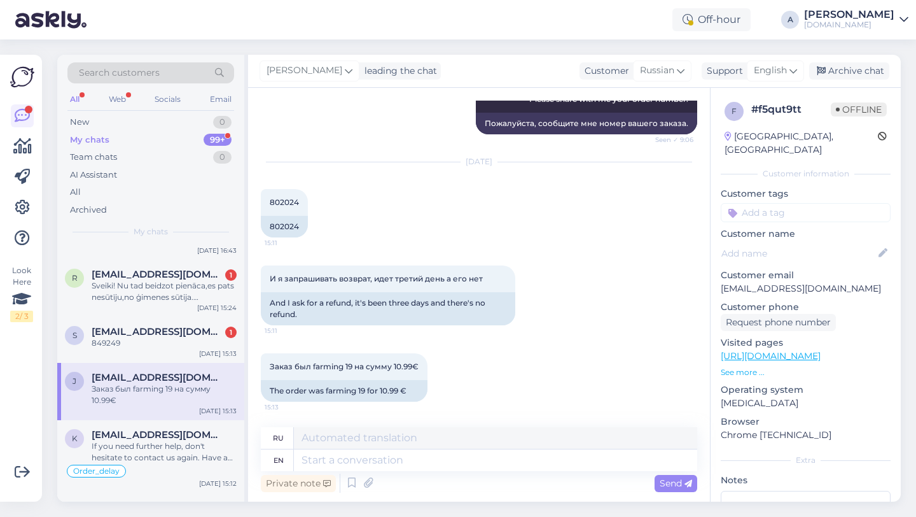
scroll to position [429, 0]
drag, startPoint x: 301, startPoint y: 226, endPoint x: 251, endPoint y: 218, distance: 50.9
click at [251, 218] on div "Chat started [DATE] Что значит Waiting for manual bank transfer payment (в назв…" at bounding box center [479, 295] width 462 height 414
copy div "802024"
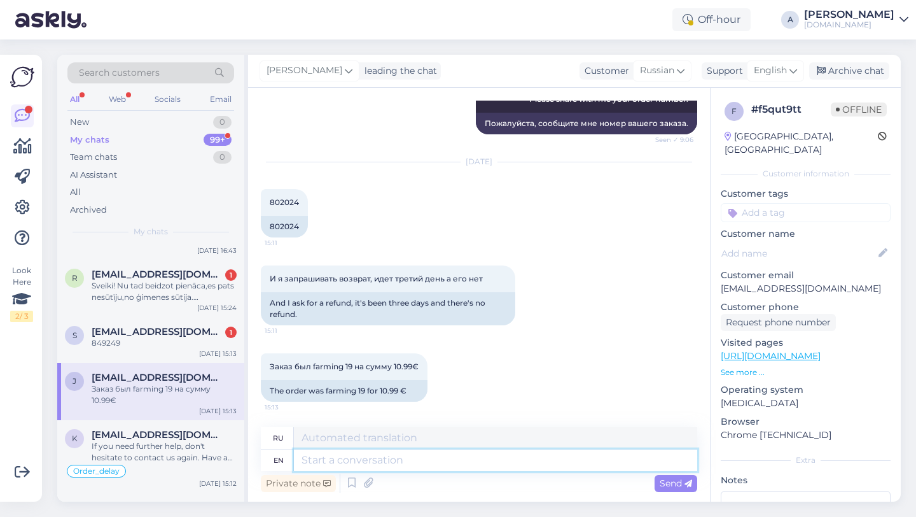
click at [411, 459] on textarea at bounding box center [495, 460] width 403 height 22
click at [431, 455] on textarea "The refund was approved [DATE]." at bounding box center [495, 460] width 403 height 22
click at [488, 466] on textarea "The refund was approved [DATE]." at bounding box center [495, 460] width 403 height 22
click at [454, 459] on textarea "The refund was approved [DATE]." at bounding box center [495, 460] width 403 height 22
click at [521, 462] on textarea "The refund was approved [DATE]." at bounding box center [495, 460] width 403 height 22
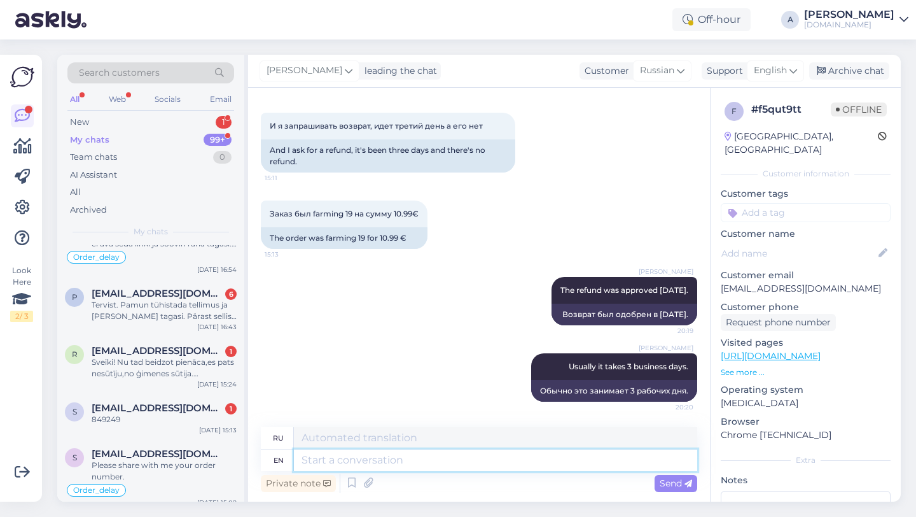
scroll to position [1724, 0]
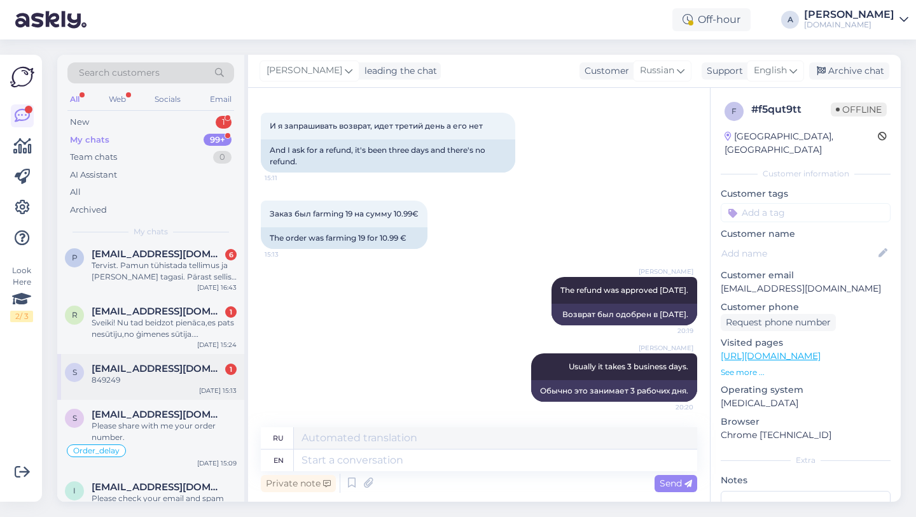
click at [162, 399] on div "s [EMAIL_ADDRESS][DOMAIN_NAME] 1 849249 [DATE] 15:13" at bounding box center [150, 377] width 187 height 46
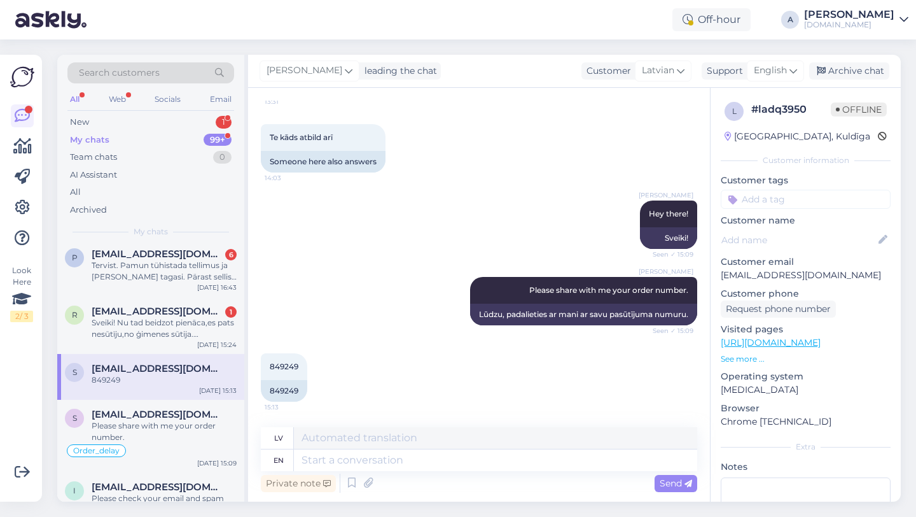
scroll to position [399, 0]
drag, startPoint x: 299, startPoint y: 388, endPoint x: 265, endPoint y: 389, distance: 33.7
click at [265, 389] on div "849249" at bounding box center [284, 391] width 46 height 22
click at [363, 457] on textarea at bounding box center [495, 460] width 403 height 22
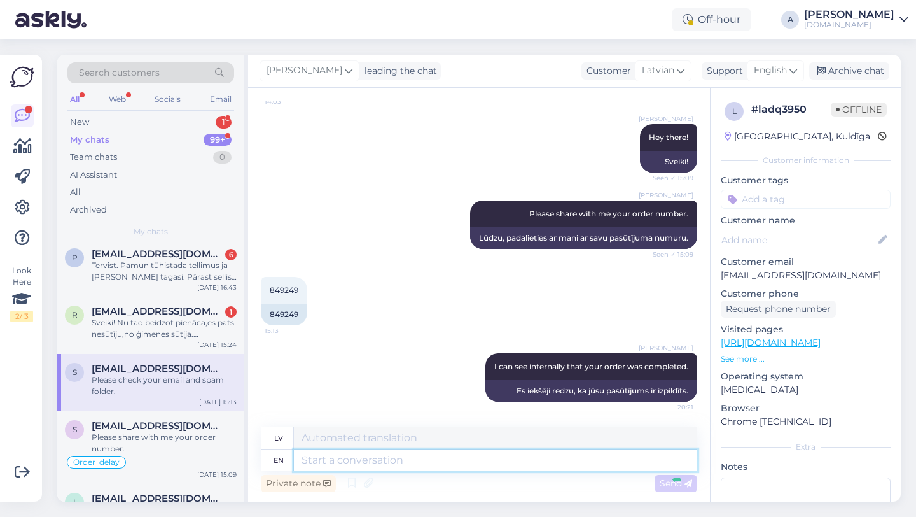
scroll to position [552, 0]
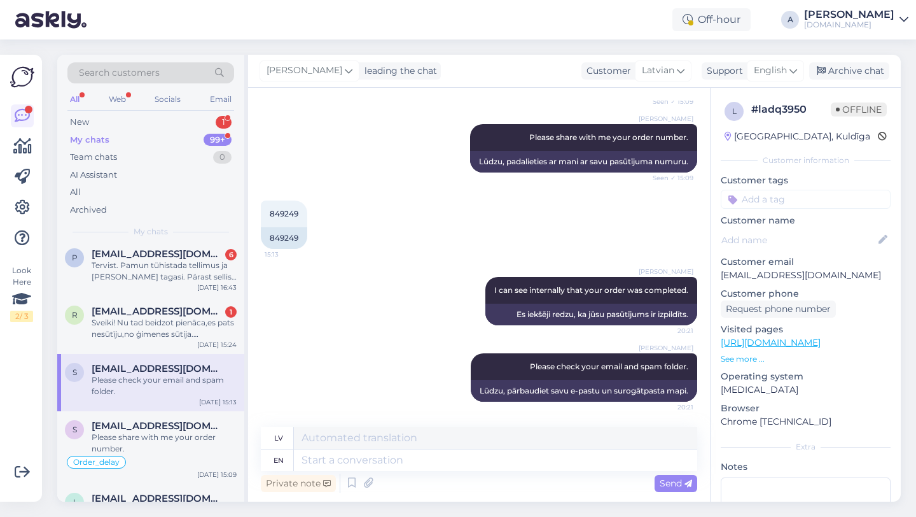
click at [765, 201] on input at bounding box center [806, 199] width 170 height 19
click at [812, 233] on span "Order_delay" at bounding box center [806, 233] width 46 height 8
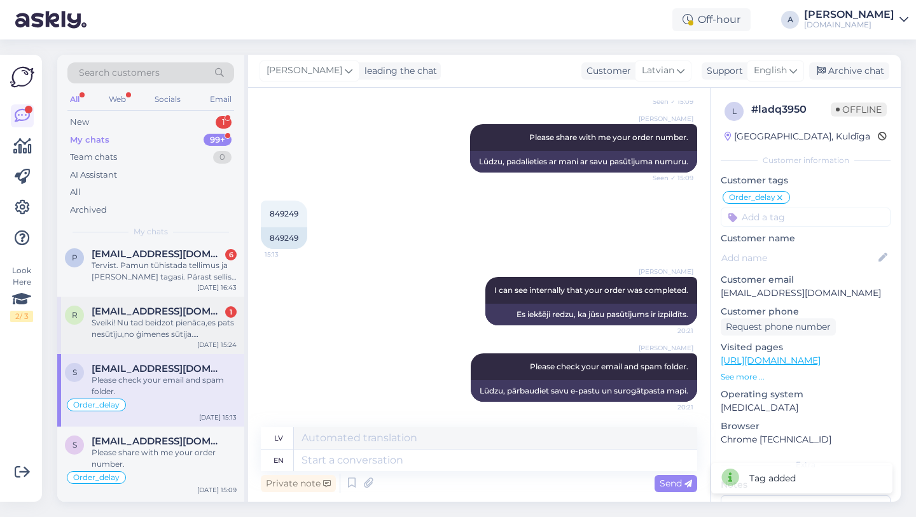
click at [151, 340] on div "Sveiki! Nu tad beidzot pienāca,es pats nesūtīju,no ģimenes sūtija. Paldies,jauk…" at bounding box center [164, 328] width 145 height 23
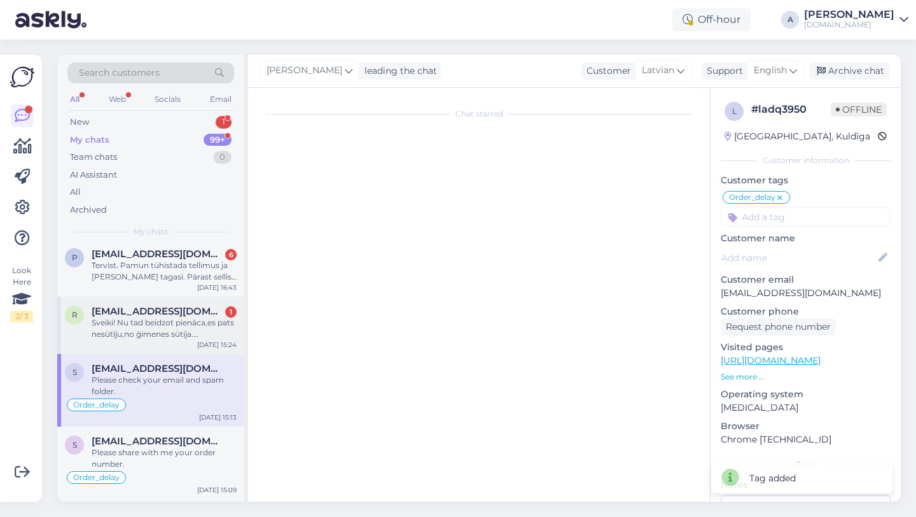
scroll to position [972, 0]
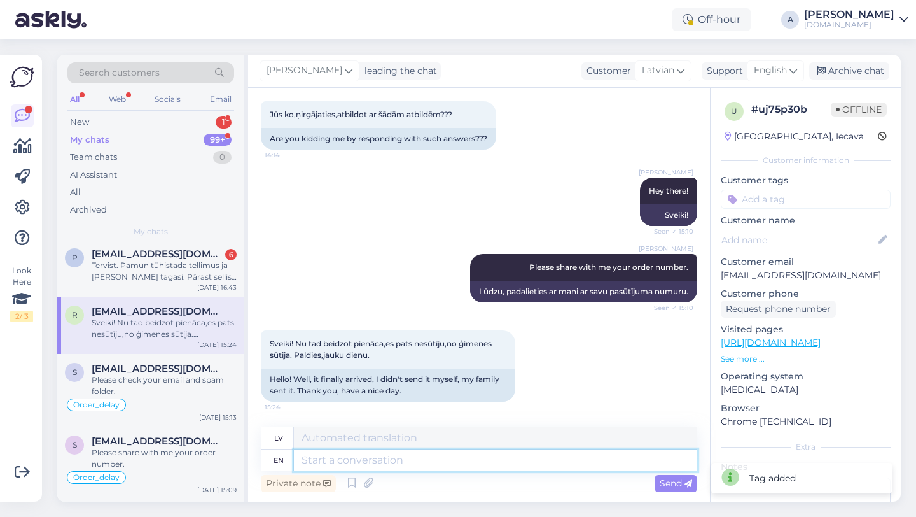
click at [370, 462] on textarea at bounding box center [495, 460] width 403 height 22
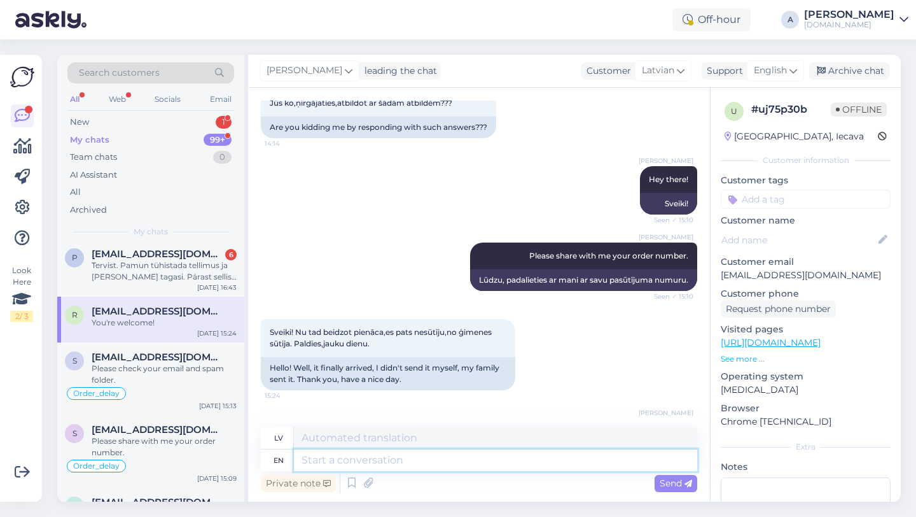
scroll to position [1048, 0]
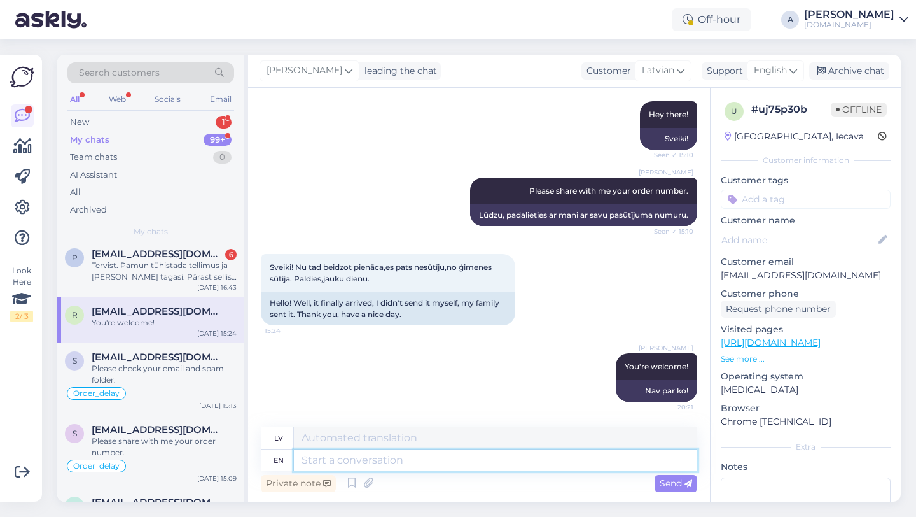
click at [386, 453] on textarea at bounding box center [495, 460] width 403 height 22
paste textarea "If you need further help, don't hesitate to contact us again. Have a great day!"
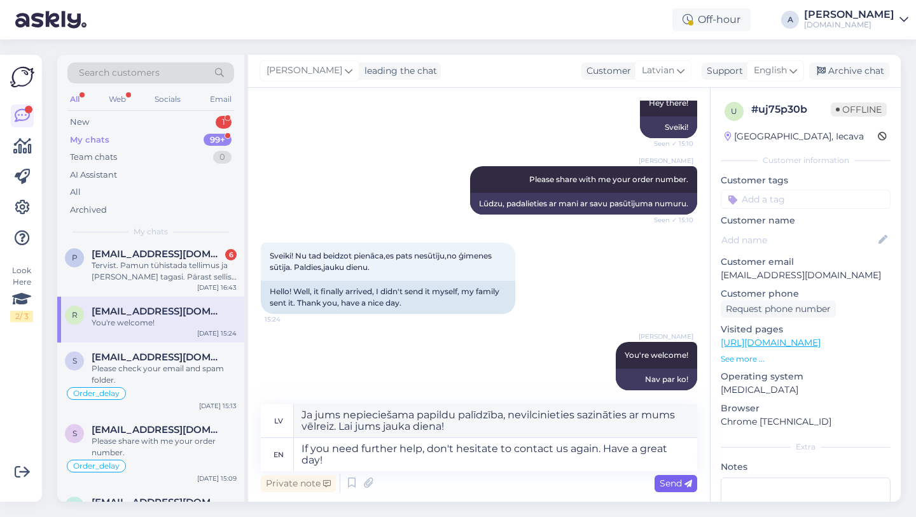
click at [678, 483] on span "Send" at bounding box center [676, 482] width 32 height 11
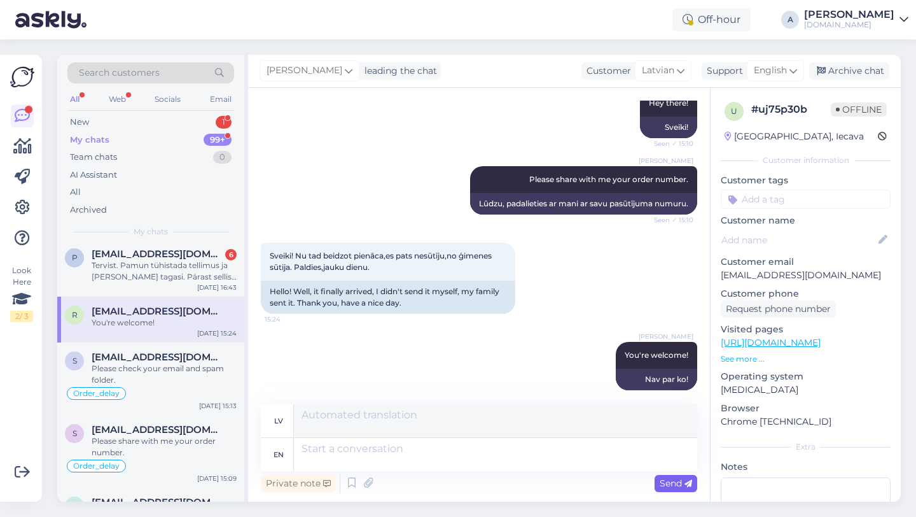
scroll to position [1147, 0]
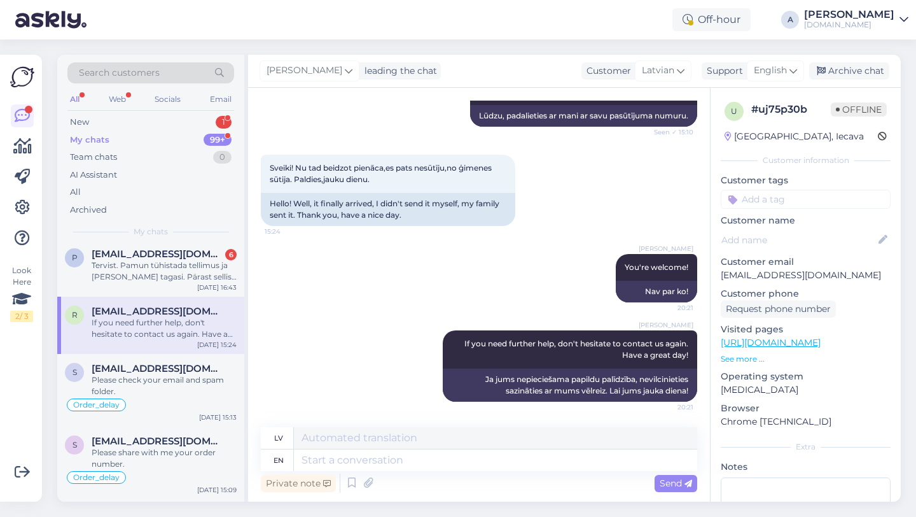
click at [789, 191] on input at bounding box center [806, 199] width 170 height 19
click at [804, 238] on div "Order_delay" at bounding box center [805, 232] width 59 height 13
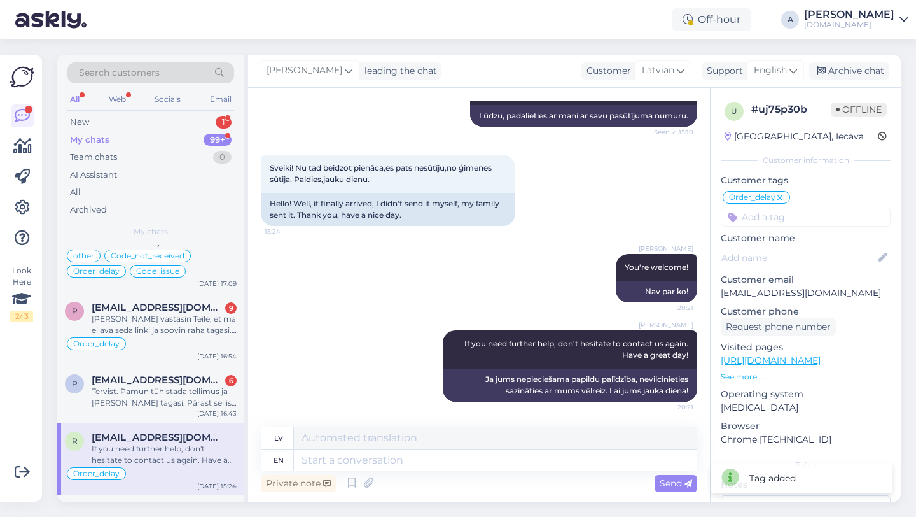
scroll to position [1597, 0]
click at [141, 423] on div "p [EMAIL_ADDRESS][DOMAIN_NAME] 6 Tervist. Pamun tühistada tellimus ja [PERSON_N…" at bounding box center [150, 394] width 187 height 57
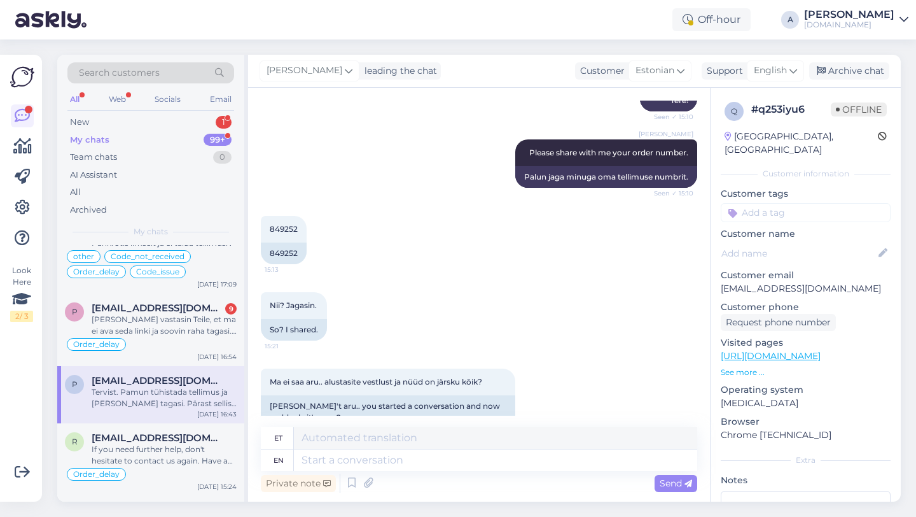
scroll to position [1386, 0]
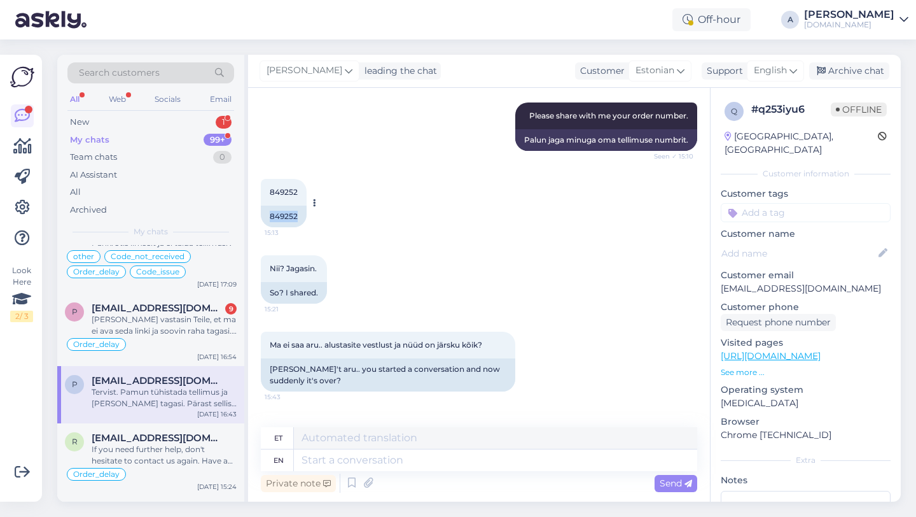
drag, startPoint x: 303, startPoint y: 217, endPoint x: 270, endPoint y: 215, distance: 33.1
click at [270, 215] on div "849252" at bounding box center [284, 217] width 46 height 22
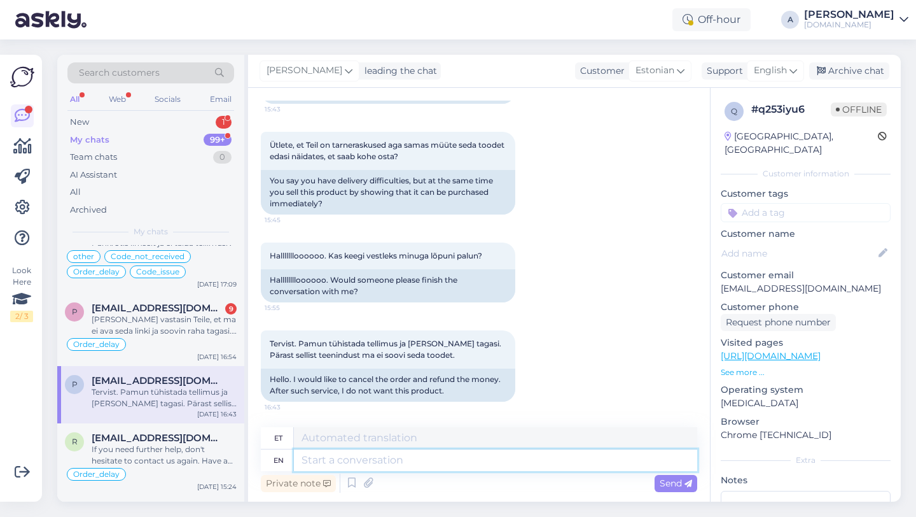
scroll to position [1585, 0]
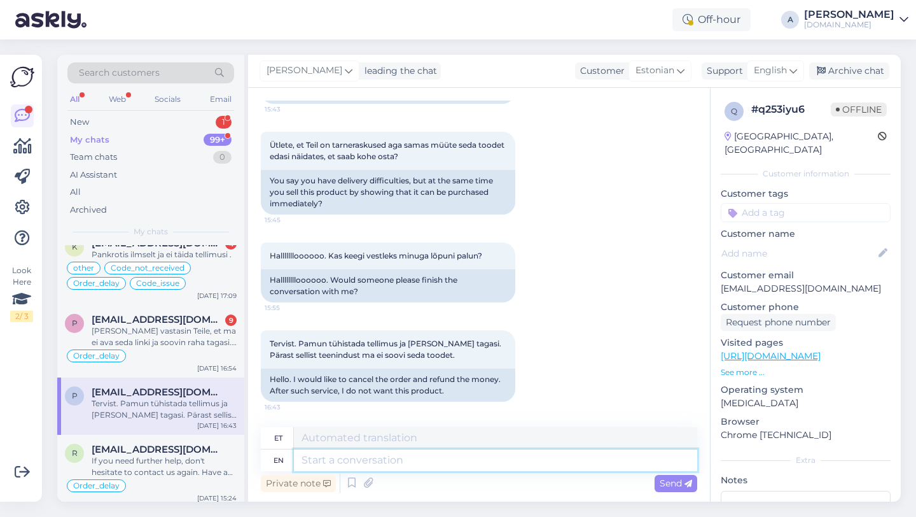
click at [366, 461] on textarea at bounding box center [495, 460] width 403 height 22
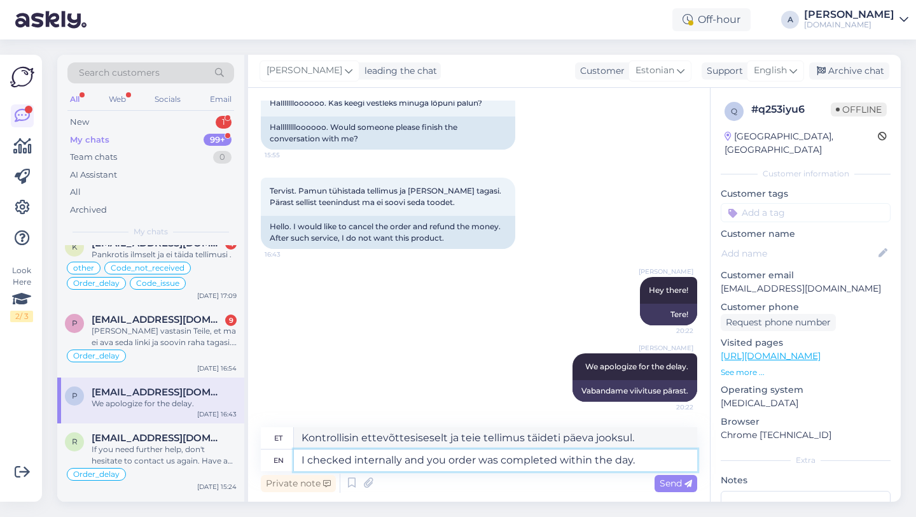
scroll to position [1597, 0]
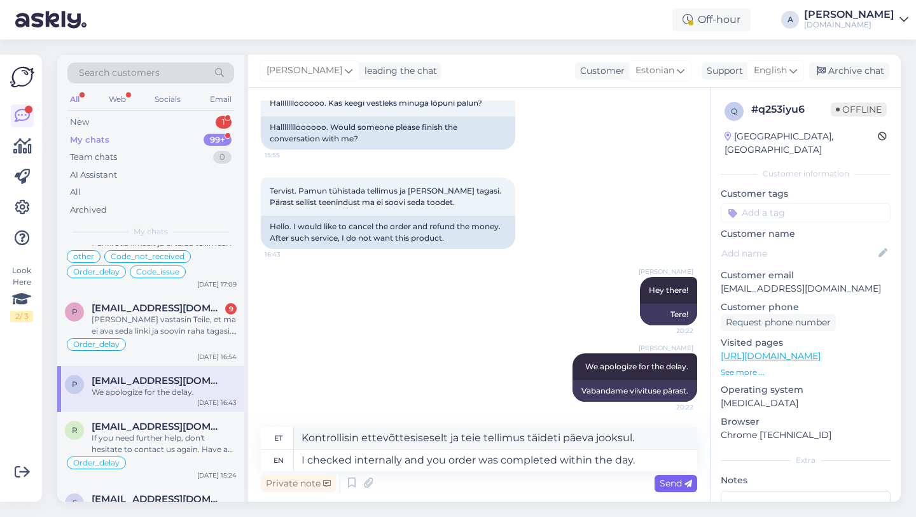
click at [673, 482] on span "Send" at bounding box center [676, 482] width 32 height 11
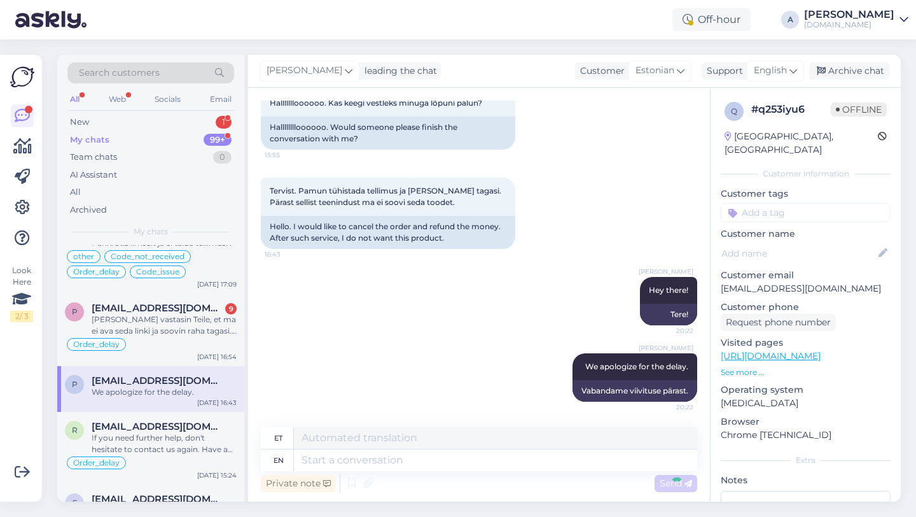
scroll to position [1926, 0]
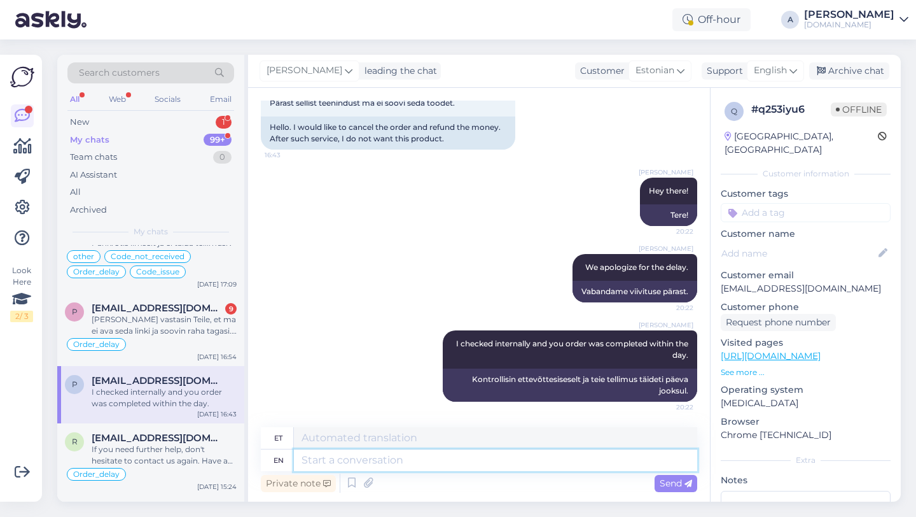
click at [557, 466] on textarea at bounding box center [495, 460] width 403 height 22
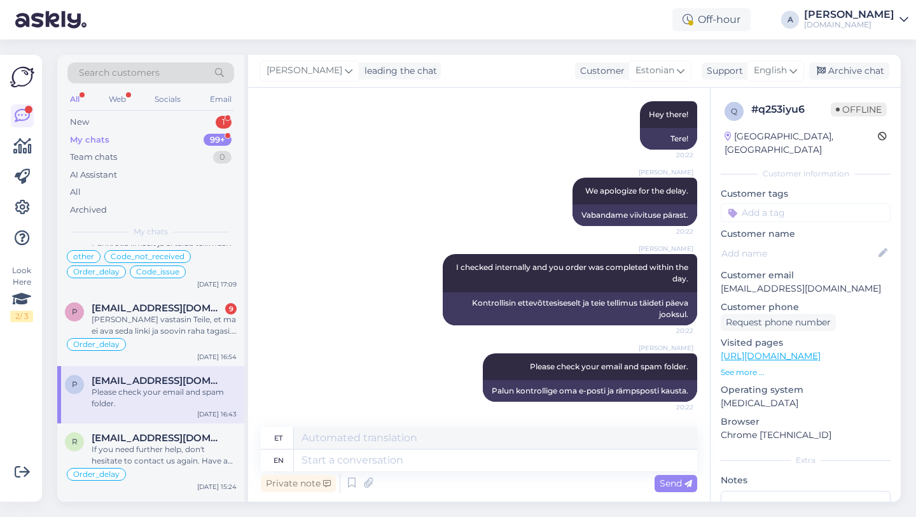
click at [774, 203] on input at bounding box center [806, 212] width 170 height 19
click at [798, 240] on div "Order_delay" at bounding box center [806, 246] width 170 height 36
click at [791, 239] on div "Order_delay" at bounding box center [806, 246] width 170 height 36
click at [794, 242] on span "Order_delay" at bounding box center [806, 246] width 46 height 8
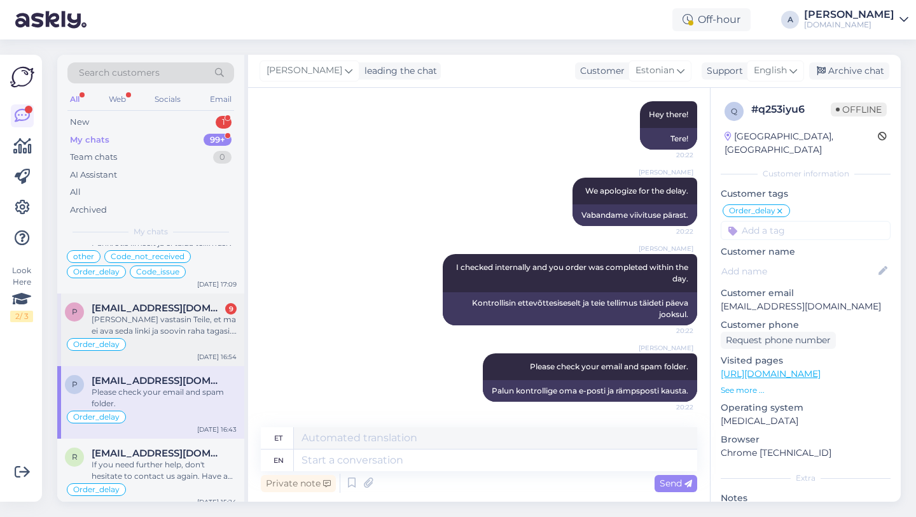
click at [166, 314] on span "[EMAIL_ADDRESS][DOMAIN_NAME]" at bounding box center [158, 307] width 132 height 11
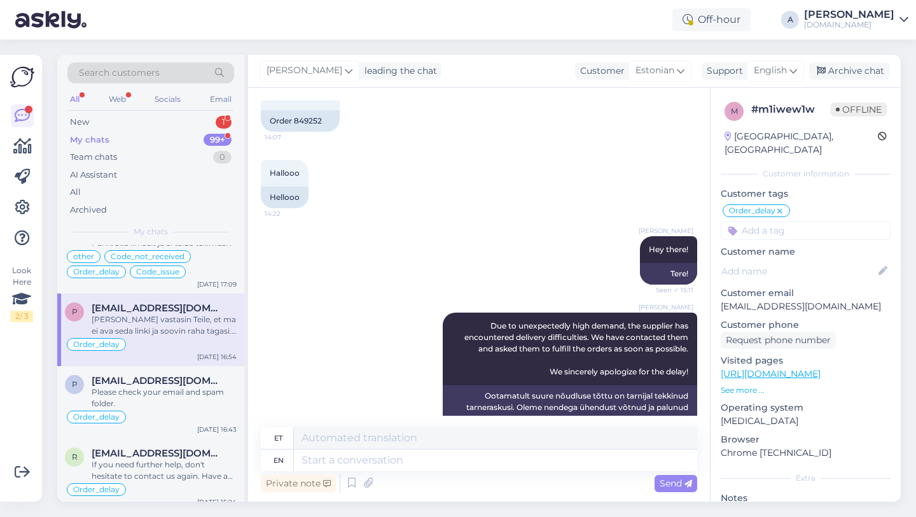
scroll to position [1174, 0]
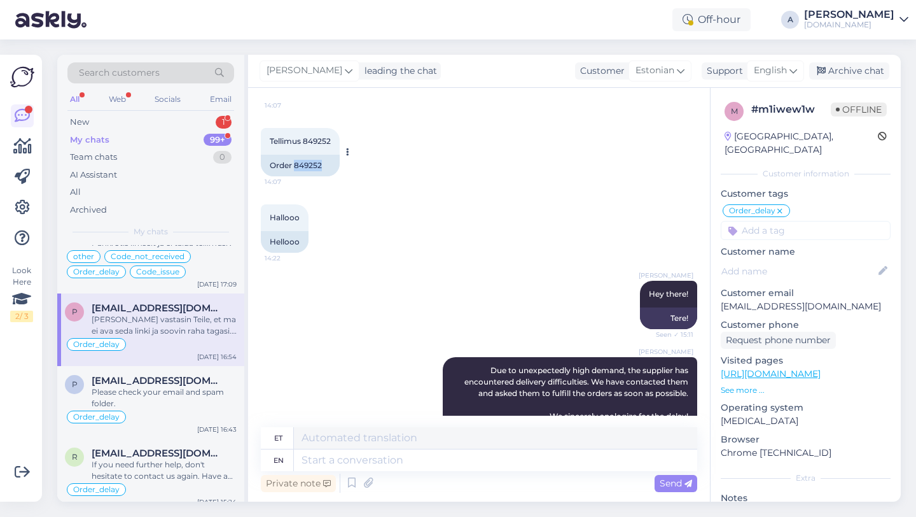
drag, startPoint x: 327, startPoint y: 193, endPoint x: 295, endPoint y: 190, distance: 32.7
click at [295, 176] on div "Order 849252" at bounding box center [300, 166] width 79 height 22
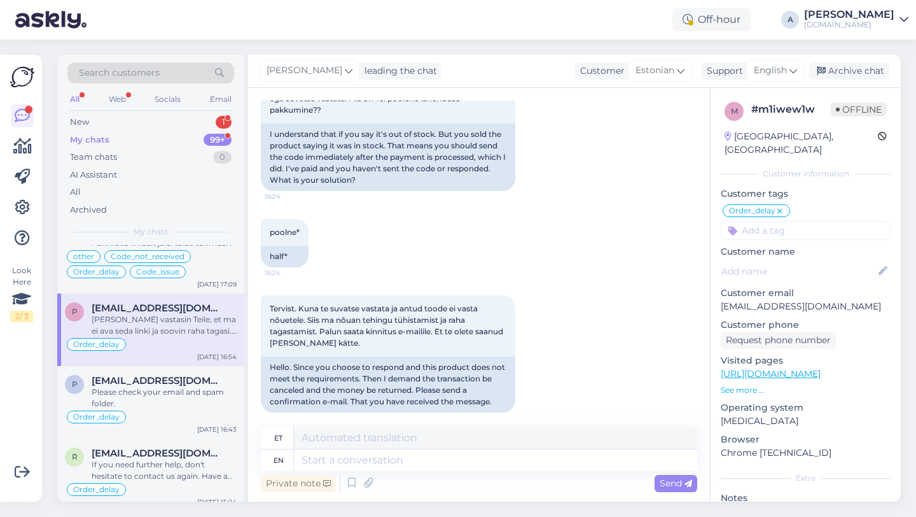
scroll to position [2208, 0]
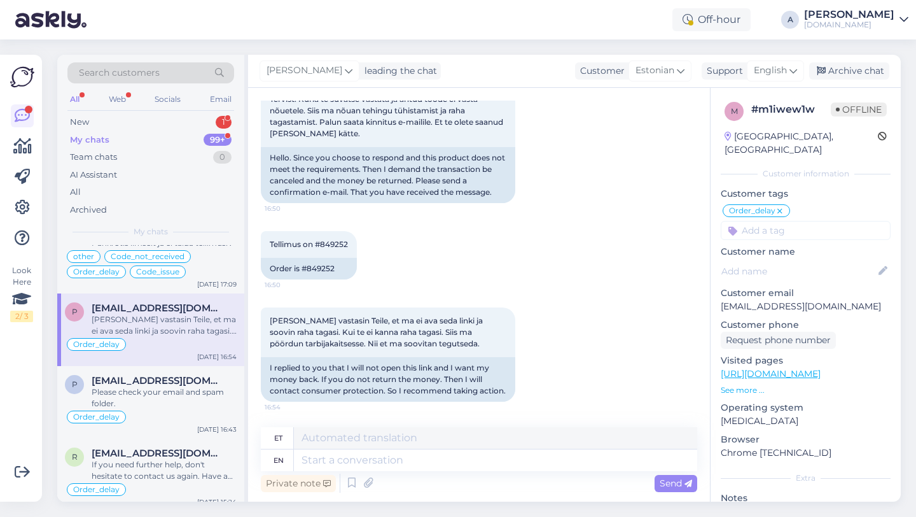
click at [391, 472] on div "Private note Send" at bounding box center [479, 483] width 436 height 24
click at [381, 467] on textarea at bounding box center [495, 460] width 403 height 22
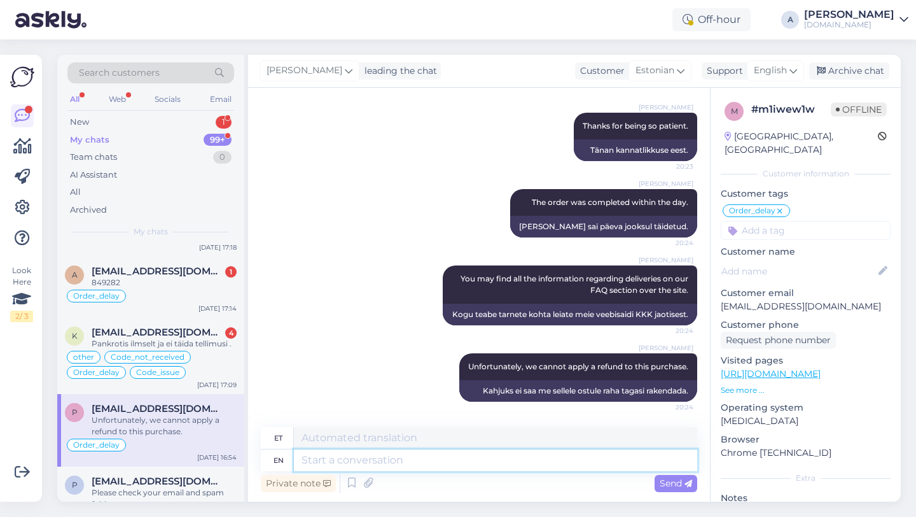
scroll to position [1495, 0]
click at [143, 339] on span "[EMAIL_ADDRESS][DOMAIN_NAME]" at bounding box center [158, 333] width 132 height 11
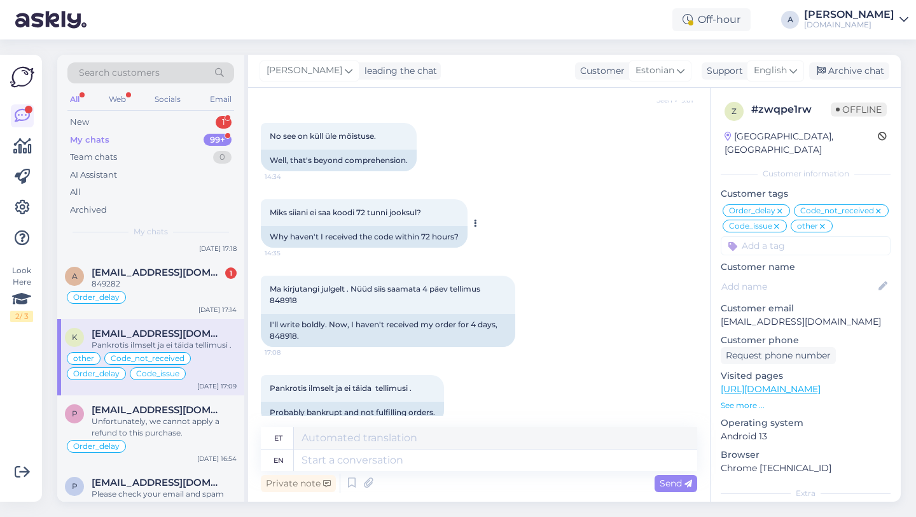
scroll to position [10095, 0]
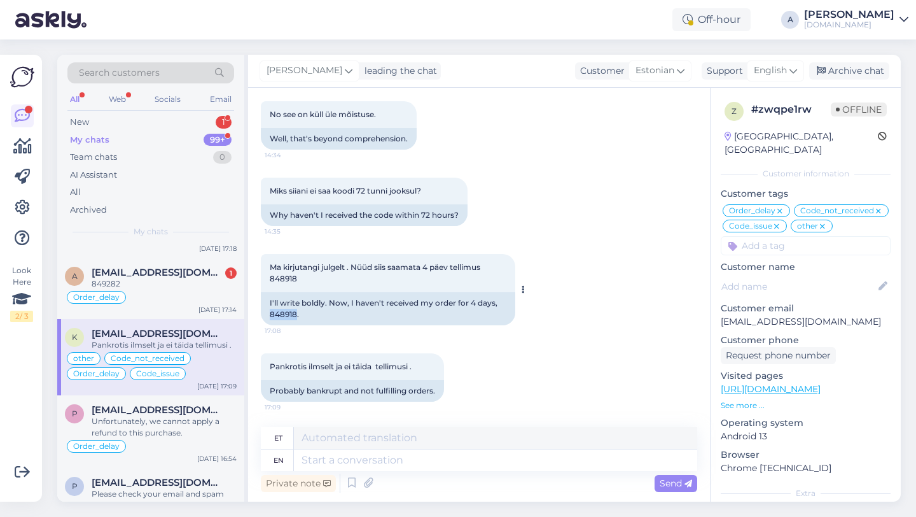
drag, startPoint x: 296, startPoint y: 315, endPoint x: 270, endPoint y: 316, distance: 26.1
click at [270, 316] on div "I'll write boldly. Now, I haven't received my order for 4 days, 848918." at bounding box center [388, 308] width 254 height 33
click at [361, 463] on textarea at bounding box center [495, 460] width 403 height 22
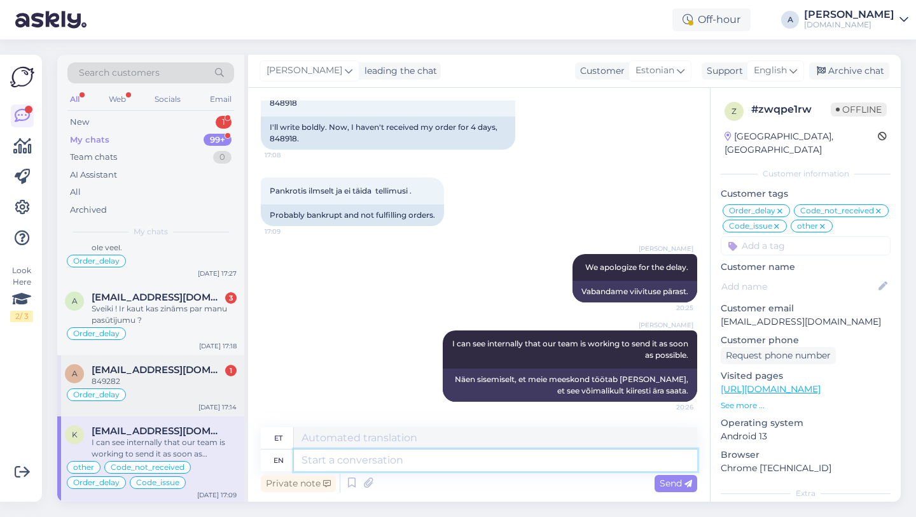
scroll to position [1397, 0]
click at [149, 400] on div "Order_delay" at bounding box center [151, 395] width 172 height 15
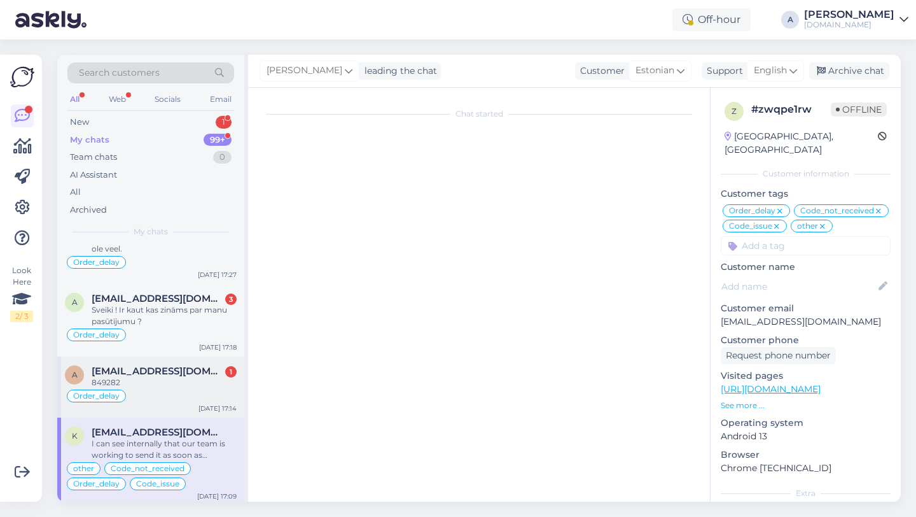
scroll to position [926, 0]
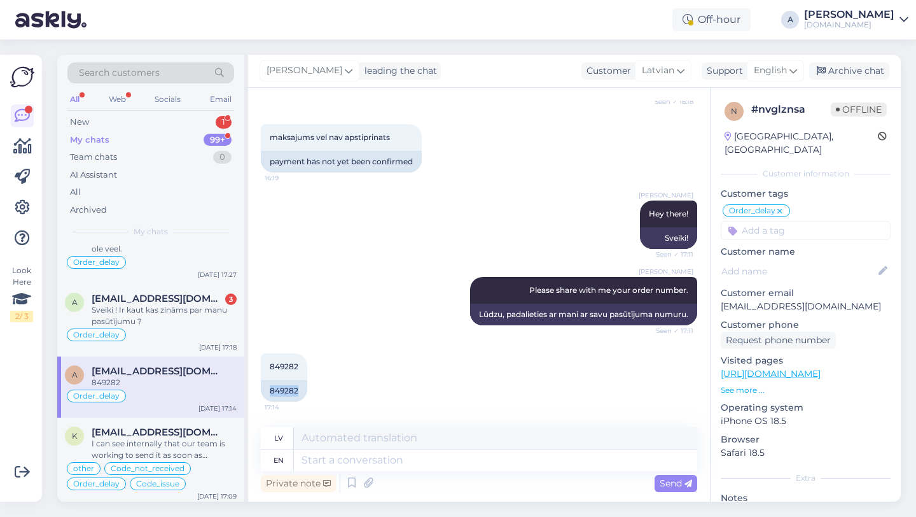
drag, startPoint x: 302, startPoint y: 392, endPoint x: 260, endPoint y: 389, distance: 42.7
click at [260, 389] on div "Chat started [DATE] kad atnāks mans kods? 15:40 When will my code arrive? AI As…" at bounding box center [479, 295] width 462 height 414
click at [369, 460] on textarea at bounding box center [495, 460] width 403 height 22
paste textarea "Currently, orders are taking longer than expected to be fulfilled. Your order w…"
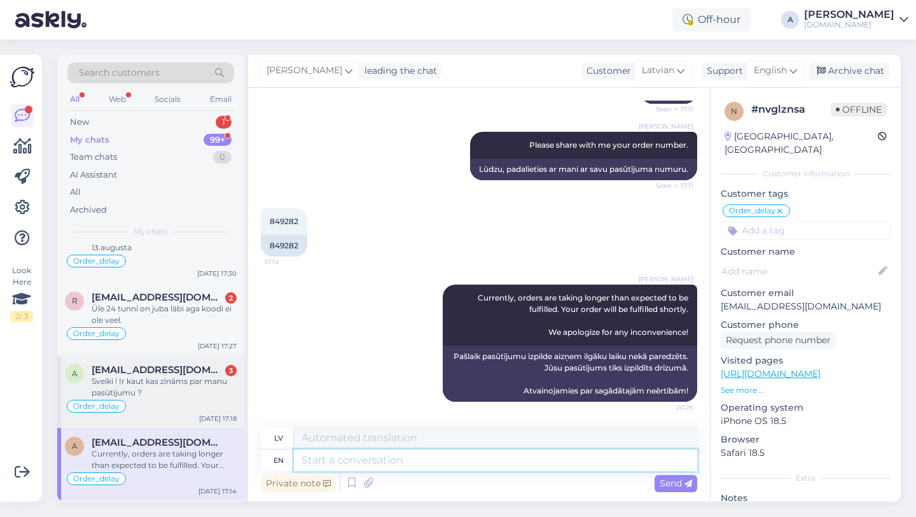
scroll to position [1325, 0]
click at [132, 394] on div "Sveiki ! Ir kaut kas zināms par manu pasūtījumu ?" at bounding box center [164, 387] width 145 height 23
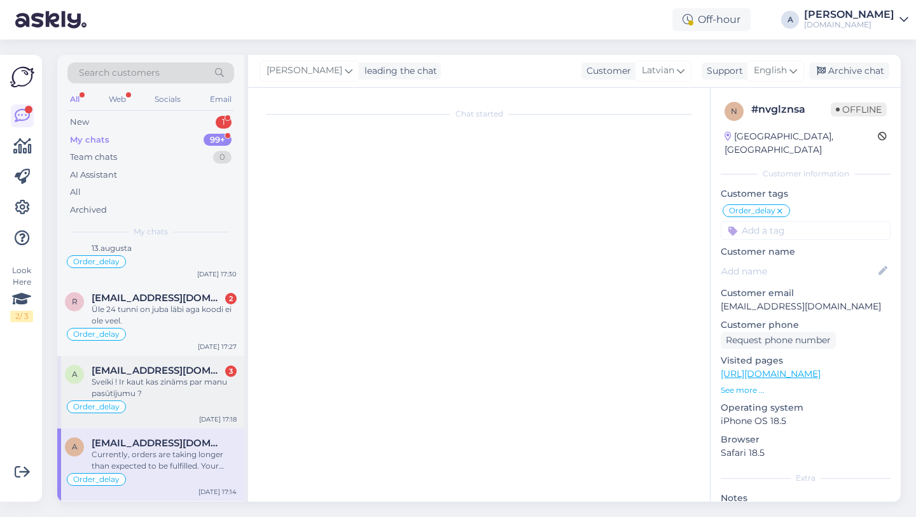
scroll to position [1746, 0]
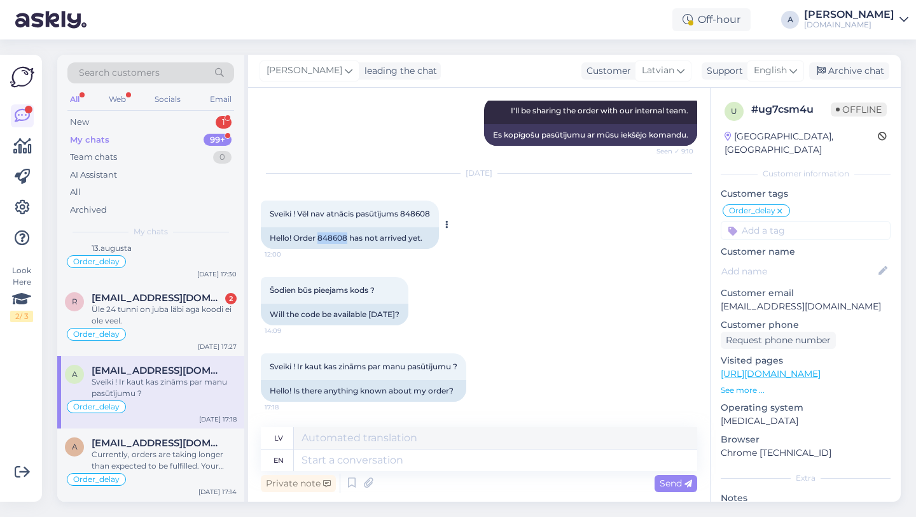
drag, startPoint x: 347, startPoint y: 238, endPoint x: 319, endPoint y: 237, distance: 28.0
click at [319, 237] on div "Hello! Order 848608 has not arrived yet." at bounding box center [350, 238] width 178 height 22
click at [370, 459] on textarea at bounding box center [495, 460] width 403 height 22
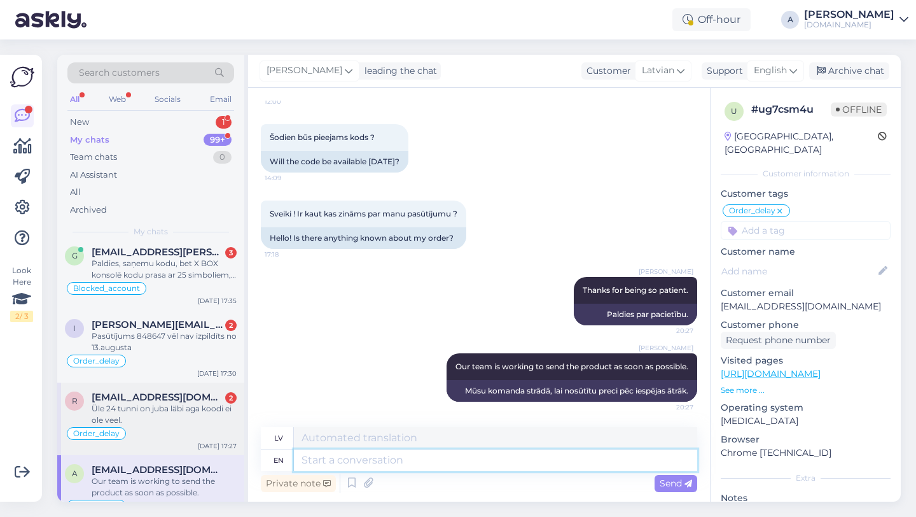
scroll to position [1228, 0]
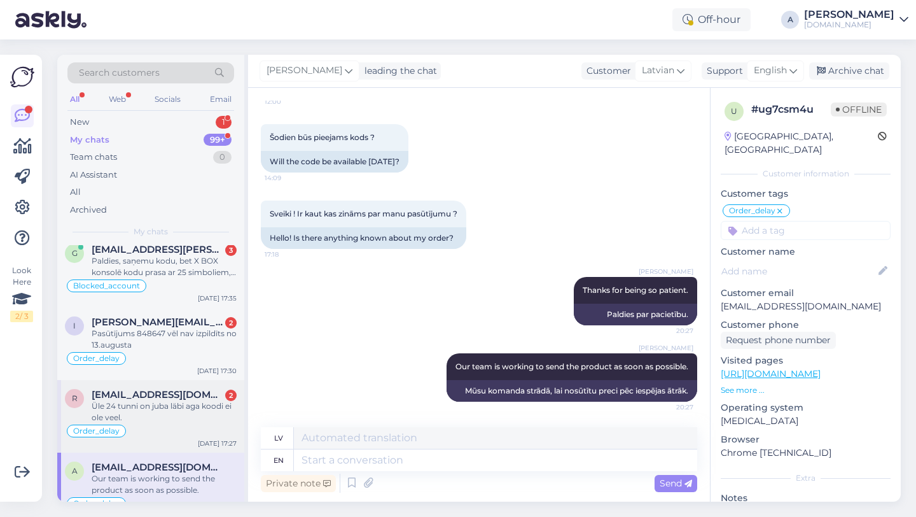
click at [152, 414] on div "Üle 24 tunni on juba läbi aga koodi ei ole veel." at bounding box center [164, 411] width 145 height 23
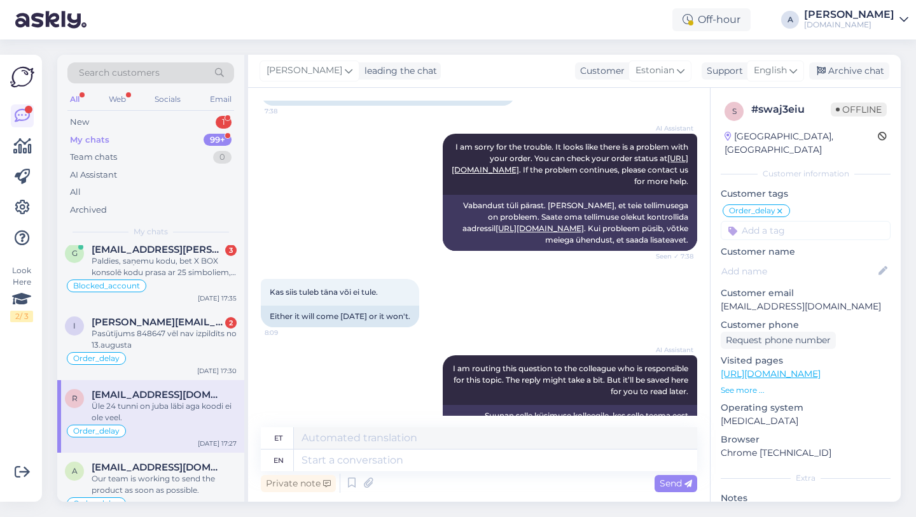
scroll to position [1074, 0]
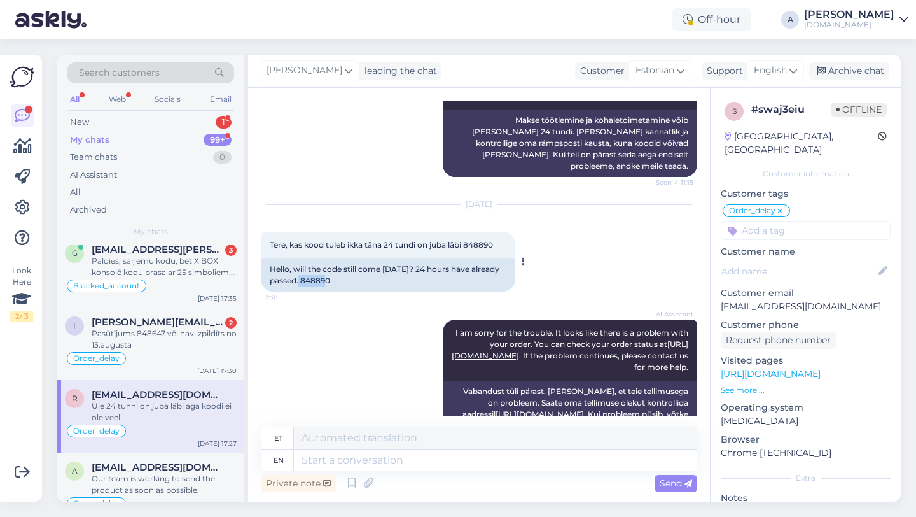
drag, startPoint x: 336, startPoint y: 279, endPoint x: 302, endPoint y: 280, distance: 34.4
click at [302, 280] on div "Hello, will the code still come [DATE]? 24 hours have already passed. 848890" at bounding box center [388, 274] width 254 height 33
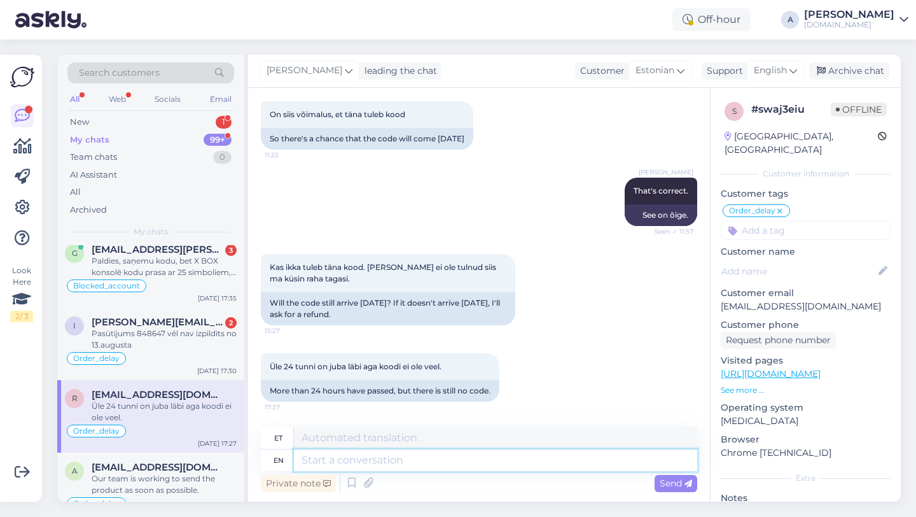
click at [362, 463] on textarea at bounding box center [495, 460] width 403 height 22
drag, startPoint x: 335, startPoint y: 463, endPoint x: 268, endPoint y: 461, distance: 66.2
click at [268, 461] on div "en Our" at bounding box center [479, 460] width 436 height 22
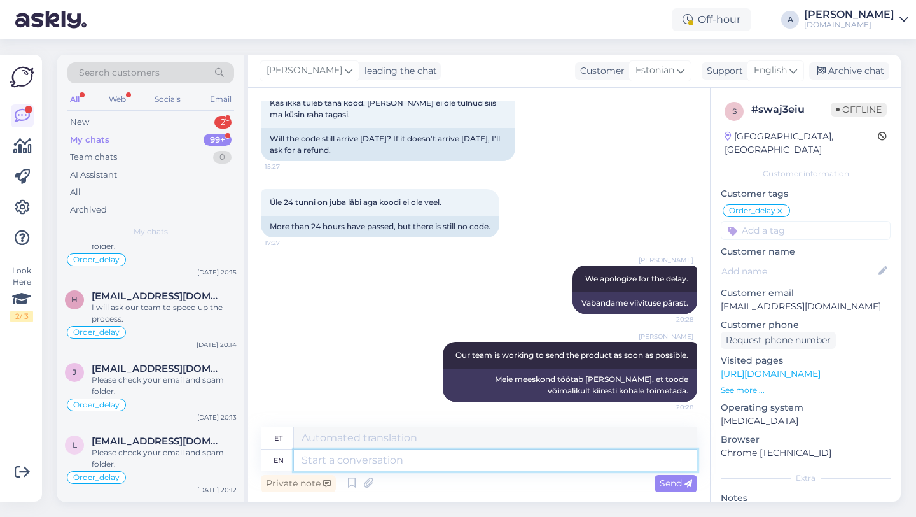
scroll to position [734, 0]
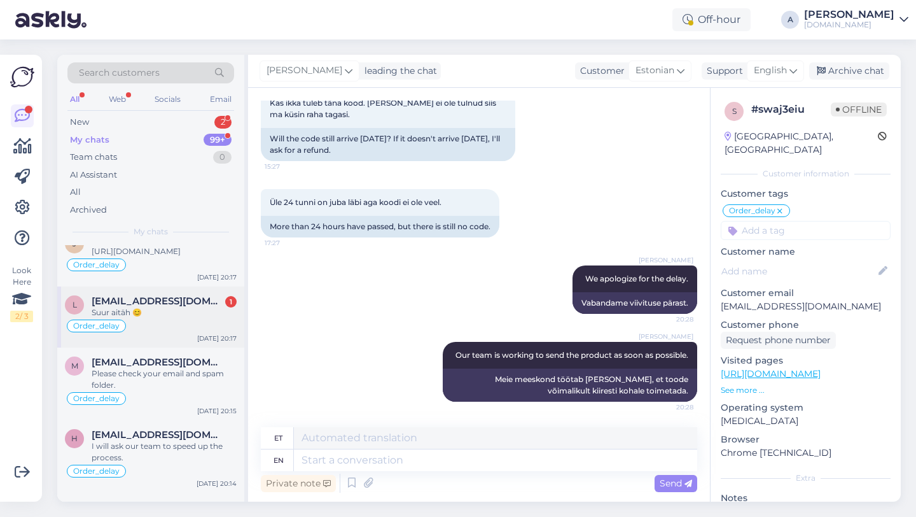
click at [171, 318] on div "Suur aitäh 😊" at bounding box center [164, 312] width 145 height 11
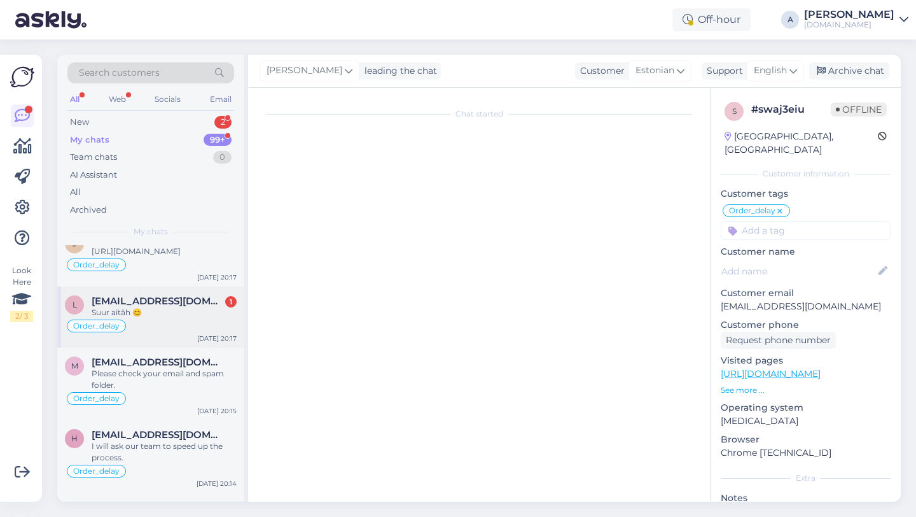
scroll to position [191, 0]
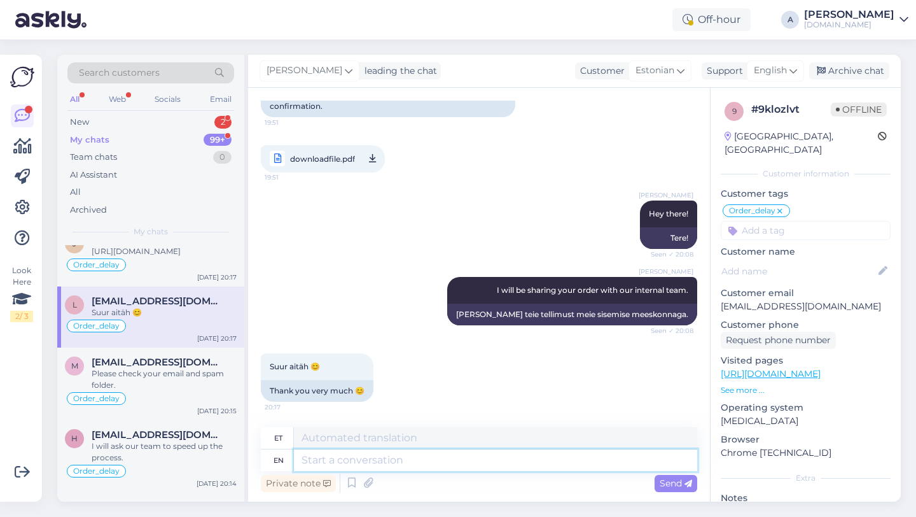
click at [349, 461] on textarea at bounding box center [495, 460] width 403 height 22
